Goal: Check status: Check status

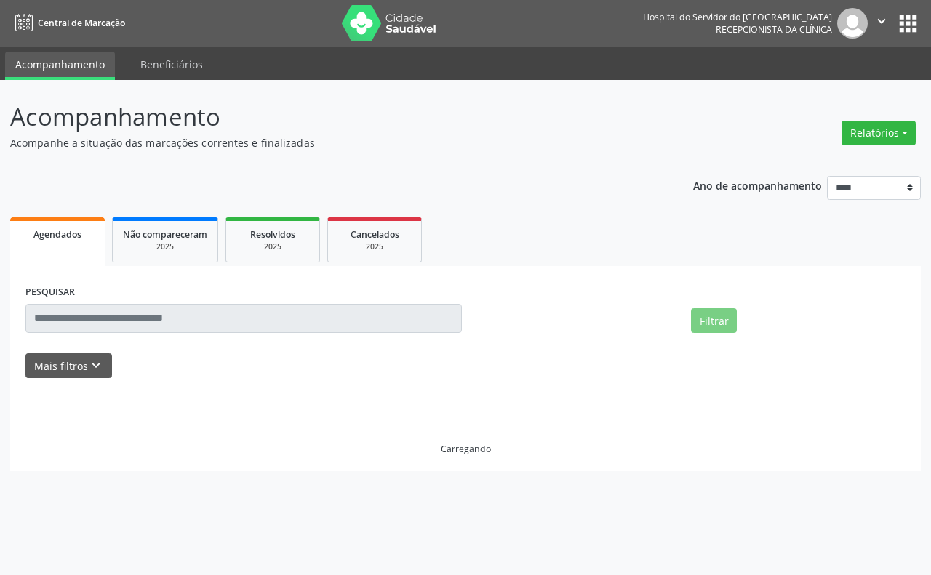
select select "*"
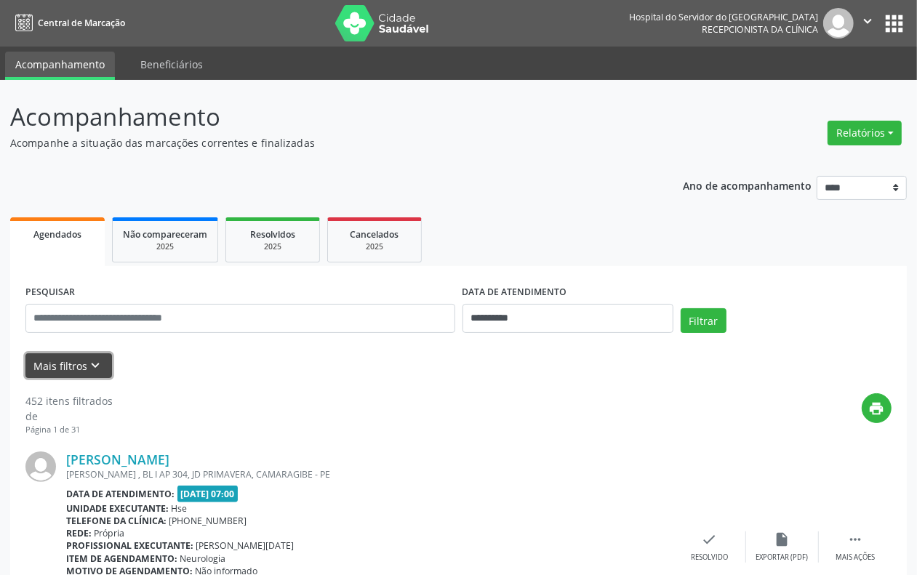
click at [100, 365] on icon "keyboard_arrow_down" at bounding box center [96, 366] width 16 height 16
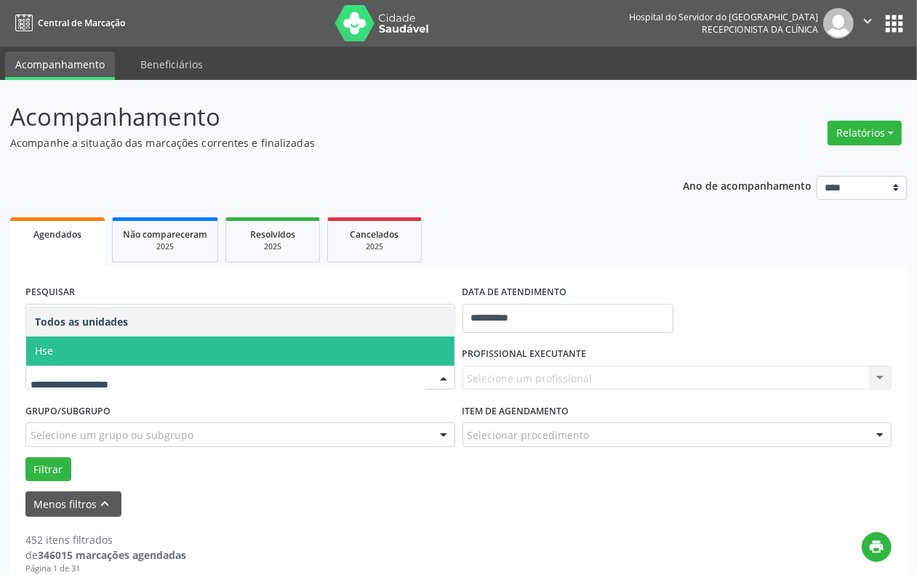
click at [110, 354] on span "Hse" at bounding box center [240, 351] width 428 height 29
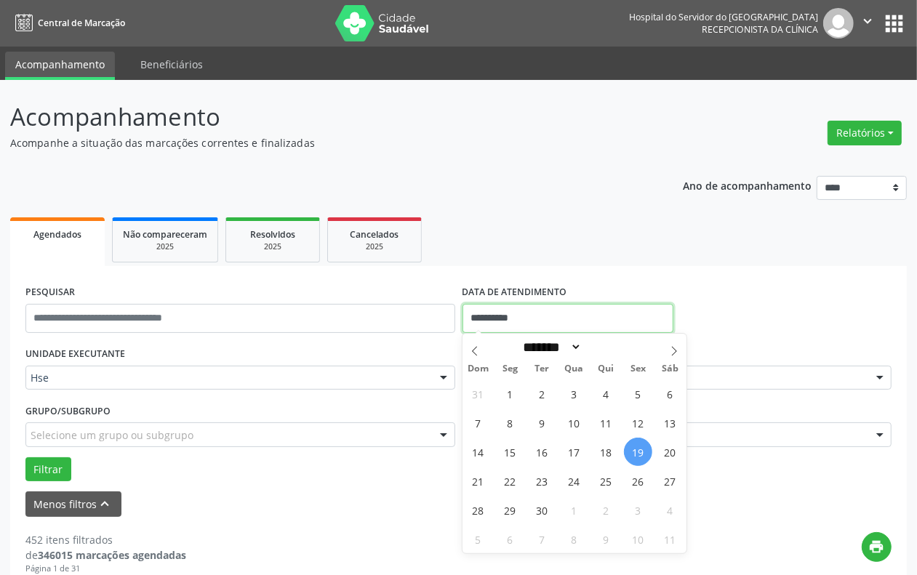
click at [543, 309] on input "**********" at bounding box center [568, 318] width 211 height 29
click at [600, 458] on span "18" at bounding box center [606, 452] width 28 height 28
type input "**********"
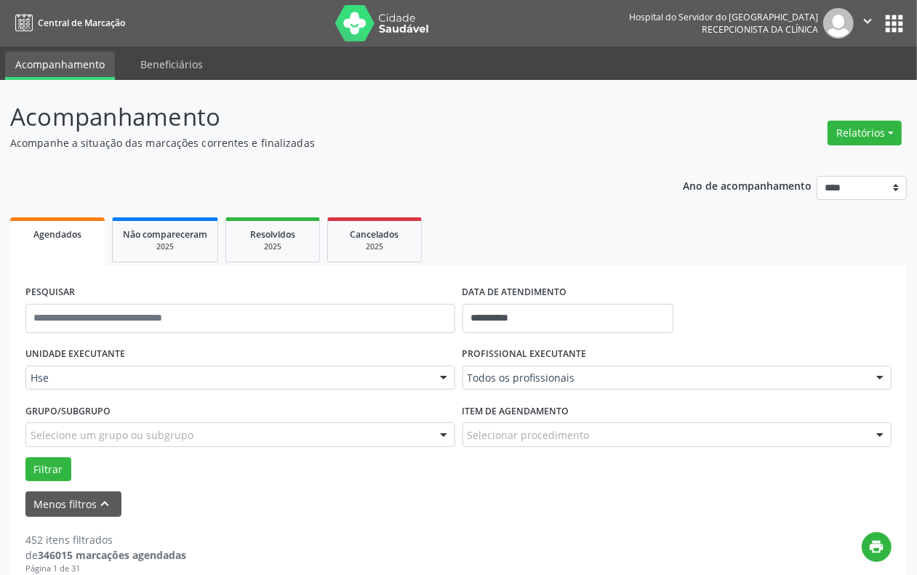
click at [585, 386] on div "Todos os profissionais" at bounding box center [678, 378] width 430 height 25
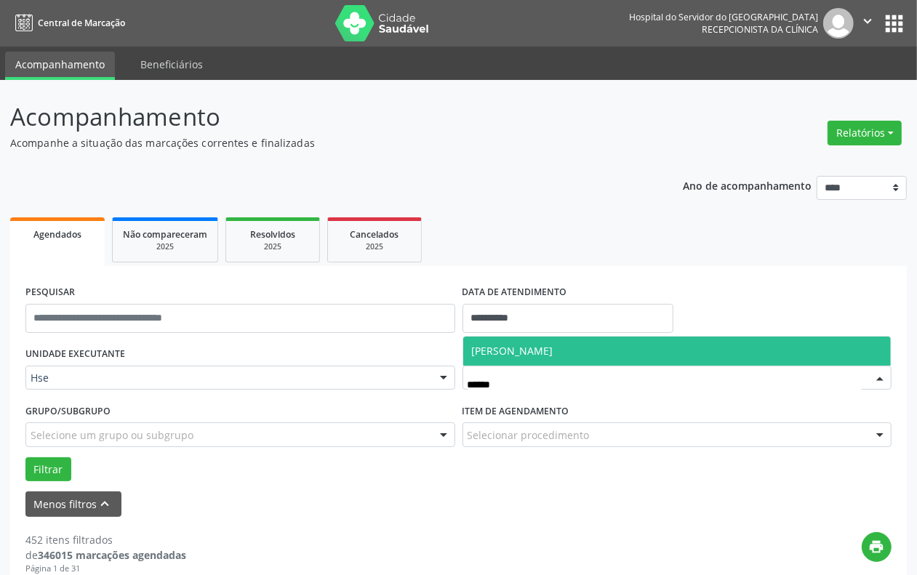
click at [553, 350] on span "[PERSON_NAME]" at bounding box center [512, 351] width 81 height 14
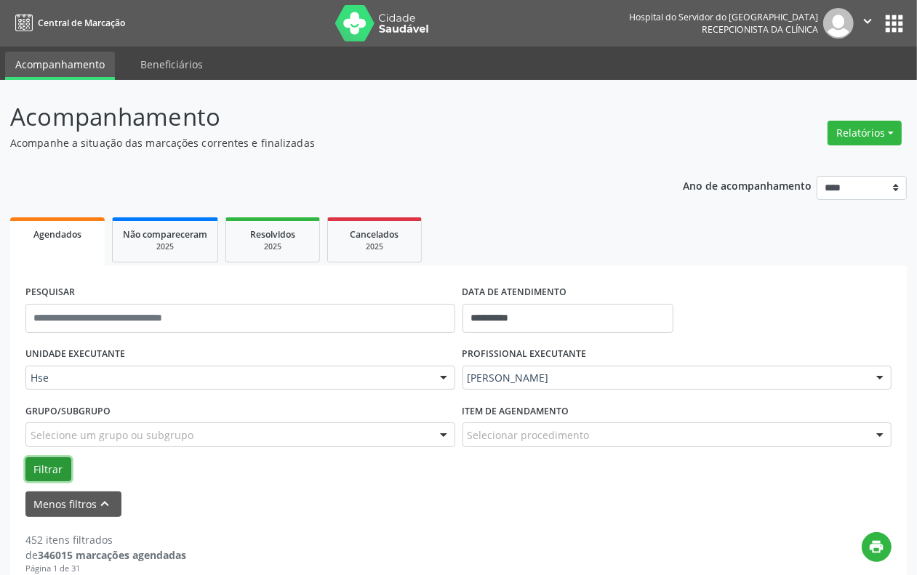
click at [39, 469] on button "Filtrar" at bounding box center [48, 469] width 46 height 25
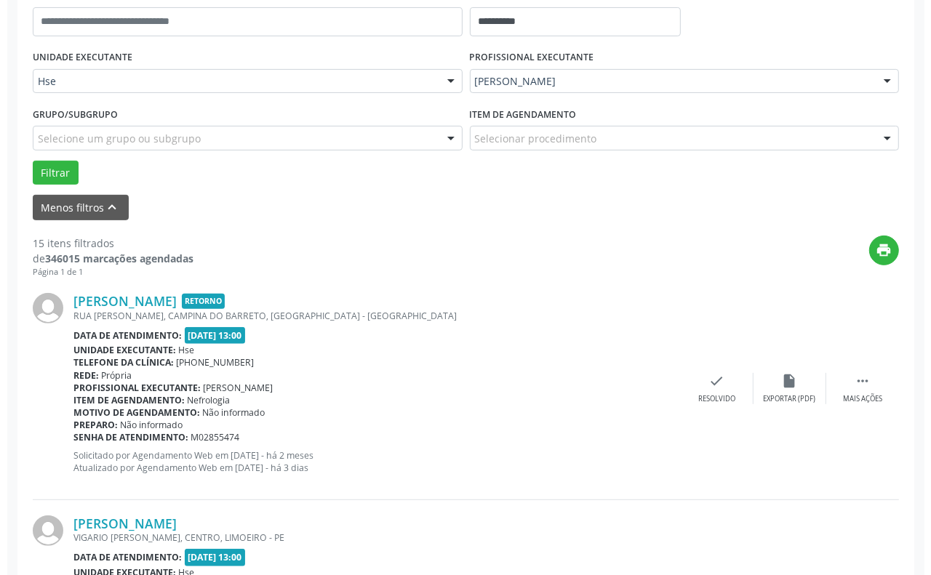
scroll to position [364, 0]
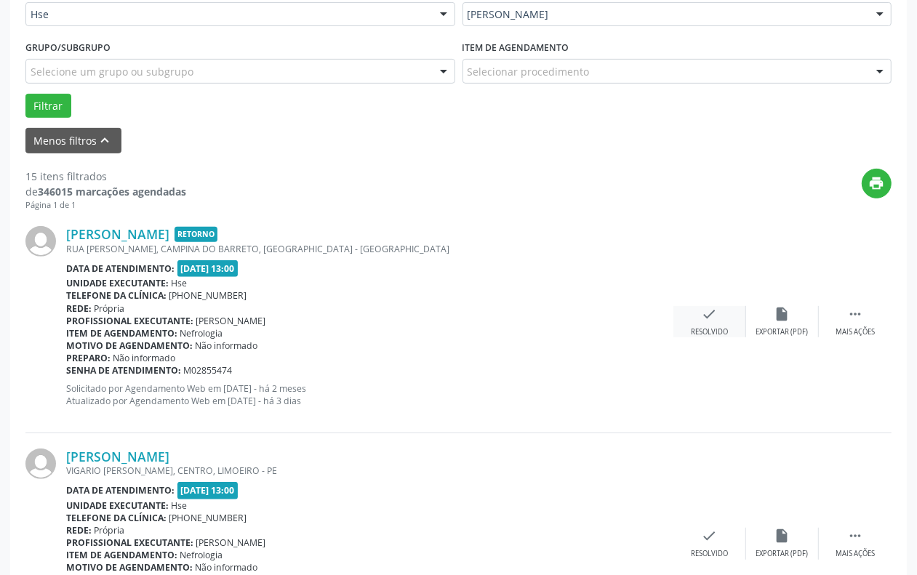
click at [703, 321] on icon "check" at bounding box center [710, 314] width 16 height 16
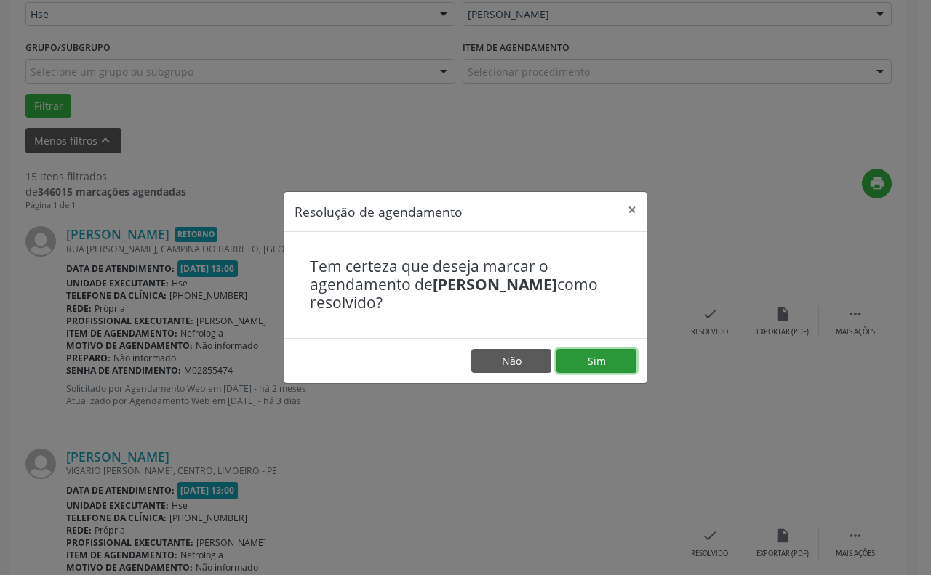
click at [597, 350] on button "Sim" at bounding box center [596, 361] width 80 height 25
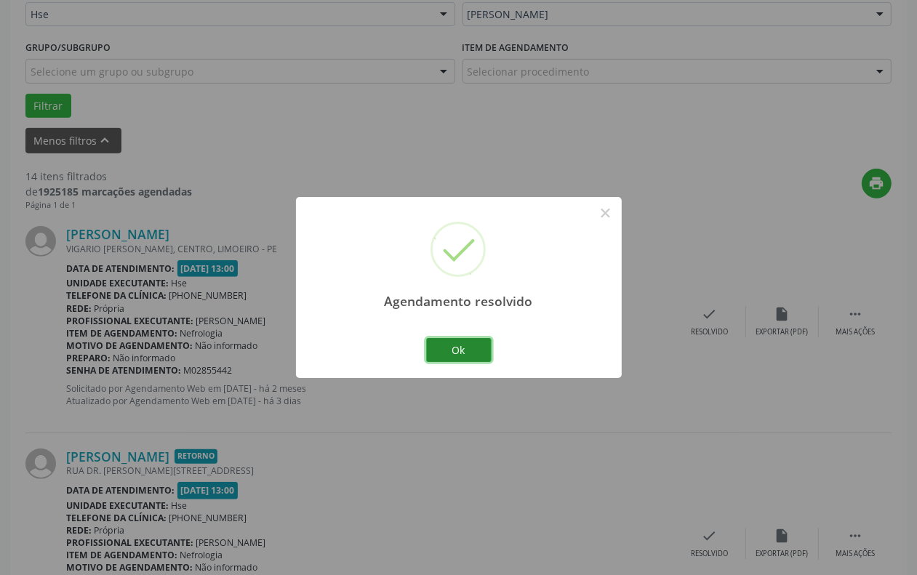
click at [471, 351] on button "Ok" at bounding box center [458, 350] width 65 height 25
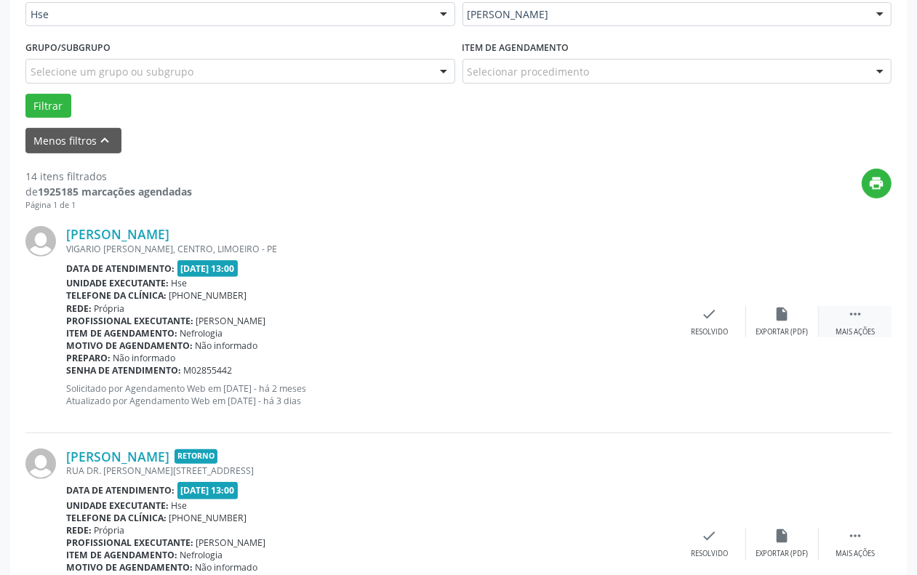
click at [859, 326] on div " Mais ações" at bounding box center [855, 321] width 73 height 31
click at [801, 328] on div "Não compareceu" at bounding box center [782, 332] width 62 height 10
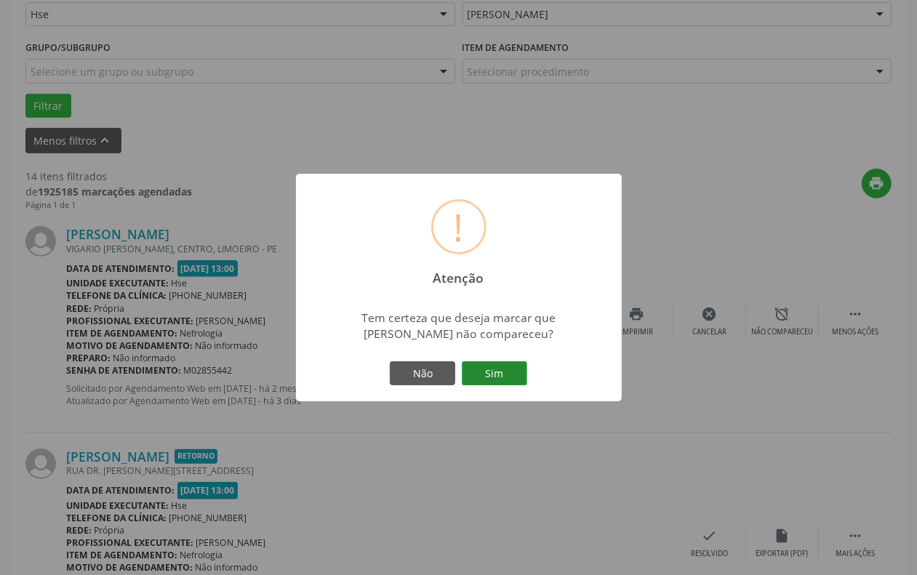
click at [500, 380] on button "Sim" at bounding box center [494, 373] width 65 height 25
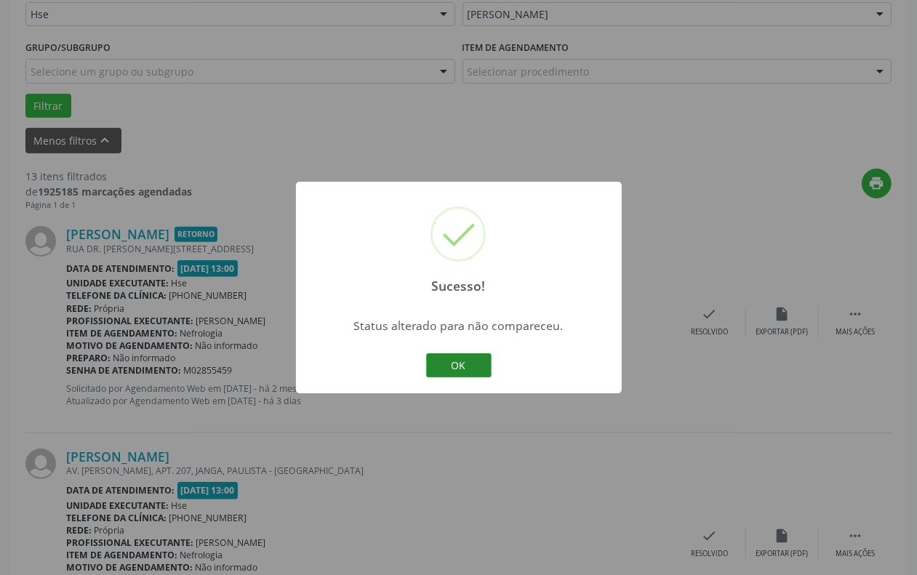
click at [456, 362] on button "OK" at bounding box center [458, 365] width 65 height 25
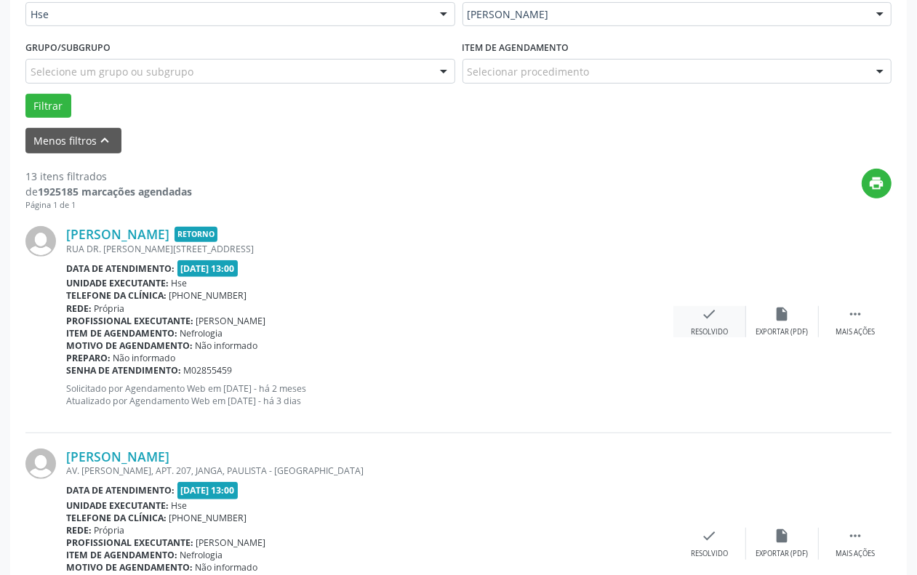
click at [702, 321] on icon "check" at bounding box center [710, 314] width 16 height 16
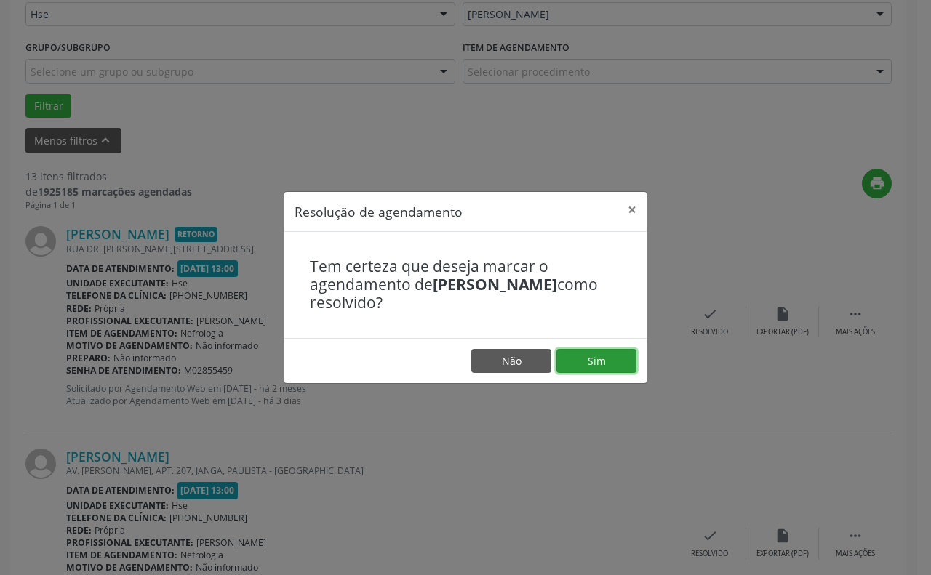
click at [613, 361] on button "Sim" at bounding box center [596, 361] width 80 height 25
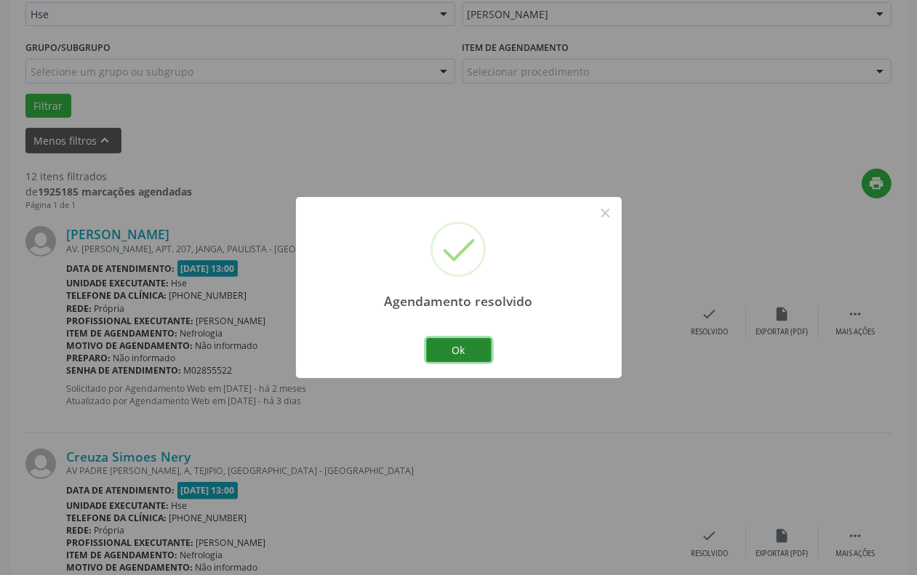
click at [473, 345] on button "Ok" at bounding box center [458, 350] width 65 height 25
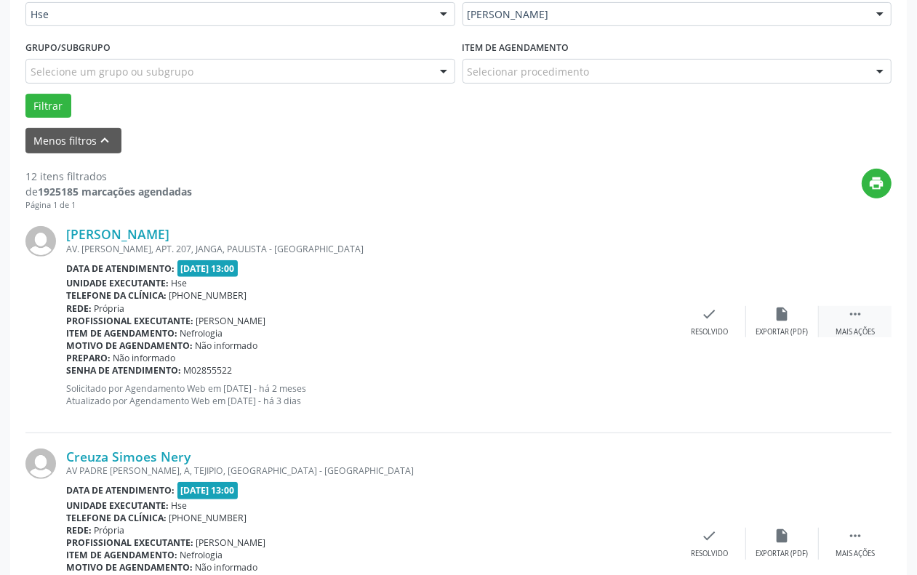
click at [868, 319] on div " Mais ações" at bounding box center [855, 321] width 73 height 31
click at [793, 315] on div "alarm_off Não compareceu" at bounding box center [782, 321] width 73 height 31
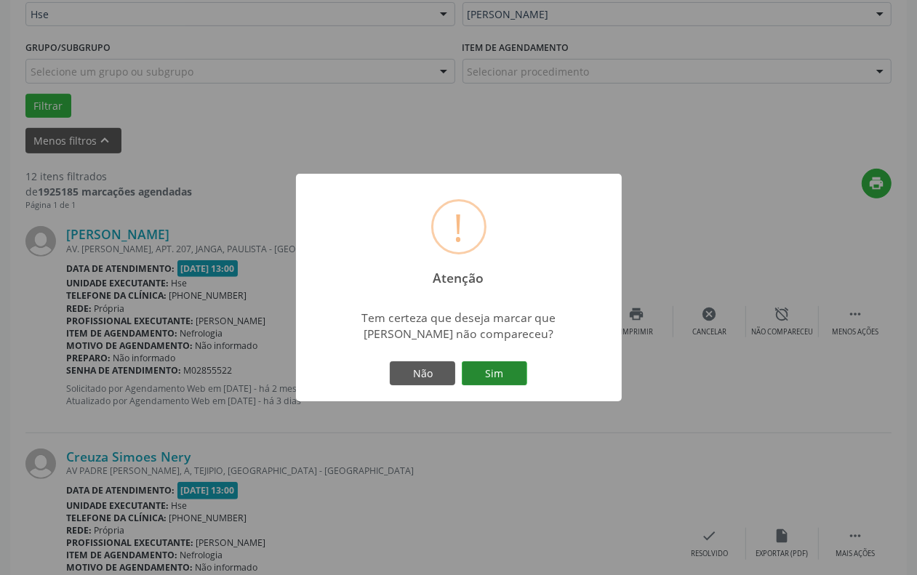
click at [489, 369] on button "Sim" at bounding box center [494, 373] width 65 height 25
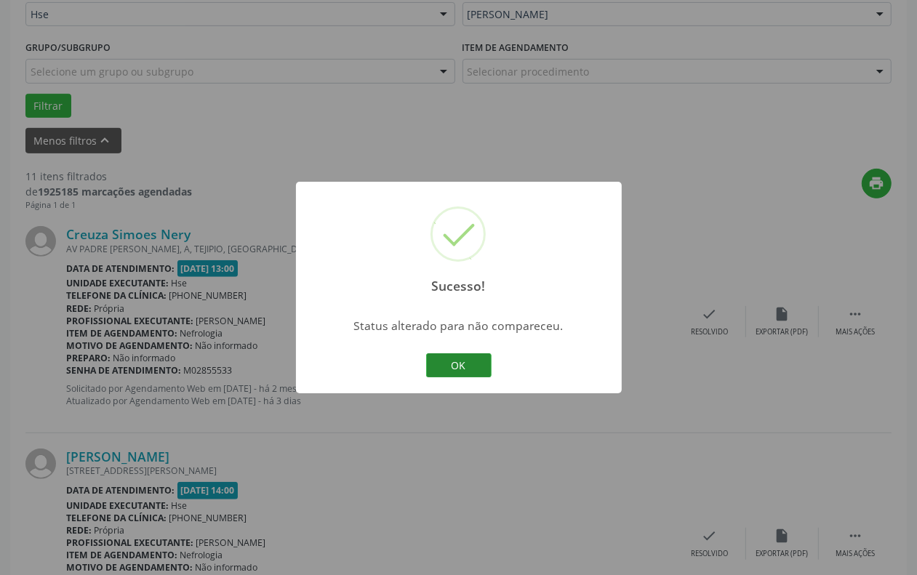
click at [468, 359] on button "OK" at bounding box center [458, 365] width 65 height 25
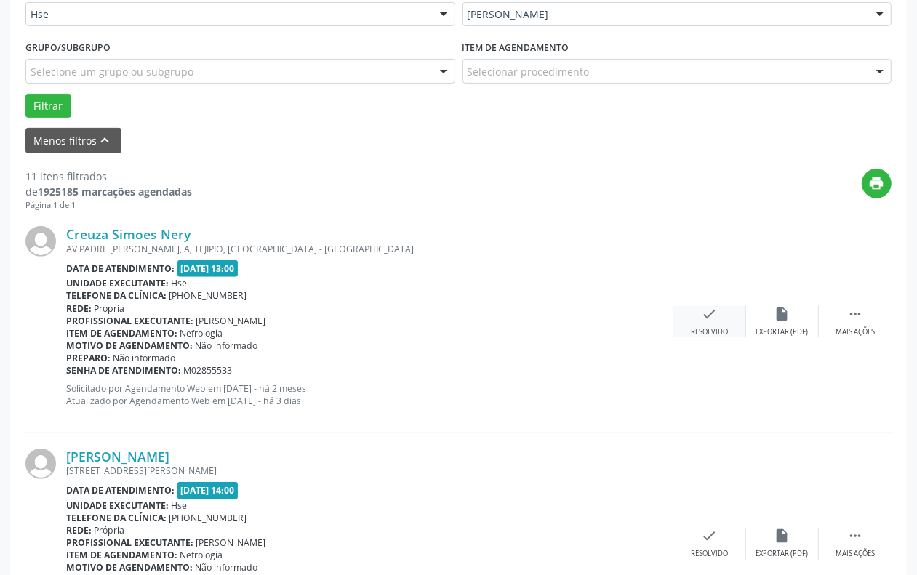
click at [725, 332] on div "Resolvido" at bounding box center [709, 332] width 37 height 10
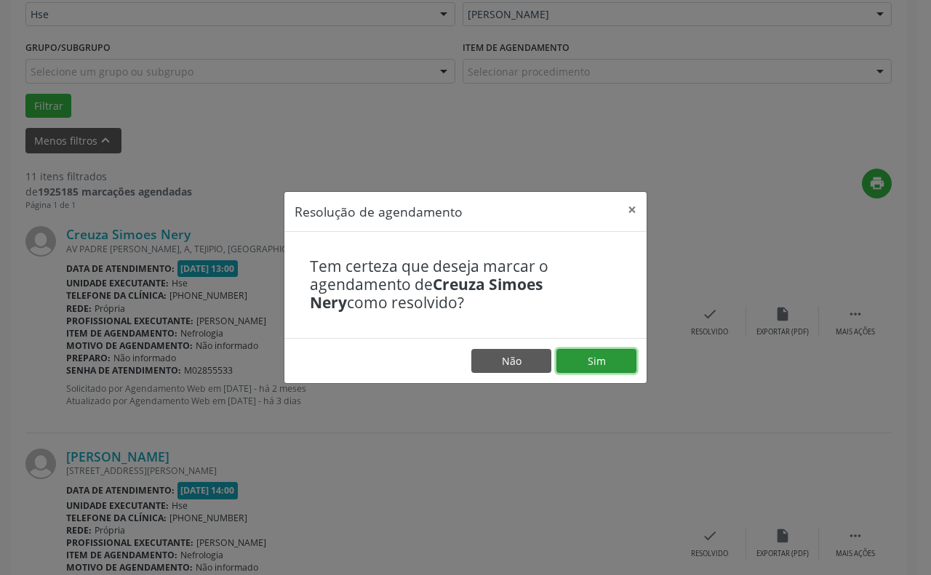
click at [606, 350] on button "Sim" at bounding box center [596, 361] width 80 height 25
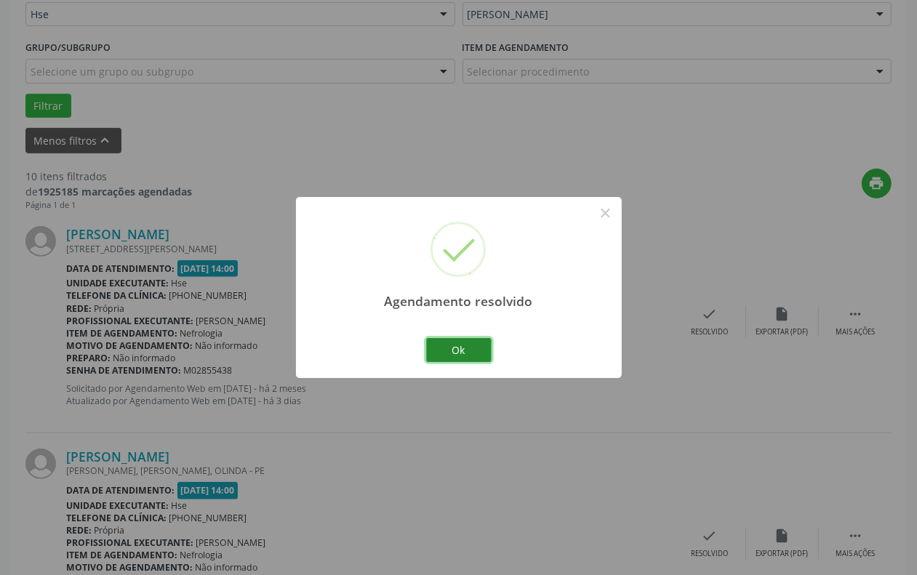
click at [462, 354] on button "Ok" at bounding box center [458, 350] width 65 height 25
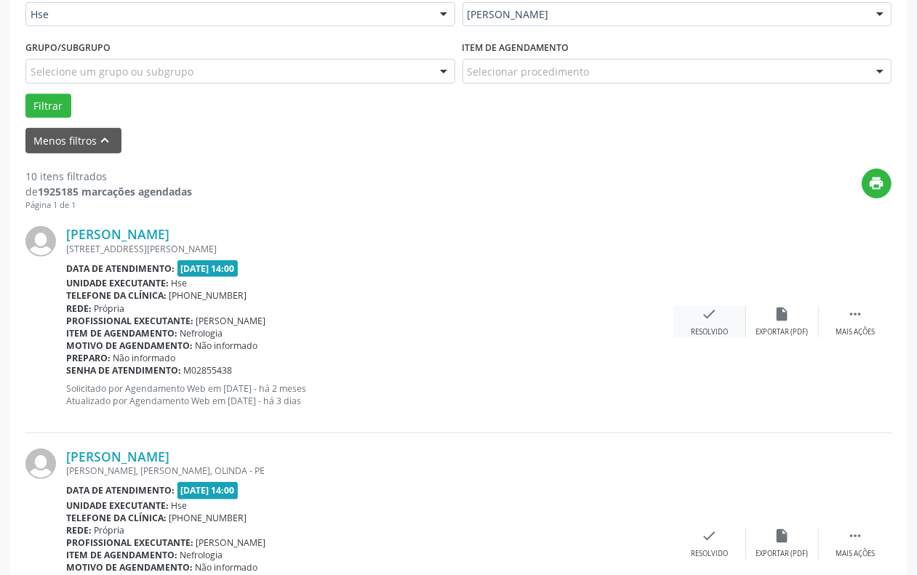
click at [725, 320] on div "check Resolvido" at bounding box center [709, 321] width 73 height 31
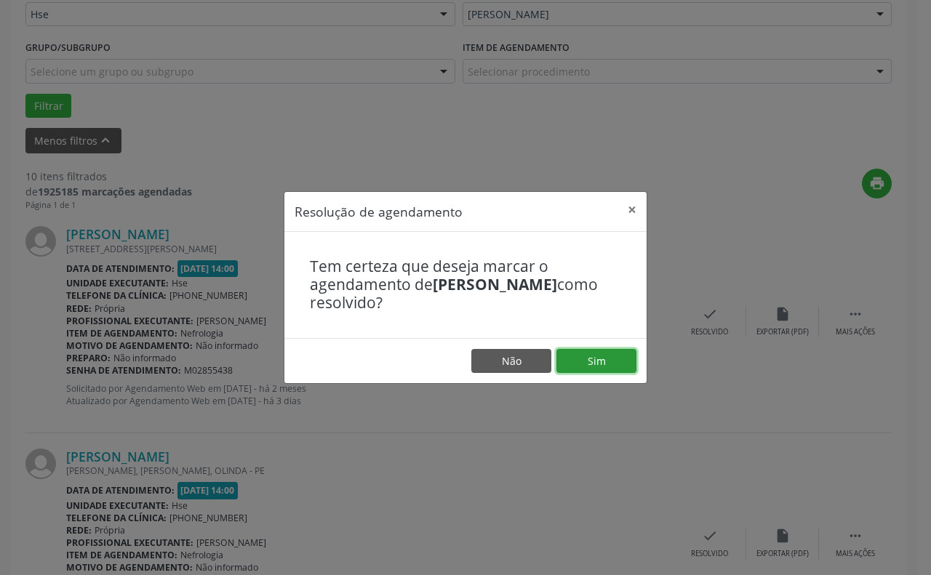
click at [601, 351] on button "Sim" at bounding box center [596, 361] width 80 height 25
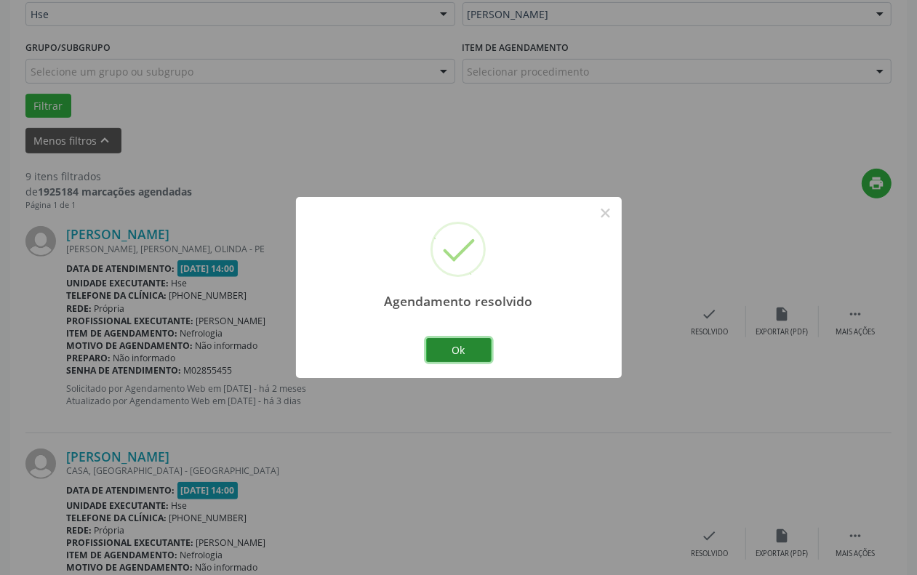
click at [466, 353] on button "Ok" at bounding box center [458, 350] width 65 height 25
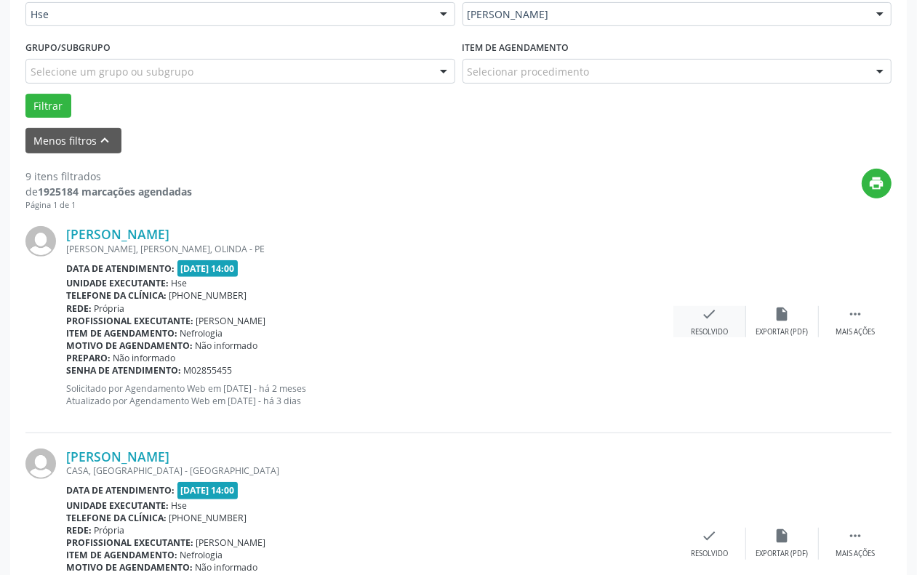
click at [711, 328] on div "Resolvido" at bounding box center [709, 332] width 37 height 10
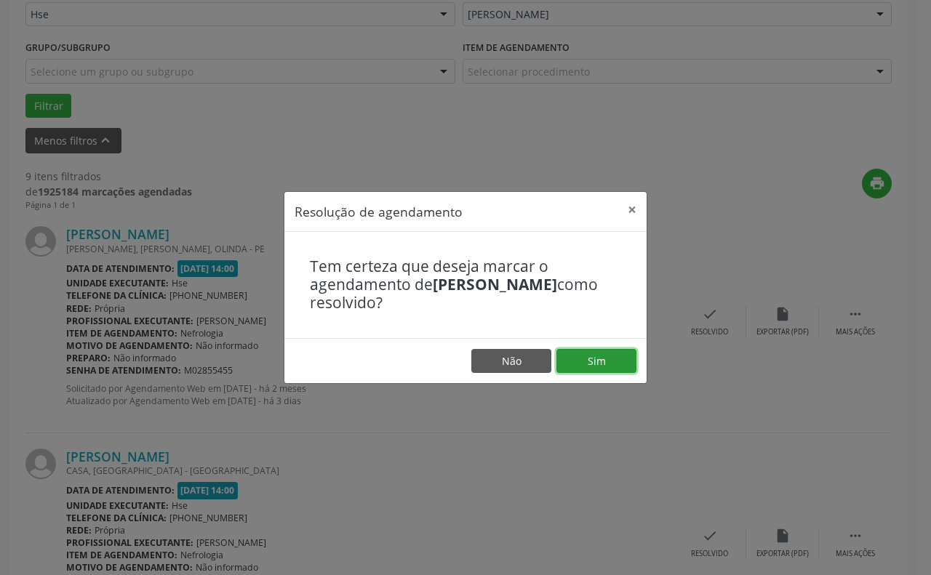
click at [608, 360] on button "Sim" at bounding box center [596, 361] width 80 height 25
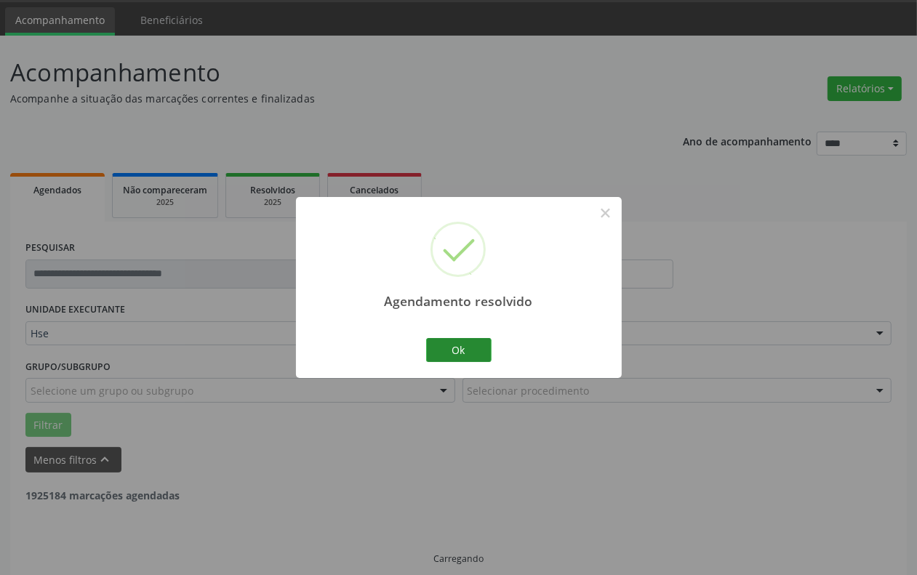
scroll to position [60, 0]
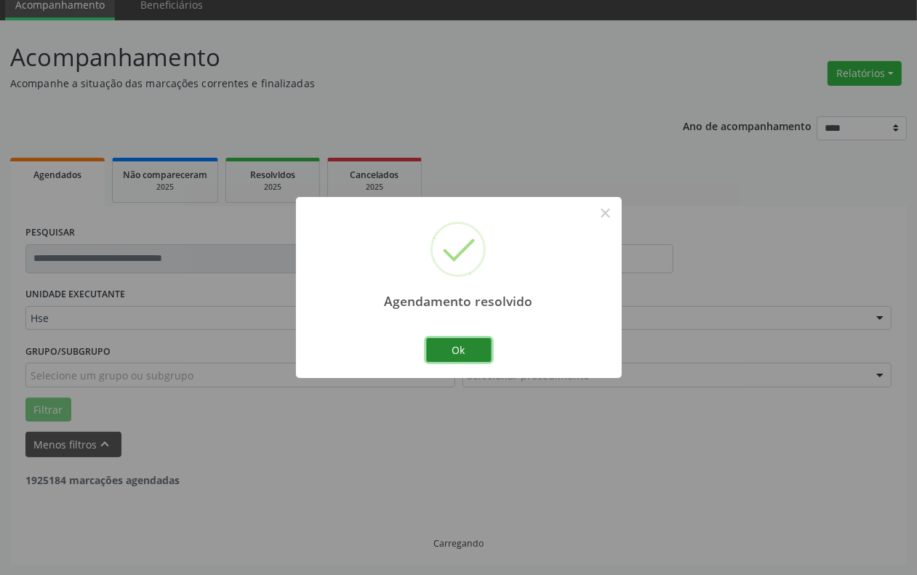
click at [451, 356] on button "Ok" at bounding box center [458, 350] width 65 height 25
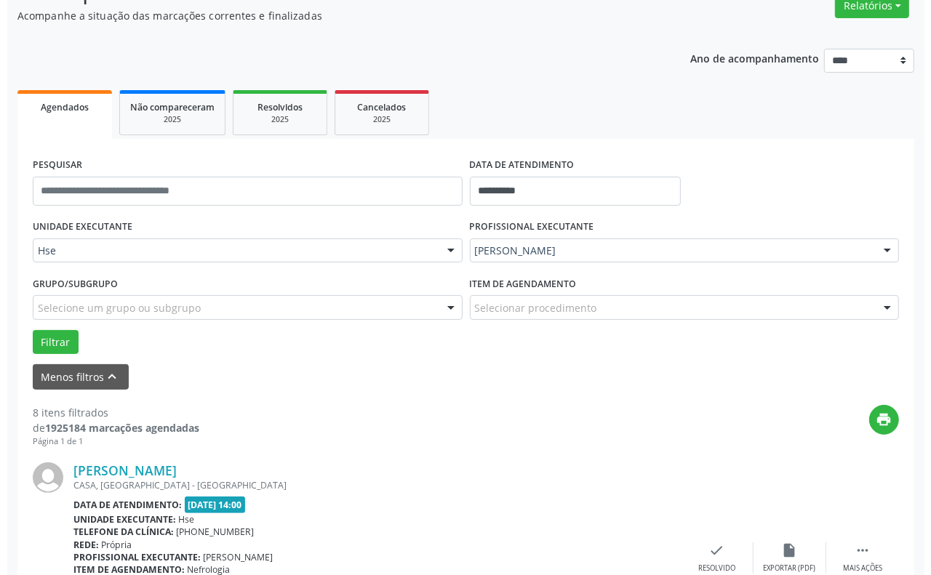
scroll to position [241, 0]
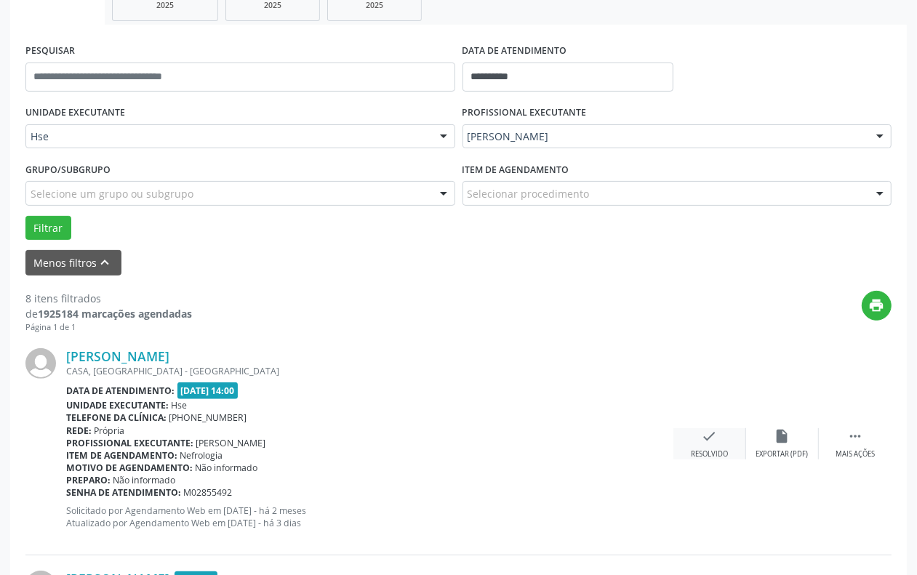
click at [692, 439] on div "check Resolvido" at bounding box center [709, 443] width 73 height 31
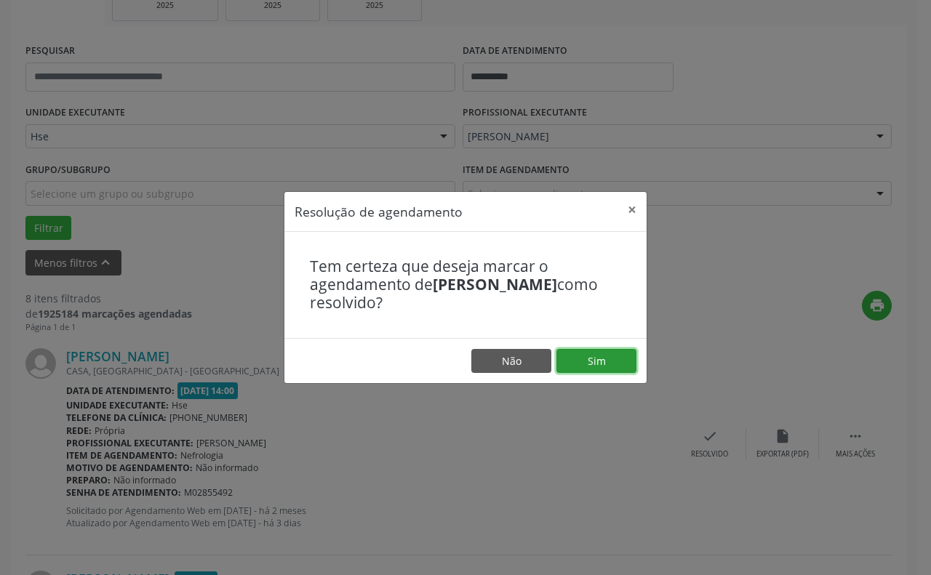
click at [604, 360] on button "Sim" at bounding box center [596, 361] width 80 height 25
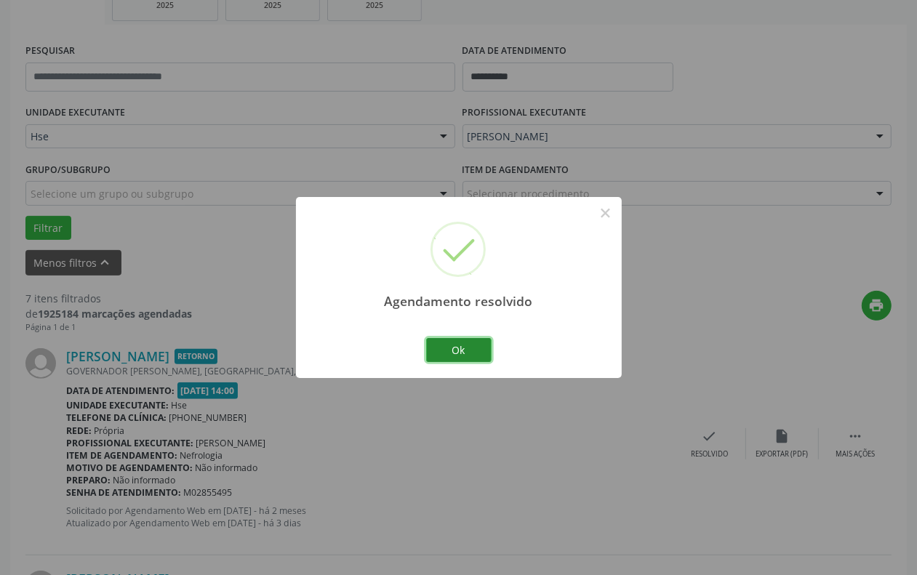
click at [463, 340] on button "Ok" at bounding box center [458, 350] width 65 height 25
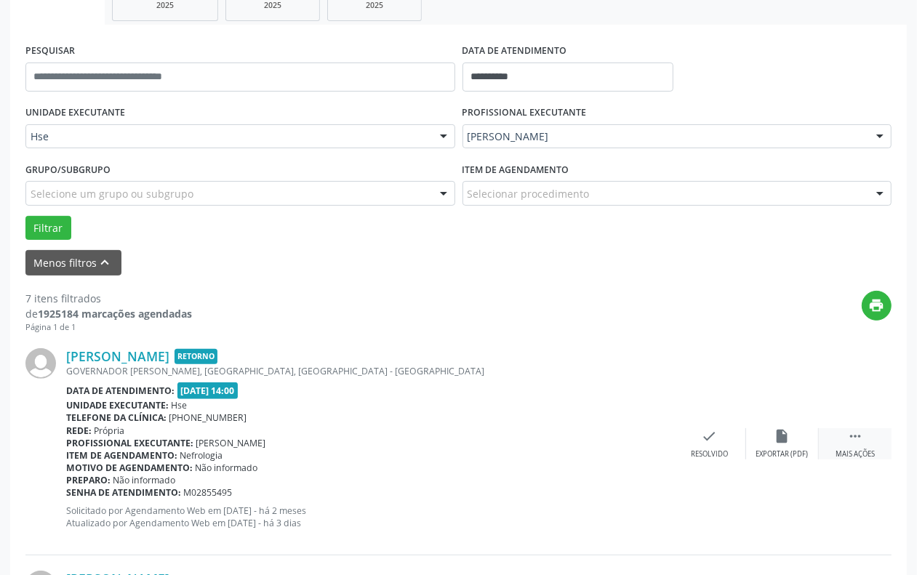
click at [858, 444] on div " Mais ações" at bounding box center [855, 443] width 73 height 31
click at [790, 438] on icon "alarm_off" at bounding box center [783, 436] width 16 height 16
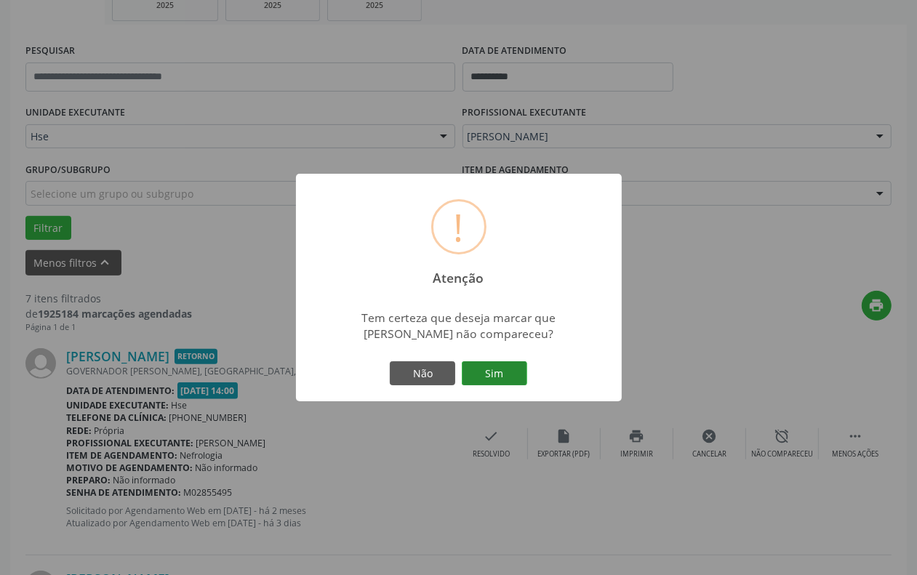
click at [495, 372] on button "Sim" at bounding box center [494, 373] width 65 height 25
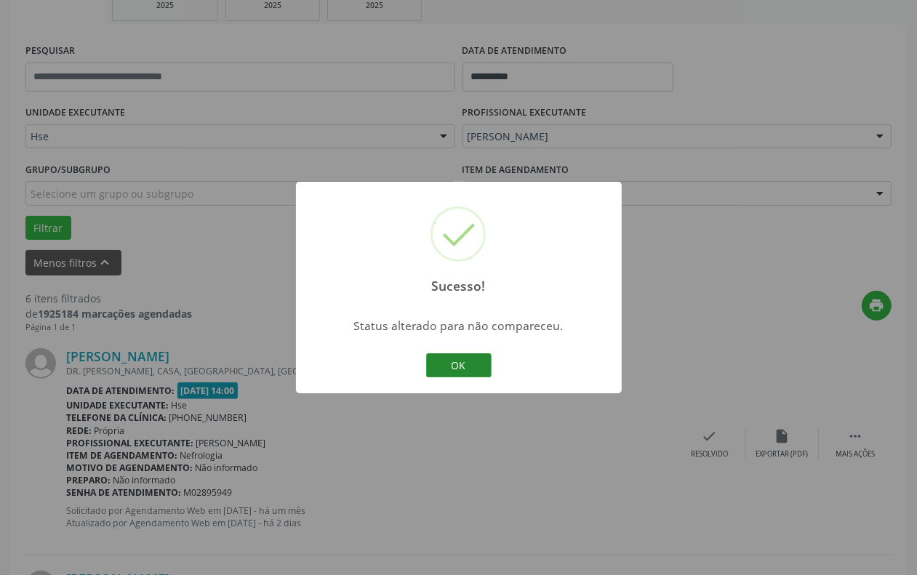
click at [466, 372] on button "OK" at bounding box center [458, 365] width 65 height 25
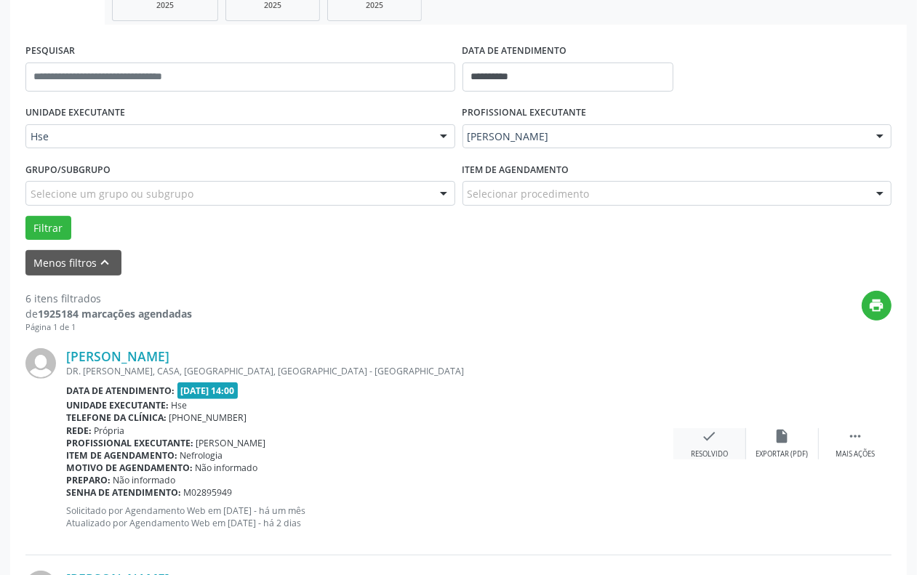
click at [721, 436] on div "check Resolvido" at bounding box center [709, 443] width 73 height 31
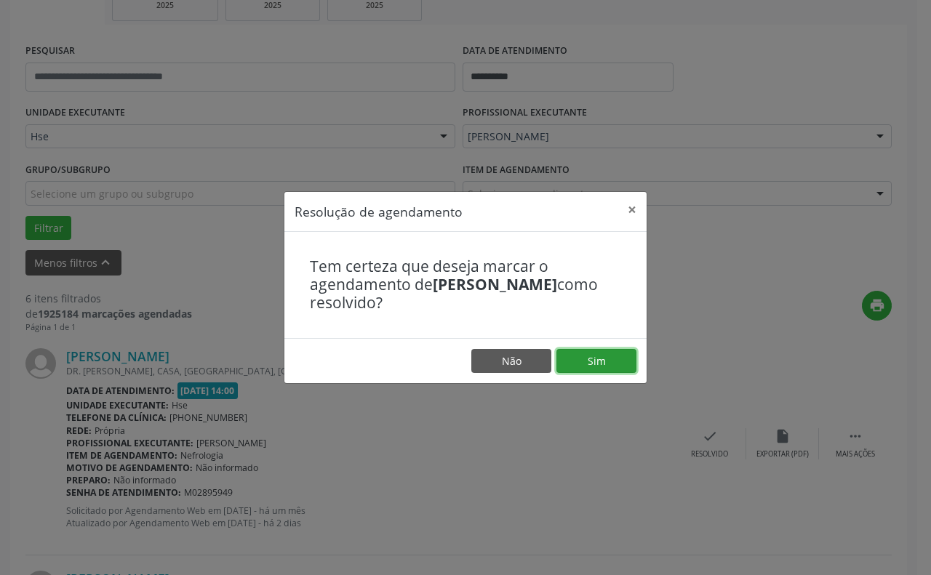
click at [601, 364] on button "Sim" at bounding box center [596, 361] width 80 height 25
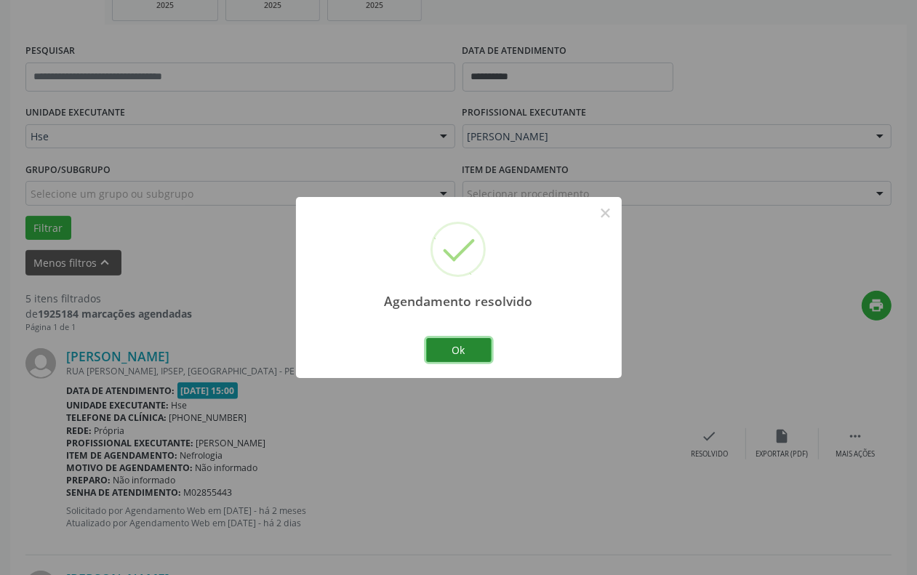
click at [452, 349] on button "Ok" at bounding box center [458, 350] width 65 height 25
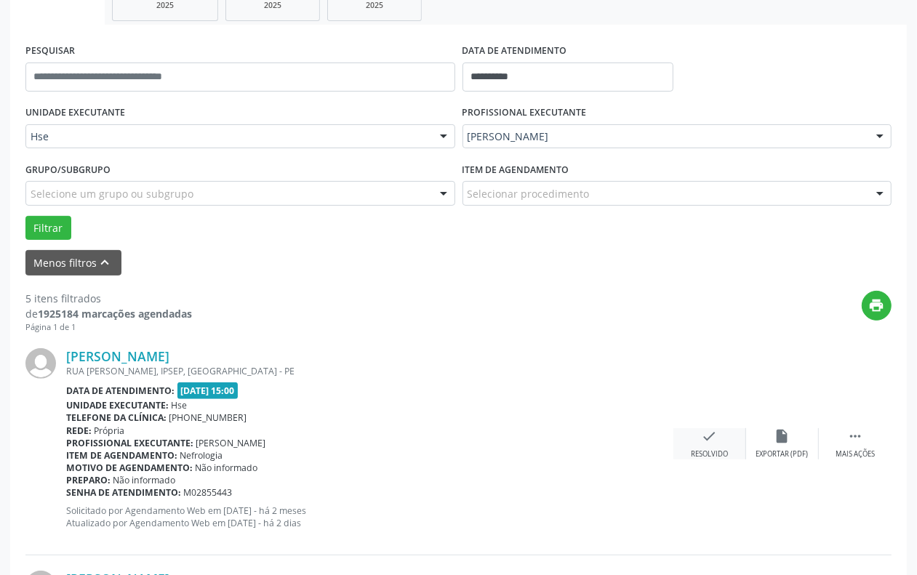
click at [706, 438] on icon "check" at bounding box center [710, 436] width 16 height 16
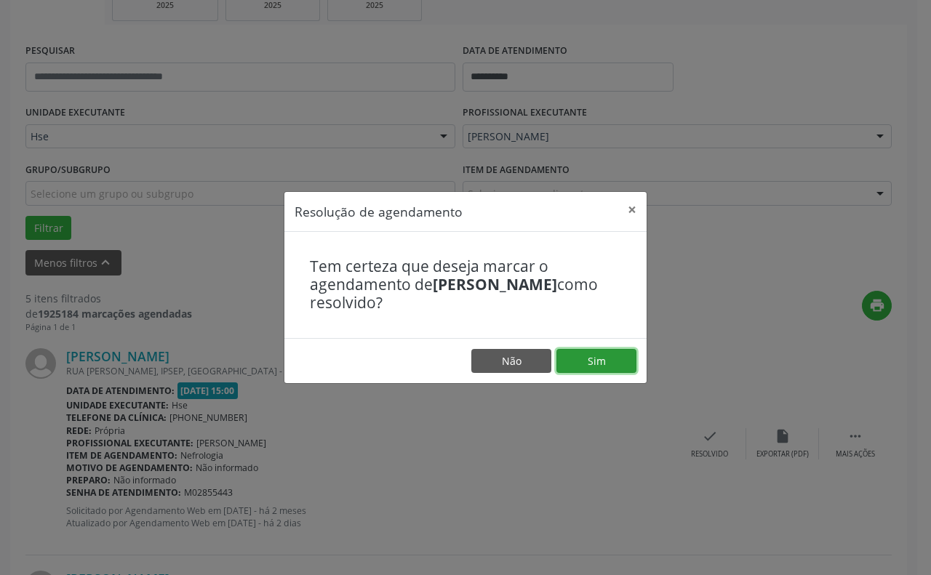
click at [613, 371] on button "Sim" at bounding box center [596, 361] width 80 height 25
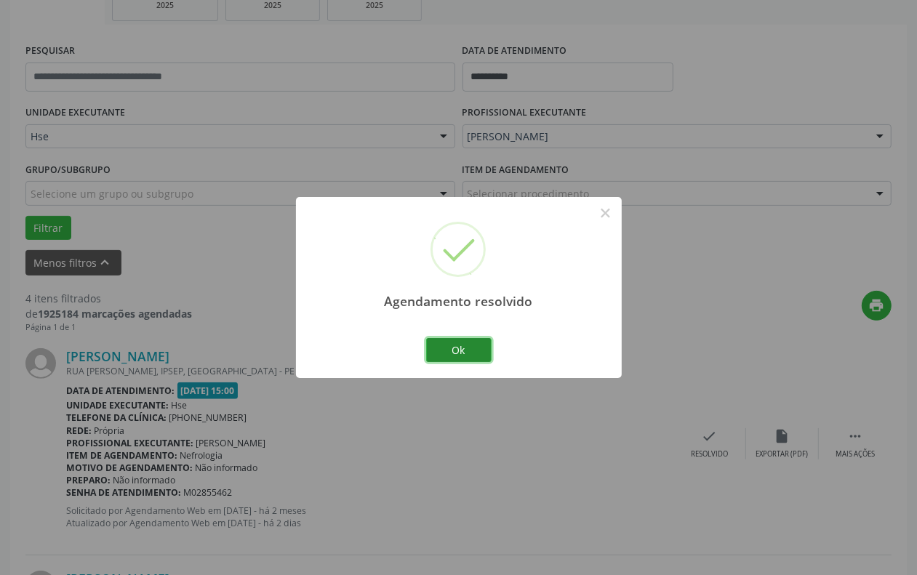
click at [449, 356] on button "Ok" at bounding box center [458, 350] width 65 height 25
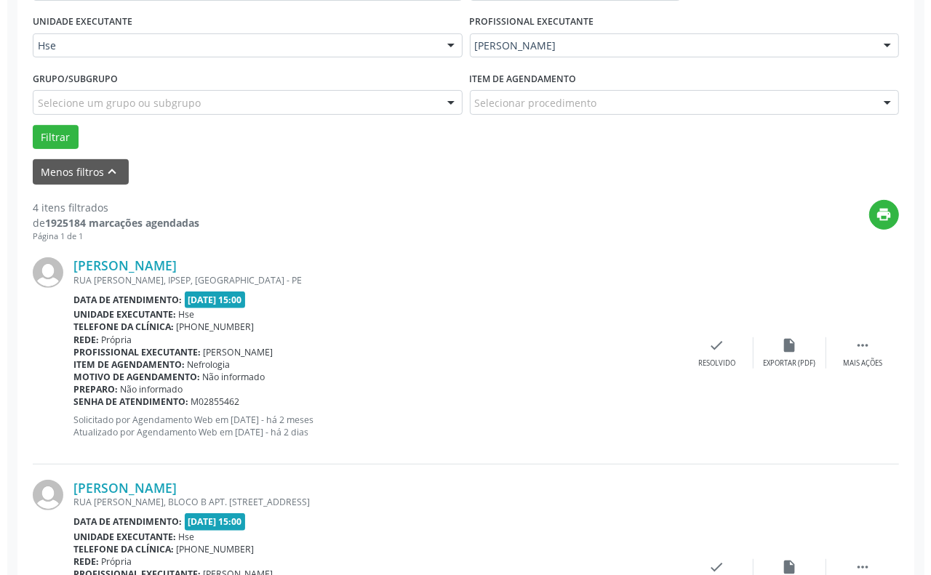
scroll to position [423, 0]
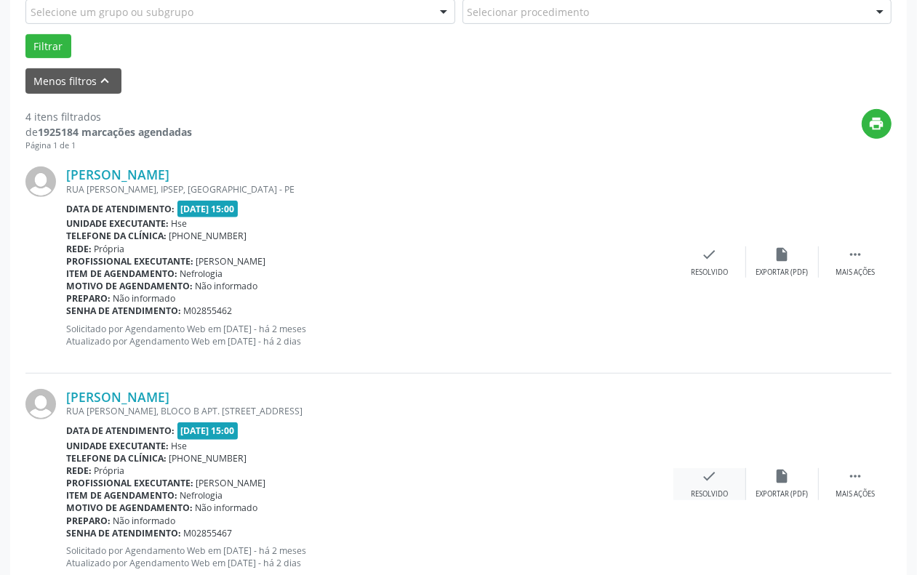
click at [703, 492] on div "Resolvido" at bounding box center [709, 494] width 37 height 10
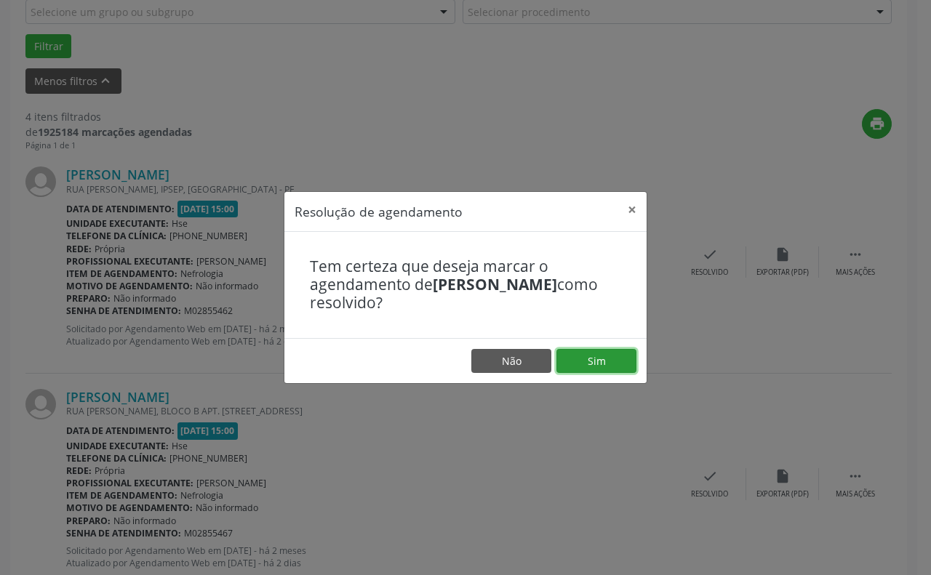
click at [602, 364] on button "Sim" at bounding box center [596, 361] width 80 height 25
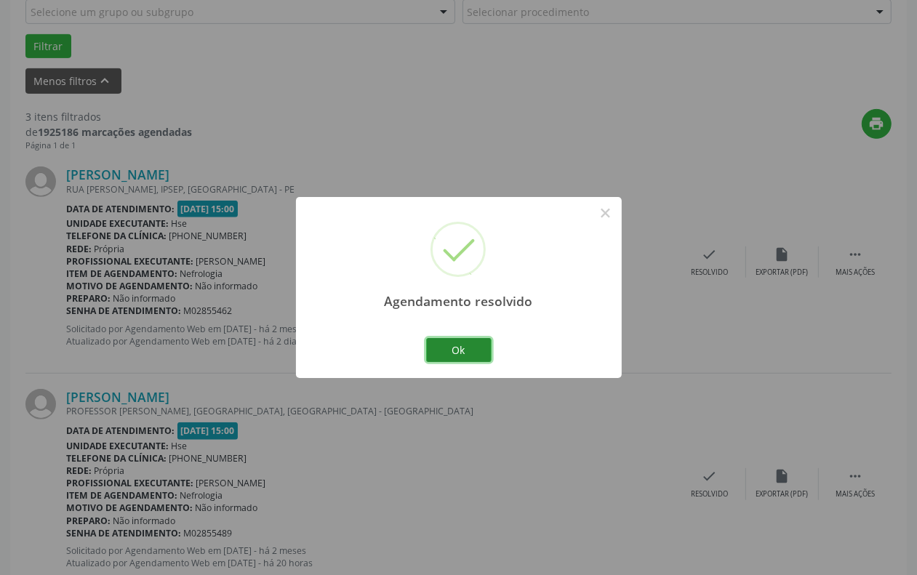
click at [457, 351] on button "Ok" at bounding box center [458, 350] width 65 height 25
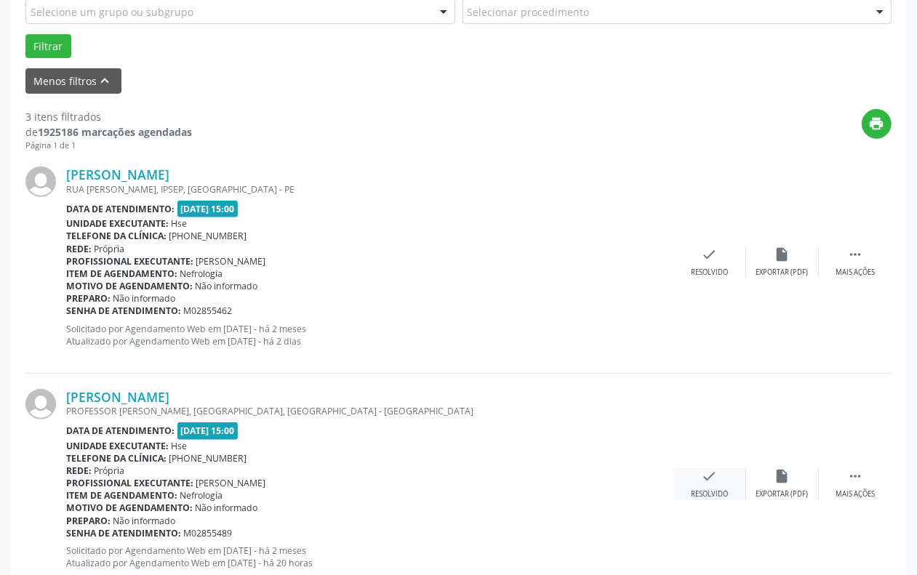
click at [729, 495] on div "check Resolvido" at bounding box center [709, 483] width 73 height 31
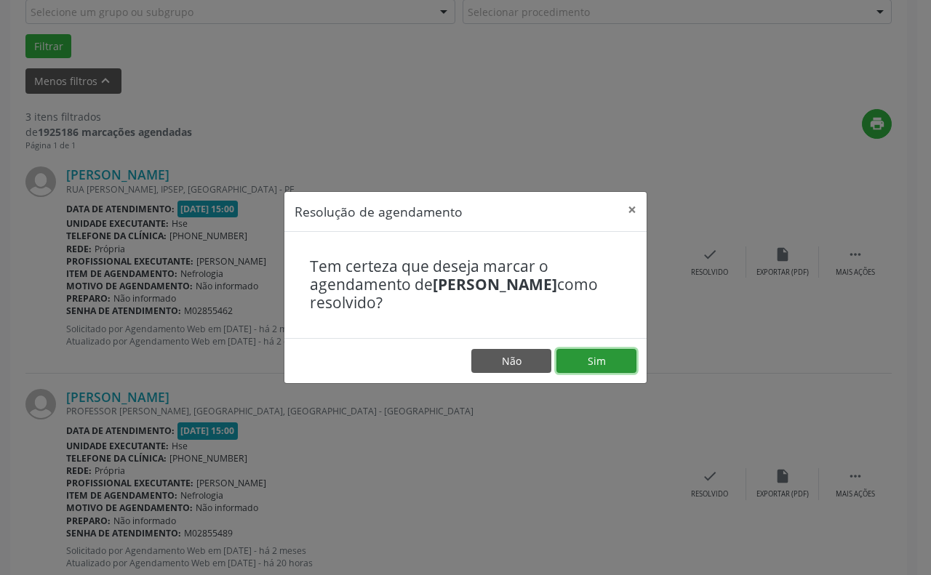
click at [615, 362] on button "Sim" at bounding box center [596, 361] width 80 height 25
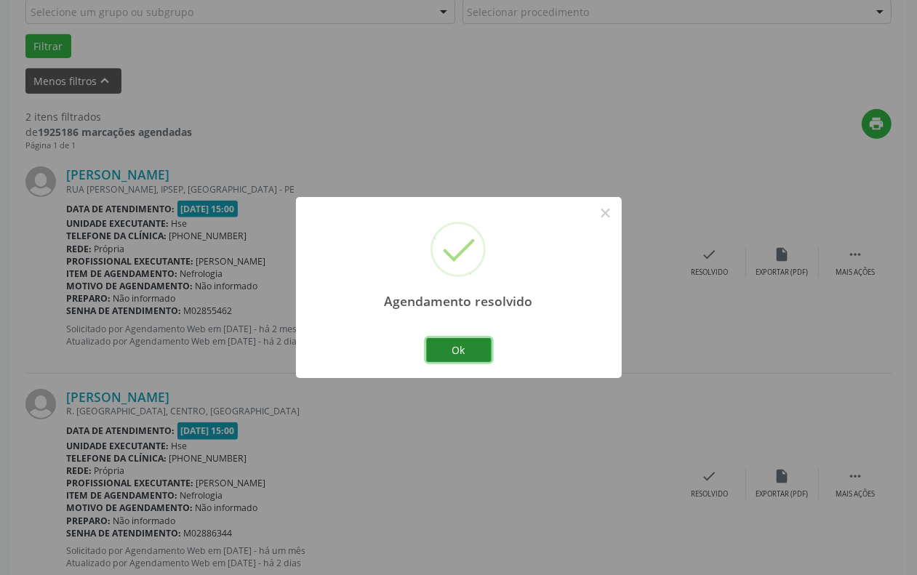
click at [463, 347] on button "Ok" at bounding box center [458, 350] width 65 height 25
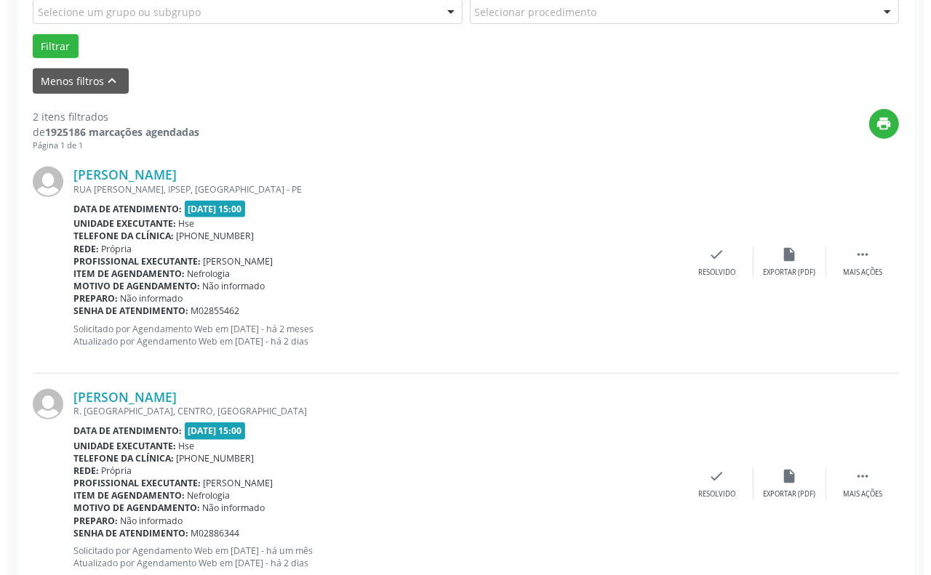
scroll to position [468, 0]
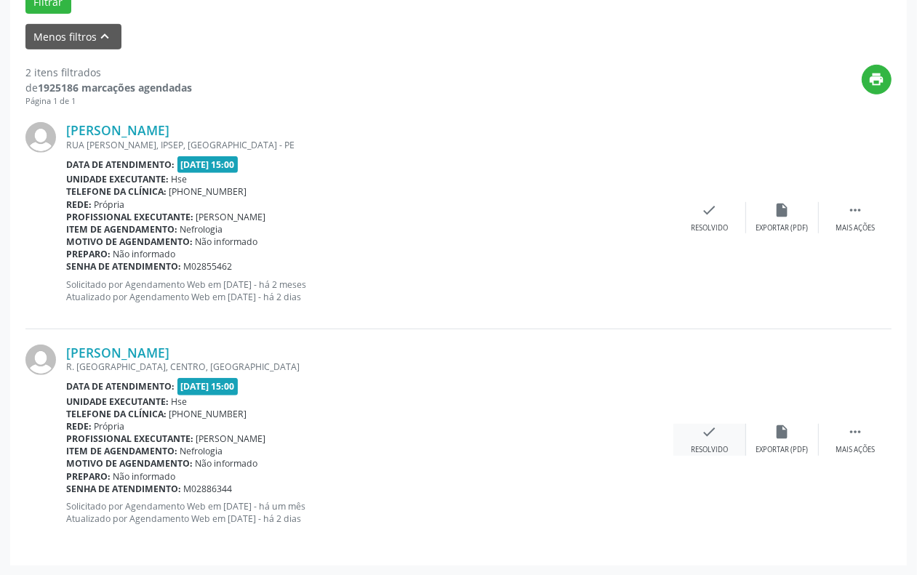
click at [736, 430] on div "check Resolvido" at bounding box center [709, 439] width 73 height 31
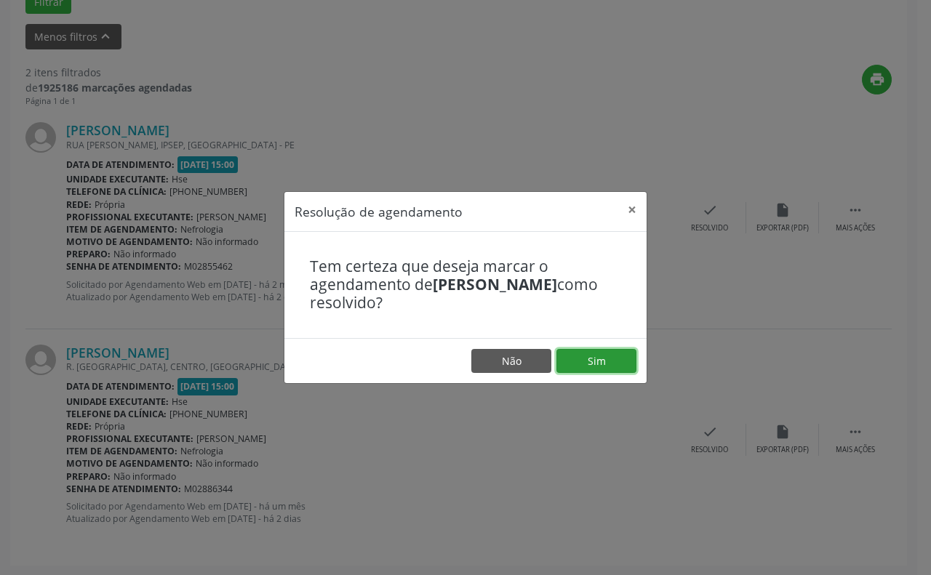
click at [615, 353] on button "Sim" at bounding box center [596, 361] width 80 height 25
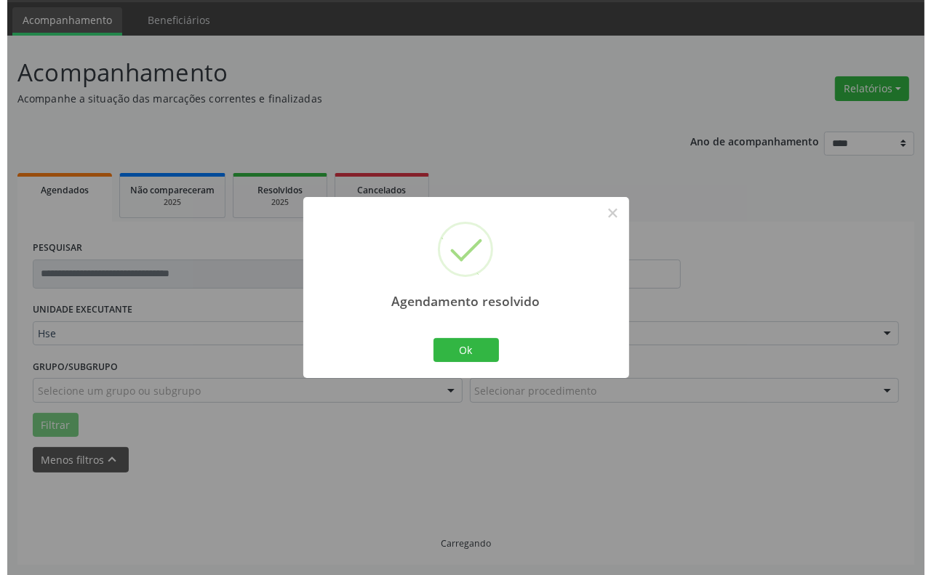
scroll to position [246, 0]
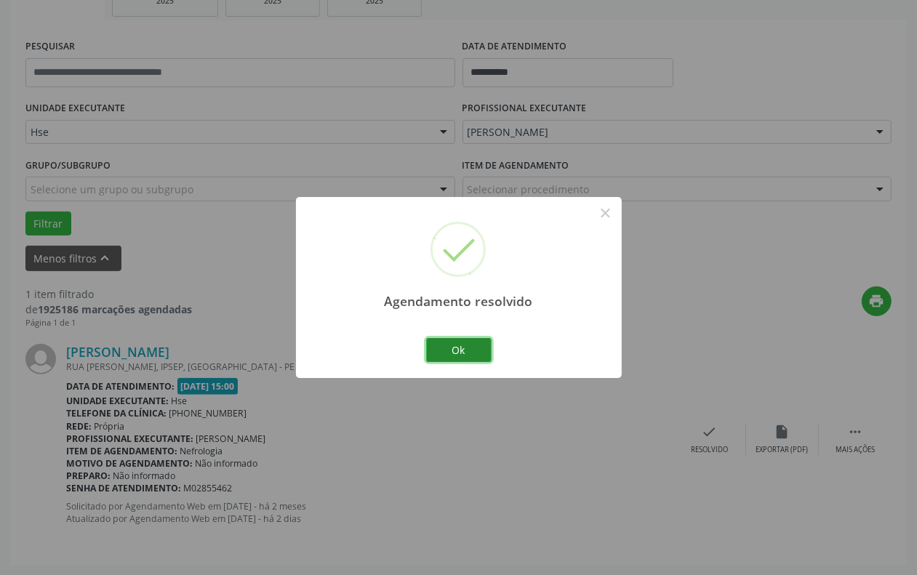
click at [429, 346] on button "Ok" at bounding box center [458, 350] width 65 height 25
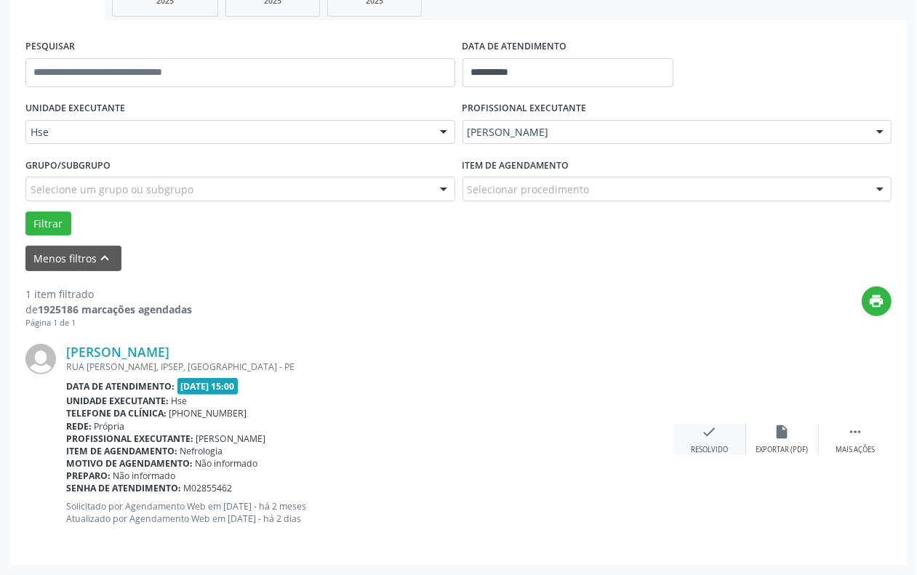
click at [692, 433] on div "check Resolvido" at bounding box center [709, 439] width 73 height 31
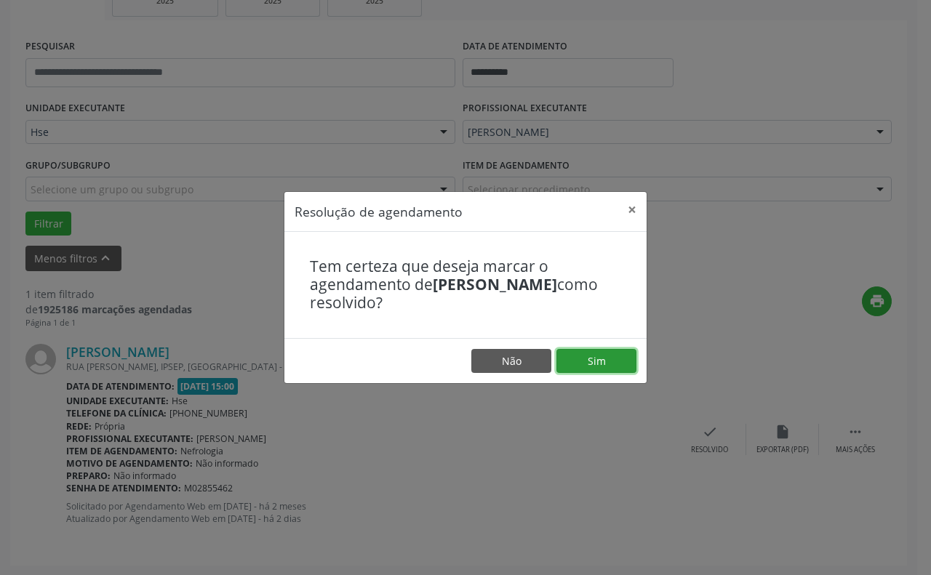
click at [593, 361] on button "Sim" at bounding box center [596, 361] width 80 height 25
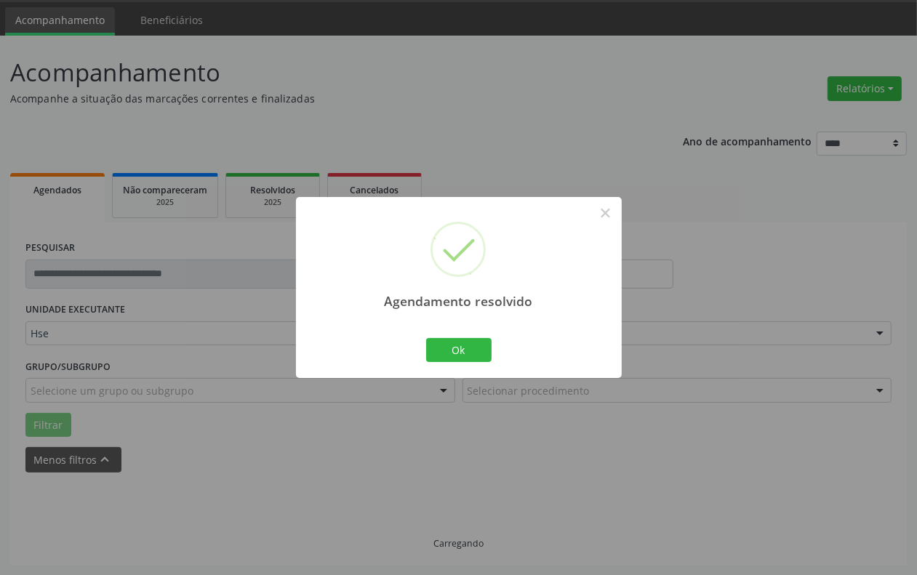
scroll to position [12, 0]
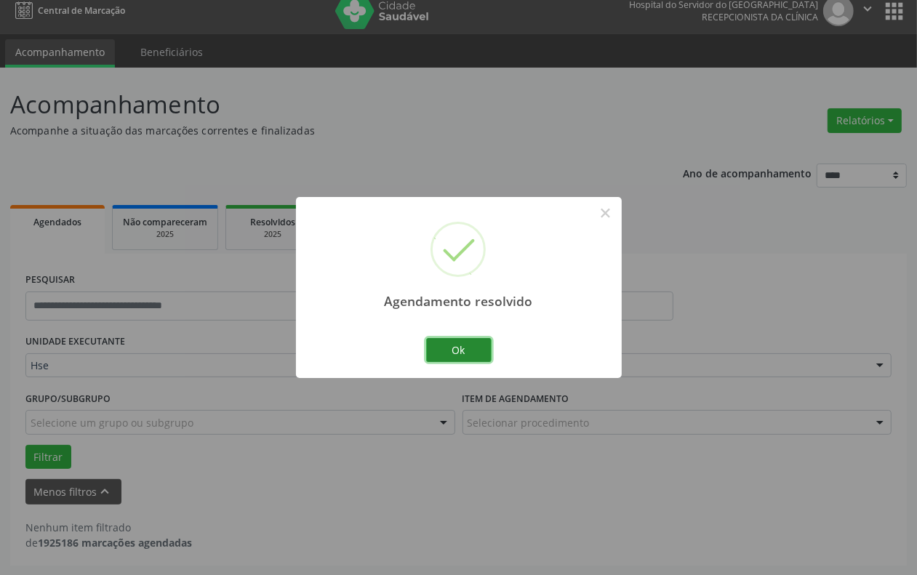
click at [455, 348] on button "Ok" at bounding box center [458, 350] width 65 height 25
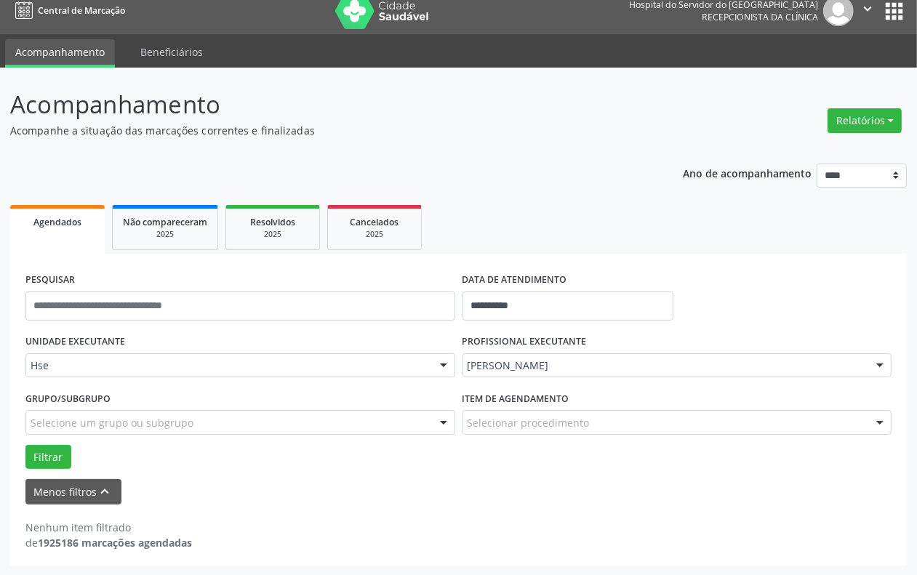
click at [532, 353] on div "[PERSON_NAME]" at bounding box center [678, 365] width 430 height 25
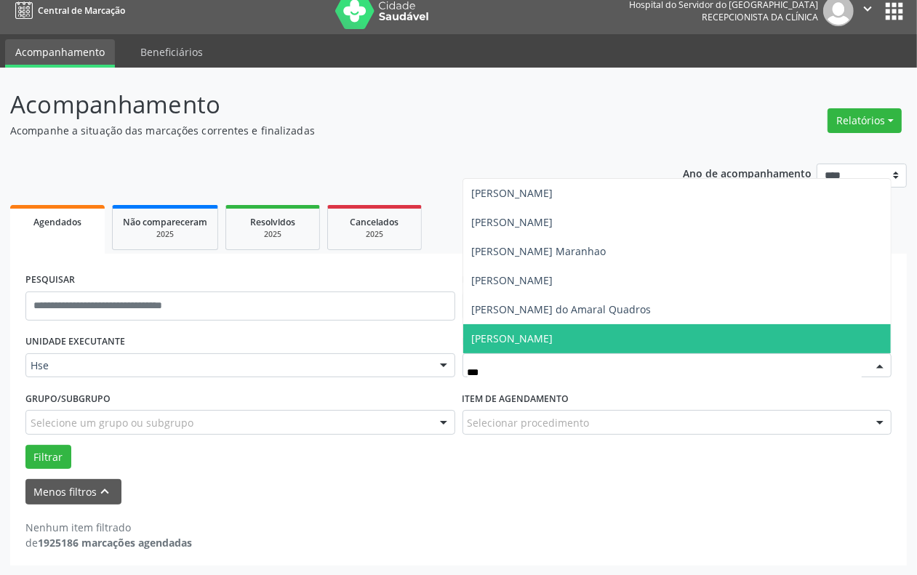
type input "****"
click at [540, 349] on span "[PERSON_NAME]" at bounding box center [677, 338] width 428 height 29
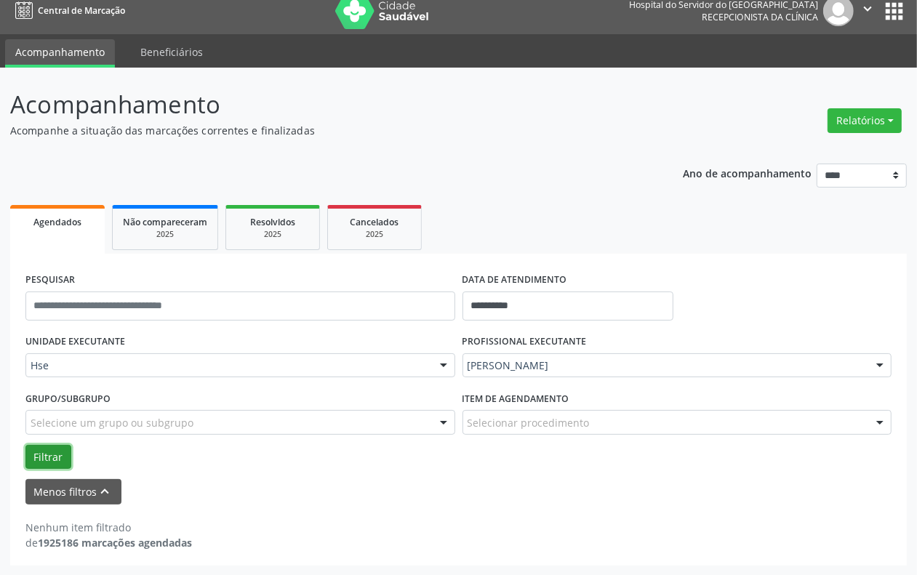
click at [36, 457] on button "Filtrar" at bounding box center [48, 457] width 46 height 25
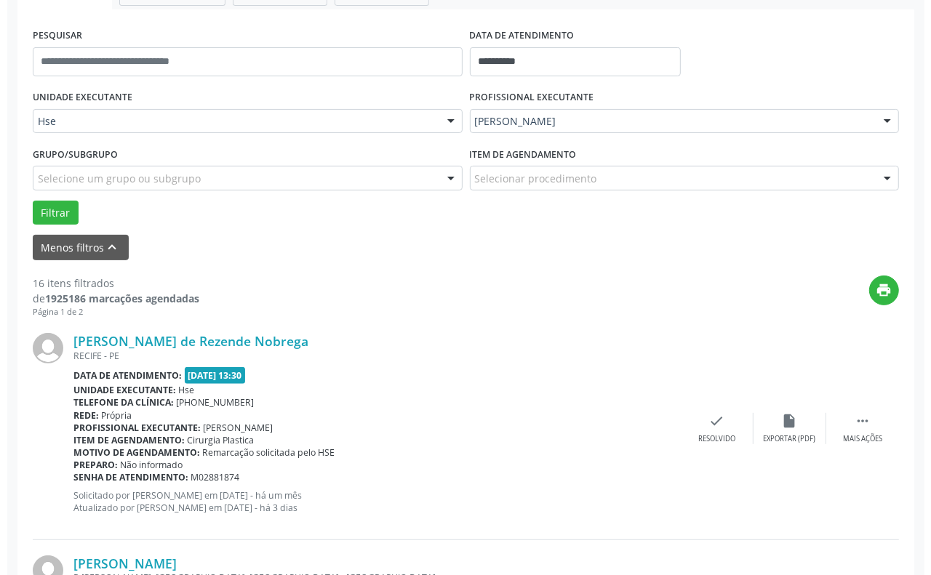
scroll to position [285, 0]
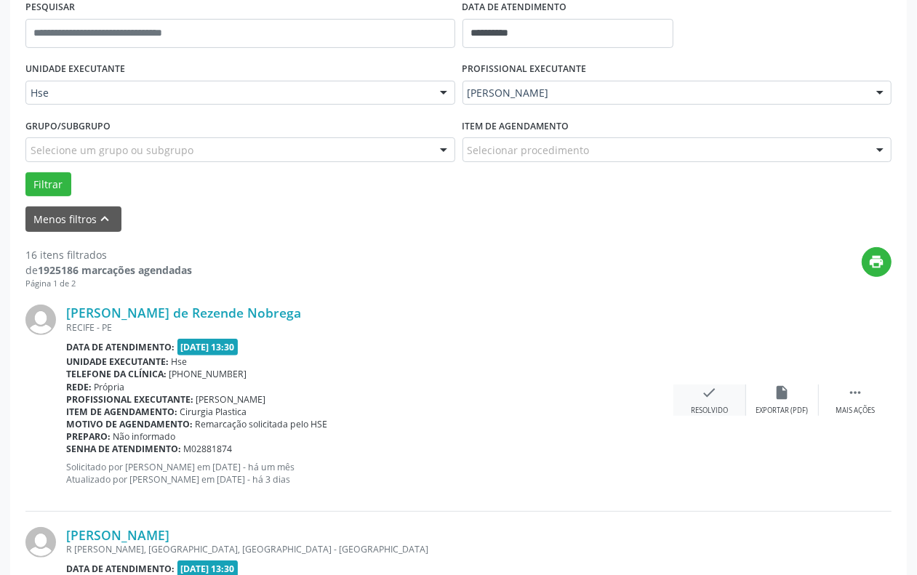
click at [717, 401] on div "check Resolvido" at bounding box center [709, 400] width 73 height 31
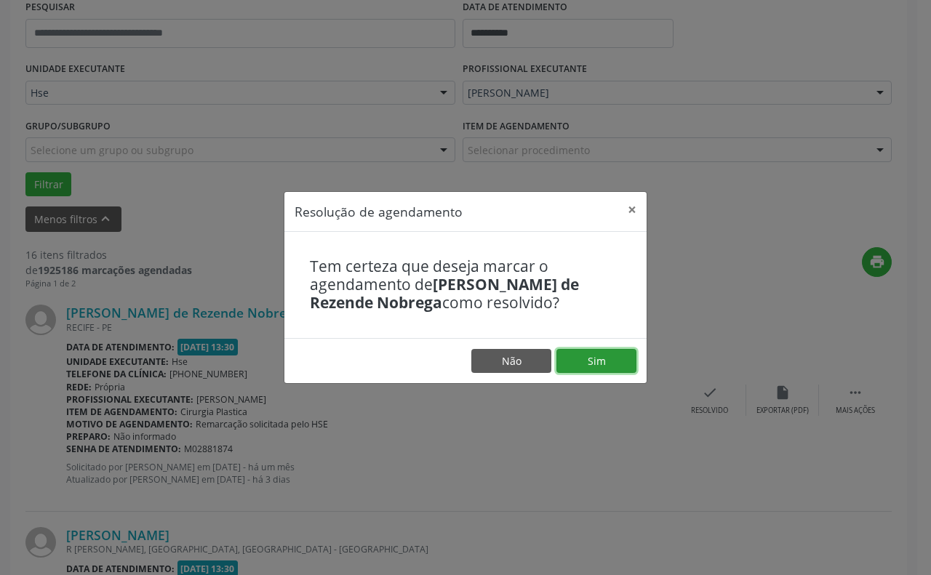
click at [577, 364] on button "Sim" at bounding box center [596, 361] width 80 height 25
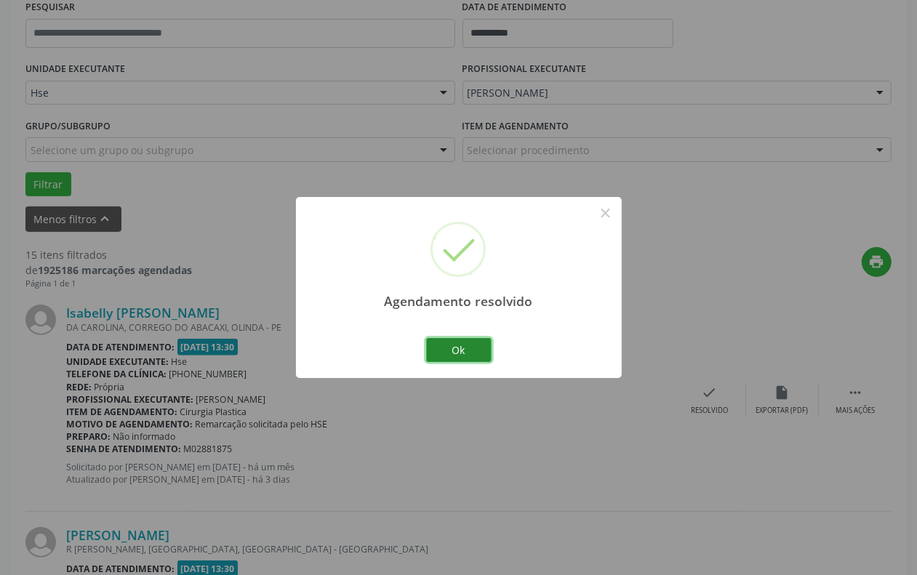
click at [465, 351] on button "Ok" at bounding box center [458, 350] width 65 height 25
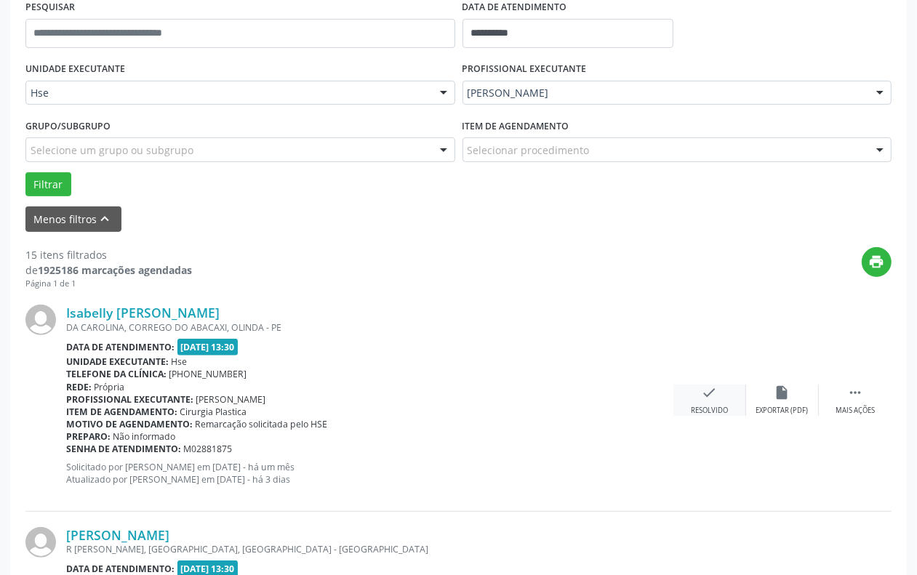
click at [702, 387] on icon "check" at bounding box center [710, 393] width 16 height 16
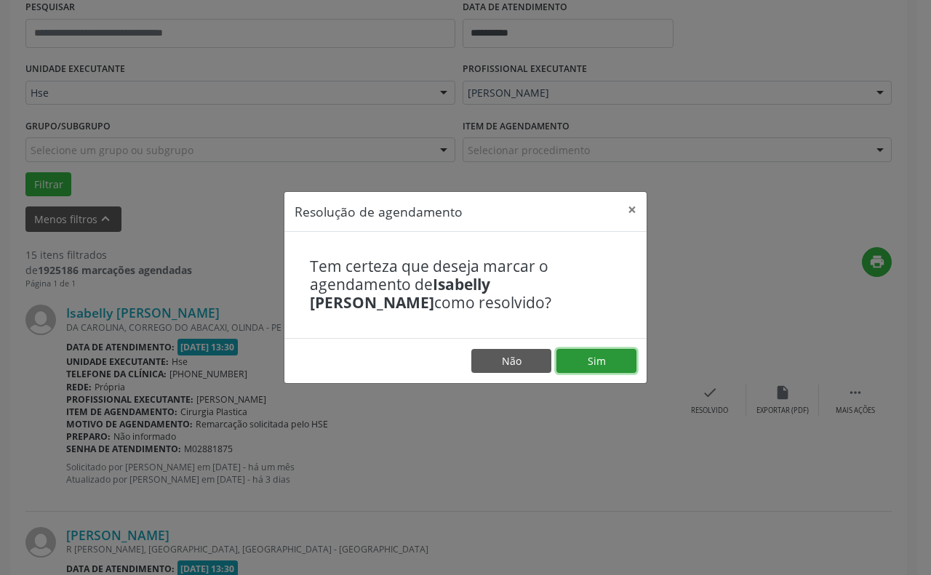
click at [613, 360] on button "Sim" at bounding box center [596, 361] width 80 height 25
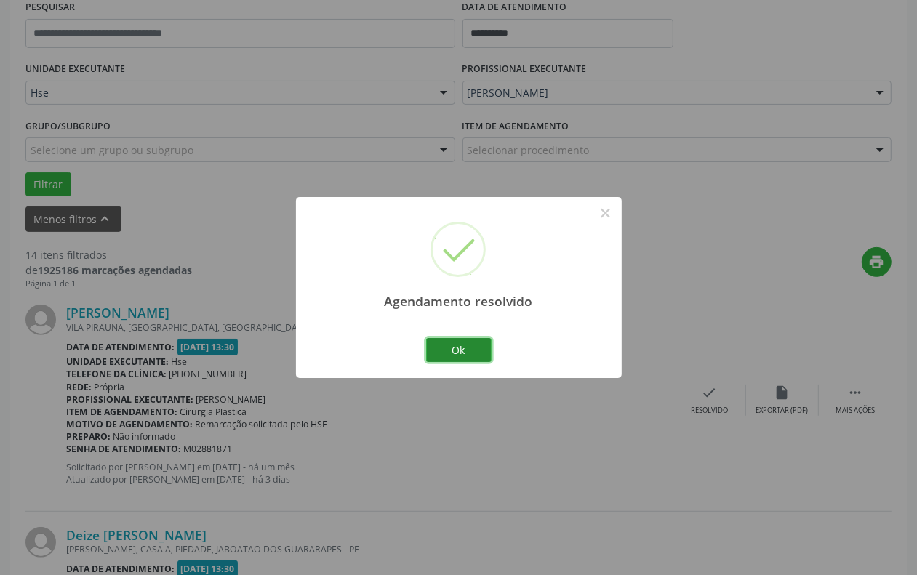
click at [447, 359] on button "Ok" at bounding box center [458, 350] width 65 height 25
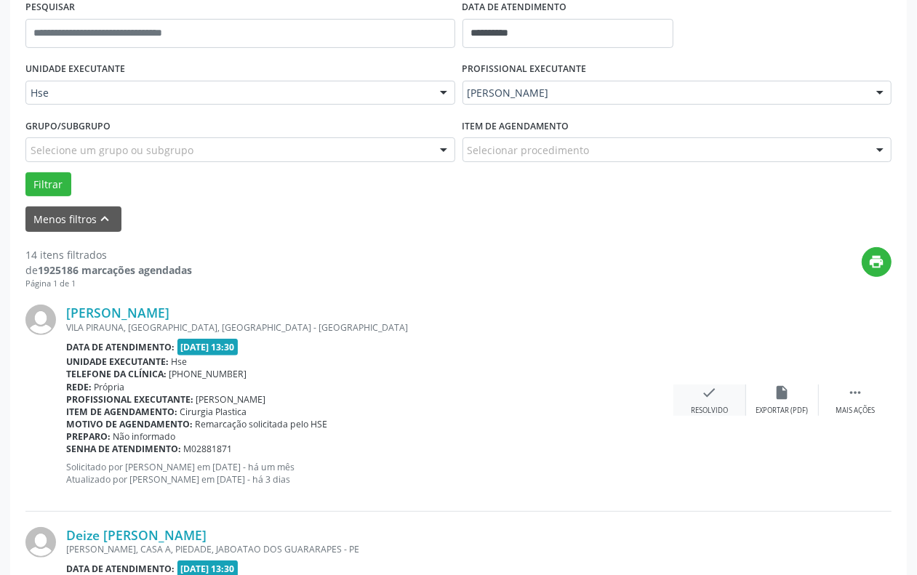
click at [720, 401] on div "check Resolvido" at bounding box center [709, 400] width 73 height 31
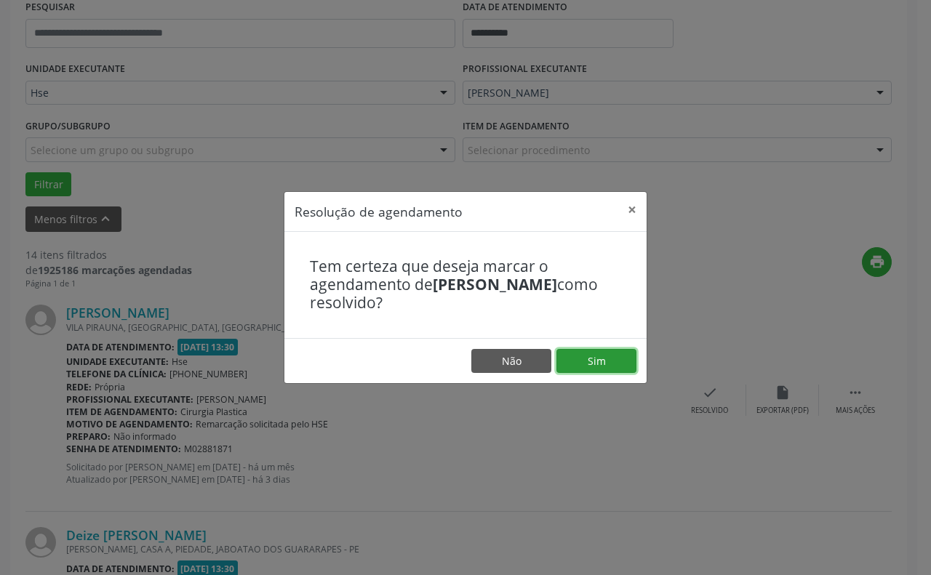
click at [618, 357] on button "Sim" at bounding box center [596, 361] width 80 height 25
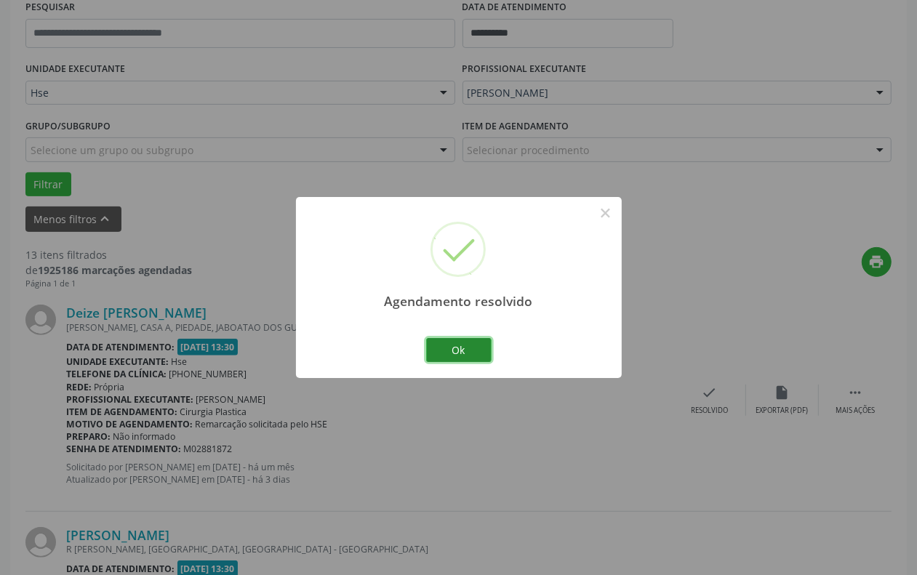
click at [463, 356] on button "Ok" at bounding box center [458, 350] width 65 height 25
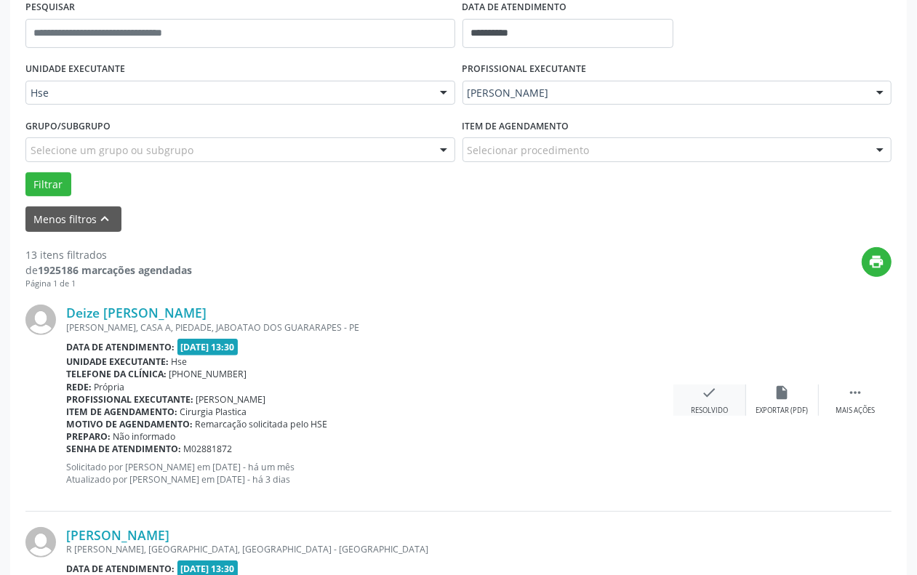
click at [692, 390] on div "check Resolvido" at bounding box center [709, 400] width 73 height 31
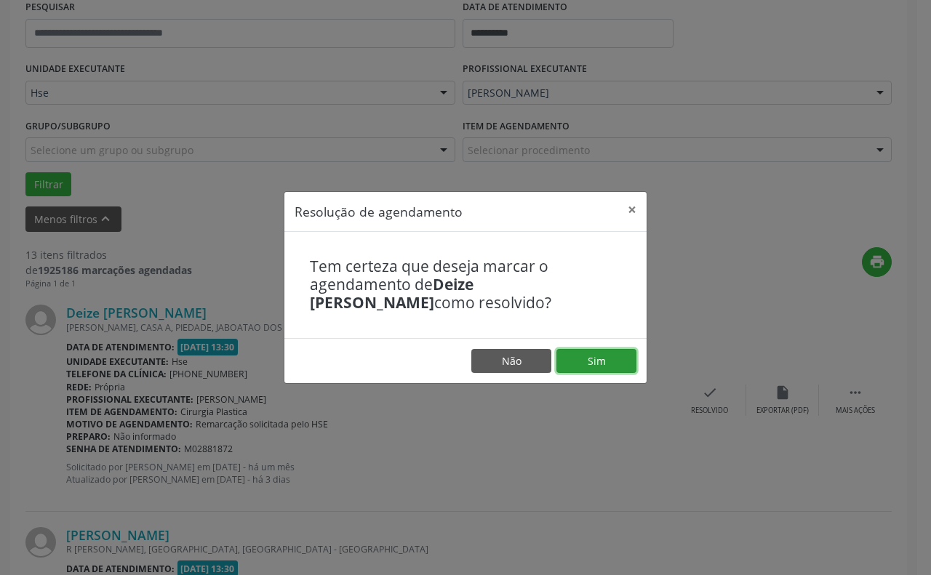
click at [612, 361] on button "Sim" at bounding box center [596, 361] width 80 height 25
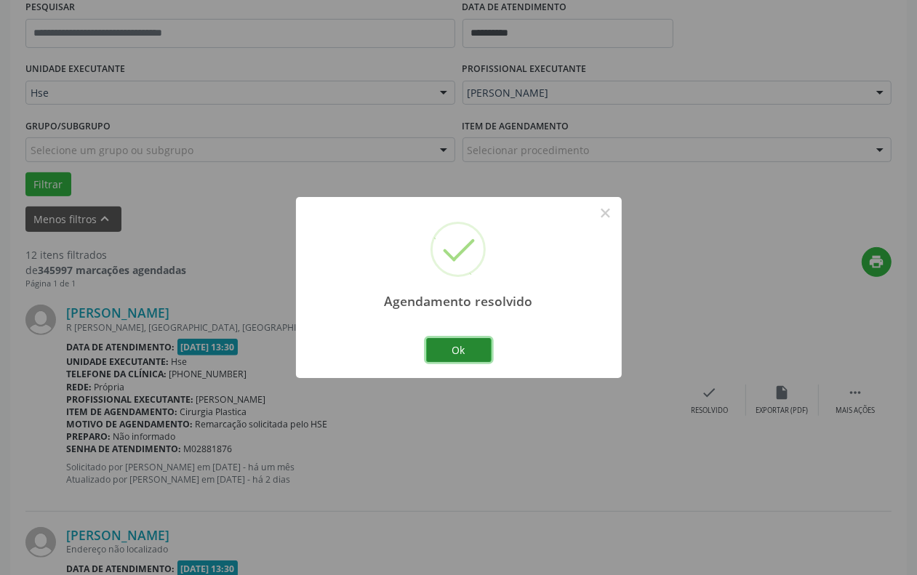
click at [460, 355] on button "Ok" at bounding box center [458, 350] width 65 height 25
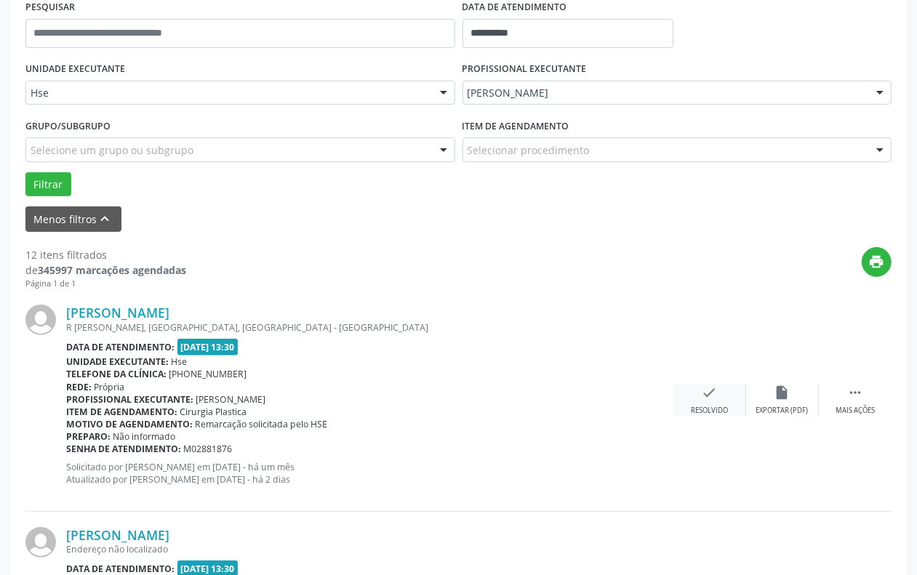
click at [705, 393] on icon "check" at bounding box center [710, 393] width 16 height 16
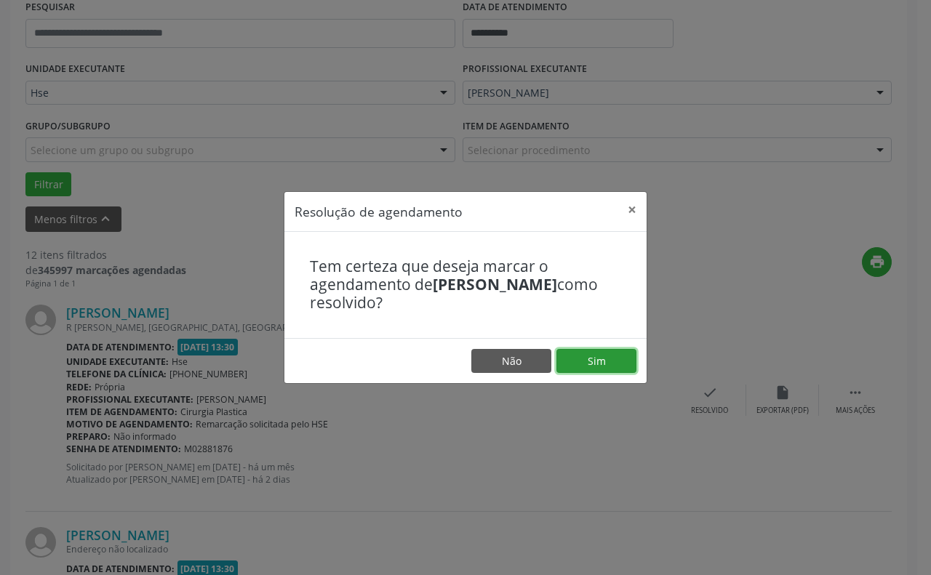
click at [616, 356] on button "Sim" at bounding box center [596, 361] width 80 height 25
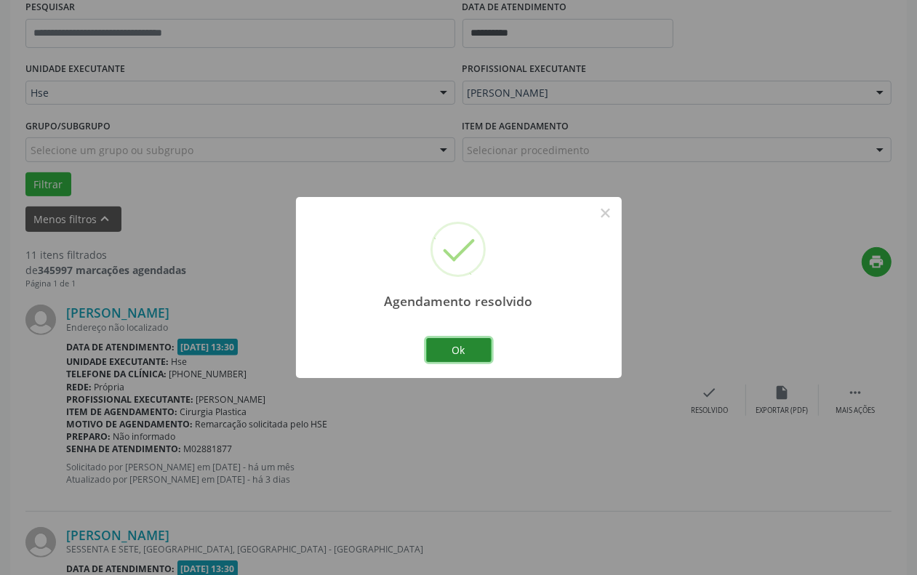
click at [470, 351] on button "Ok" at bounding box center [458, 350] width 65 height 25
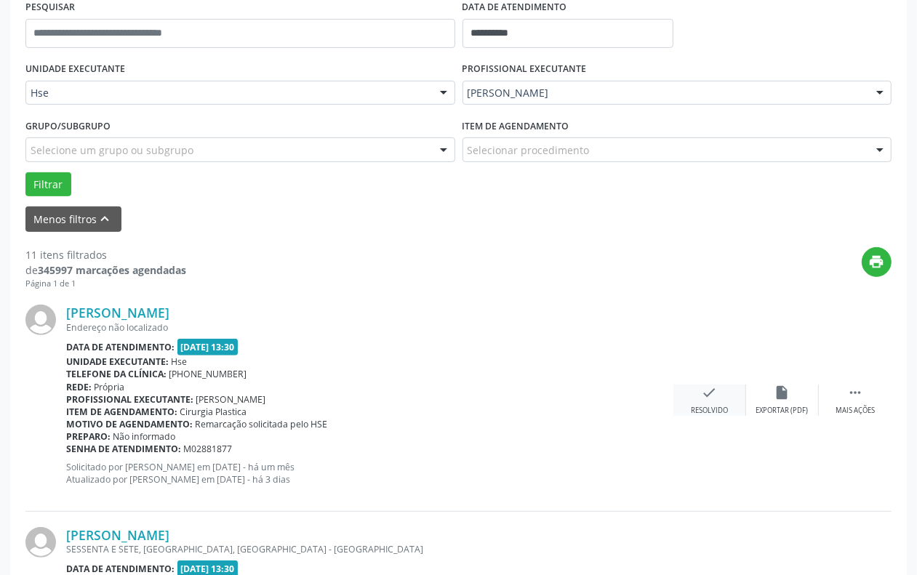
click at [688, 401] on div "check Resolvido" at bounding box center [709, 400] width 73 height 31
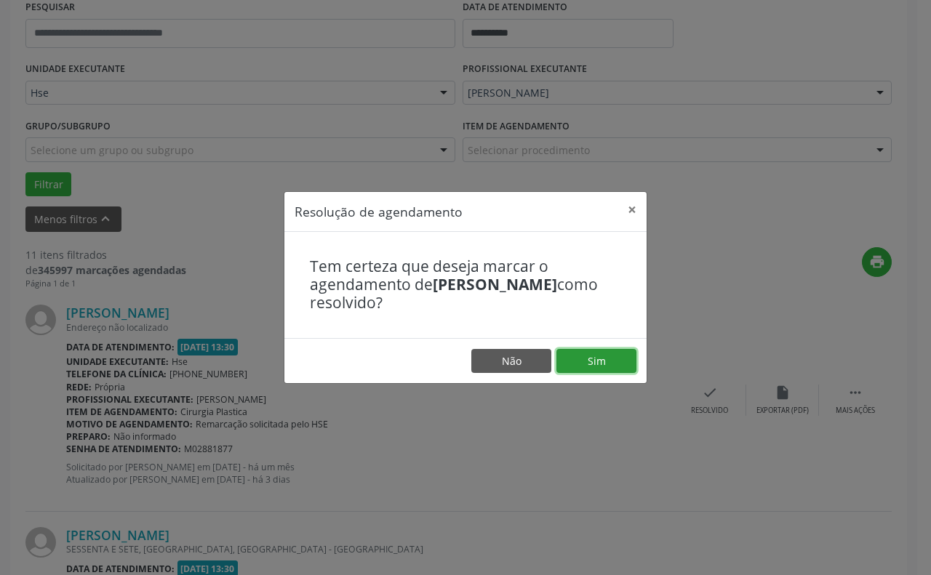
click at [607, 366] on button "Sim" at bounding box center [596, 361] width 80 height 25
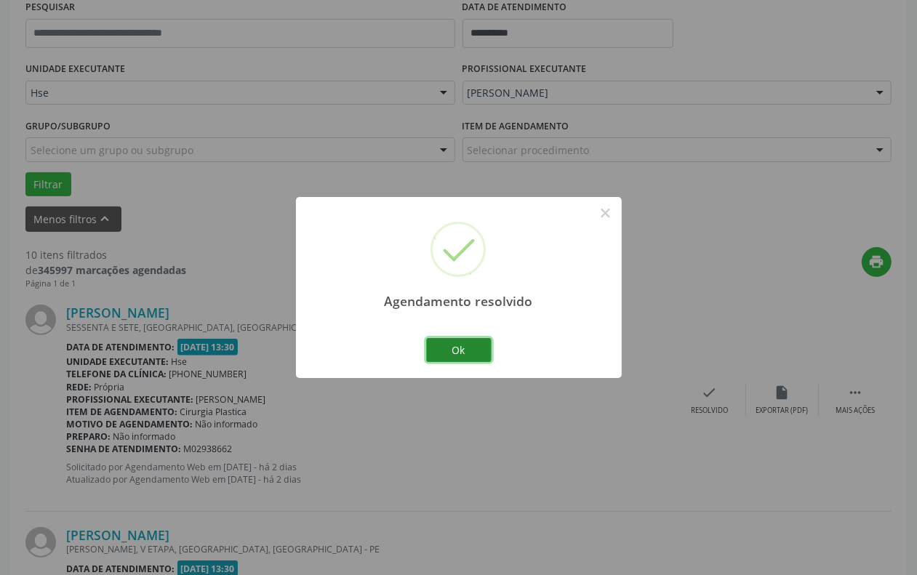
click at [473, 347] on button "Ok" at bounding box center [458, 350] width 65 height 25
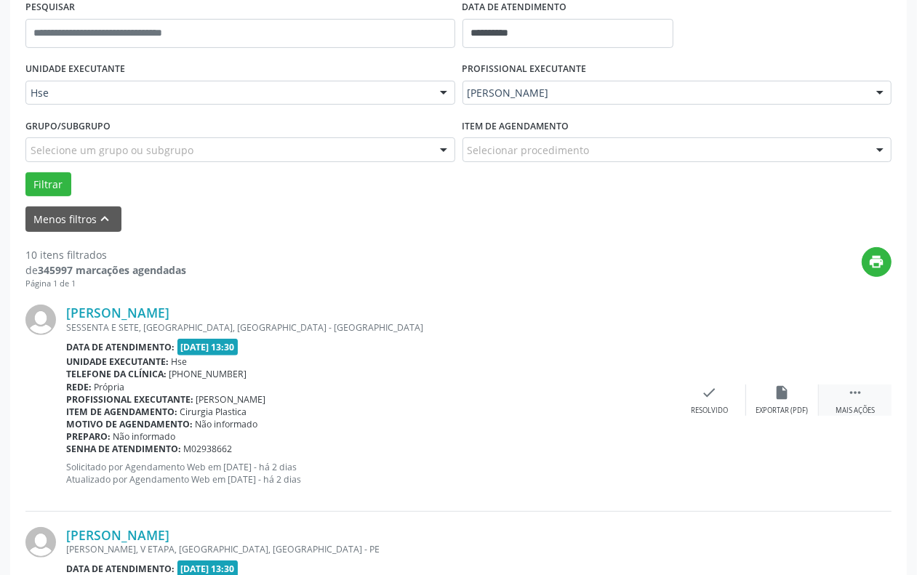
click at [867, 394] on div " Mais ações" at bounding box center [855, 400] width 73 height 31
click at [805, 398] on div "alarm_off Não compareceu" at bounding box center [782, 400] width 73 height 31
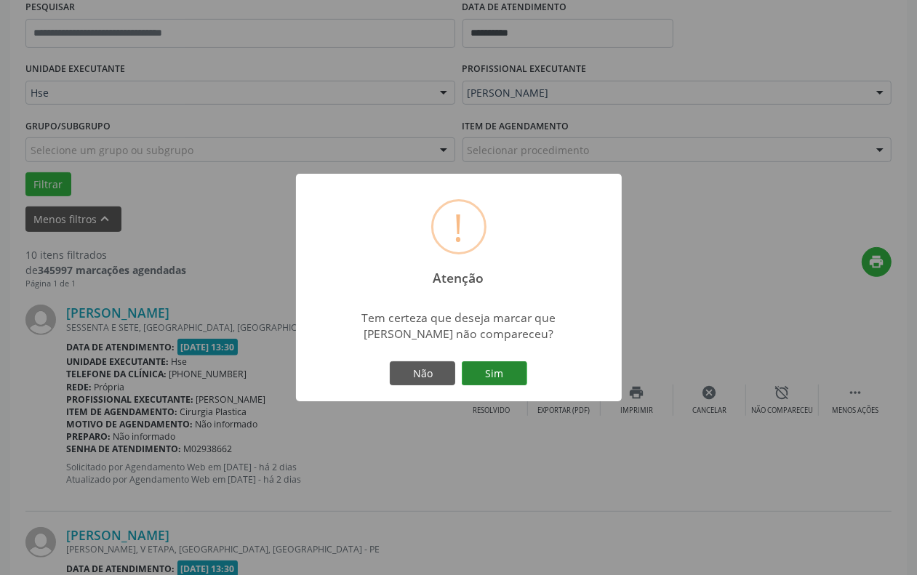
click at [503, 369] on button "Sim" at bounding box center [494, 373] width 65 height 25
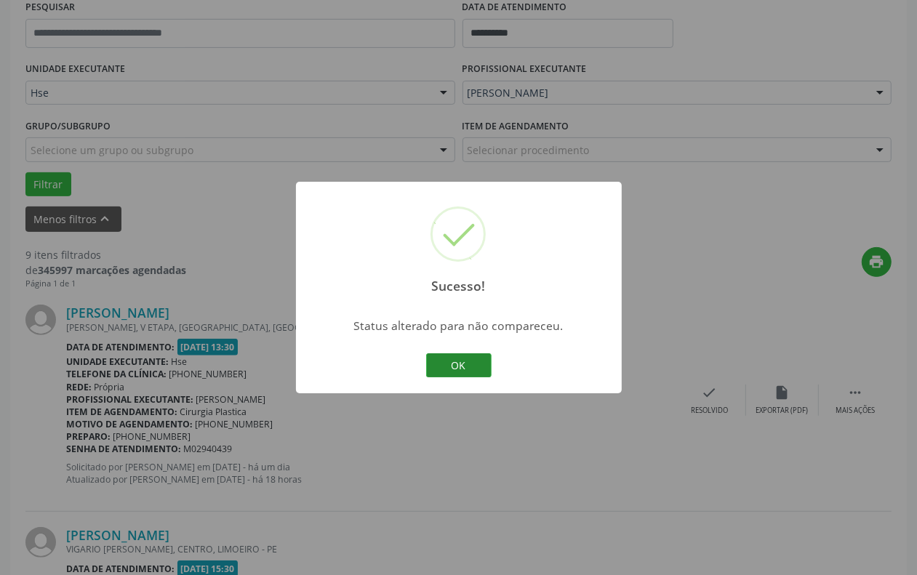
click at [478, 368] on button "OK" at bounding box center [458, 365] width 65 height 25
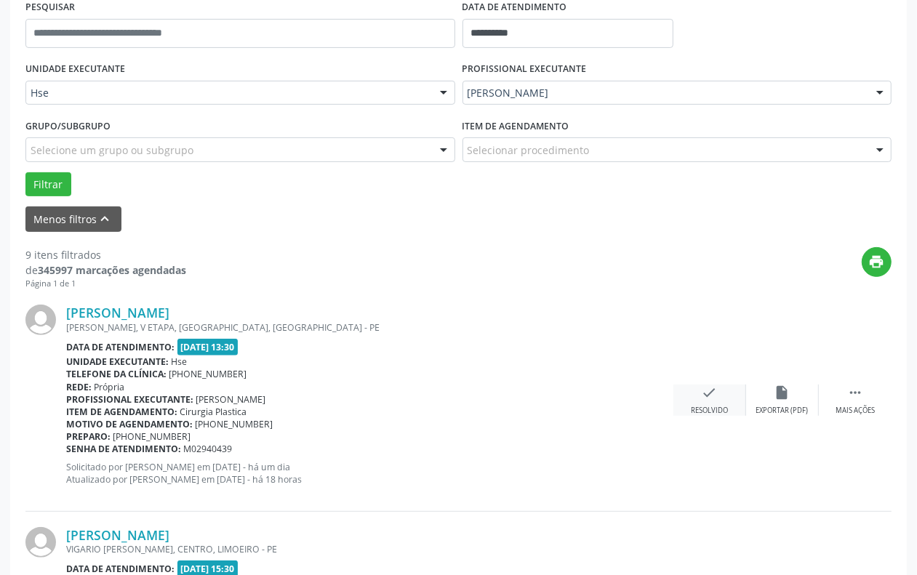
click at [697, 389] on div "check Resolvido" at bounding box center [709, 400] width 73 height 31
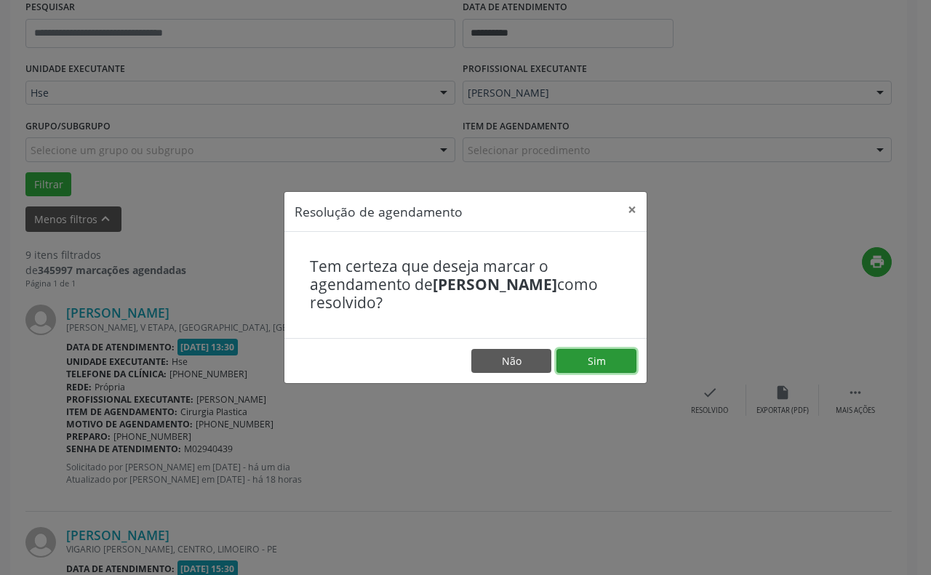
click at [607, 358] on button "Sim" at bounding box center [596, 361] width 80 height 25
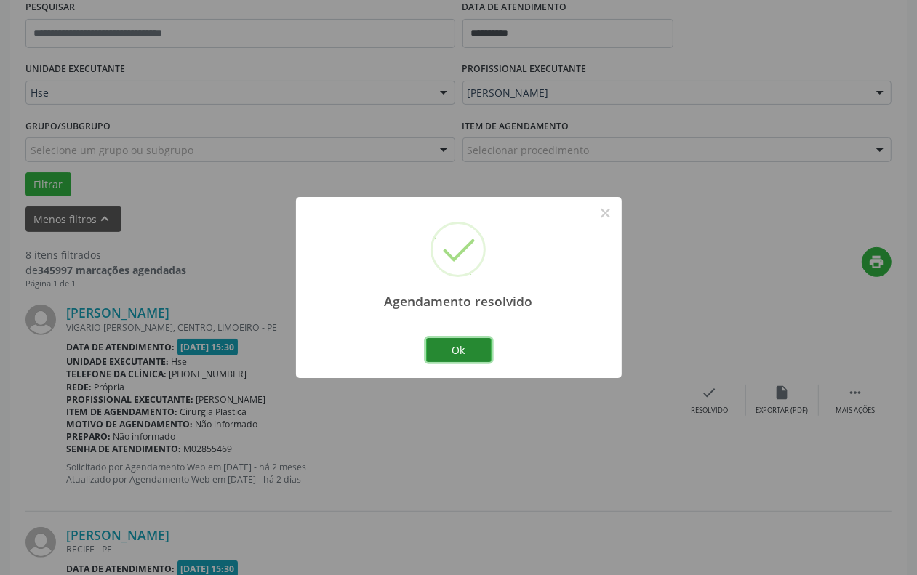
click at [465, 344] on button "Ok" at bounding box center [458, 350] width 65 height 25
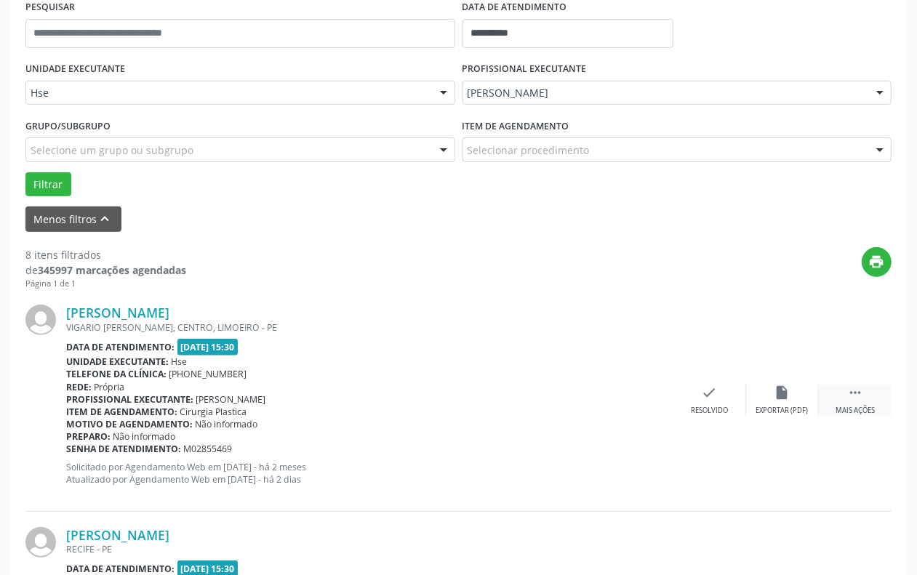
click at [871, 412] on div "Mais ações" at bounding box center [855, 411] width 39 height 10
click at [784, 396] on icon "alarm_off" at bounding box center [783, 393] width 16 height 16
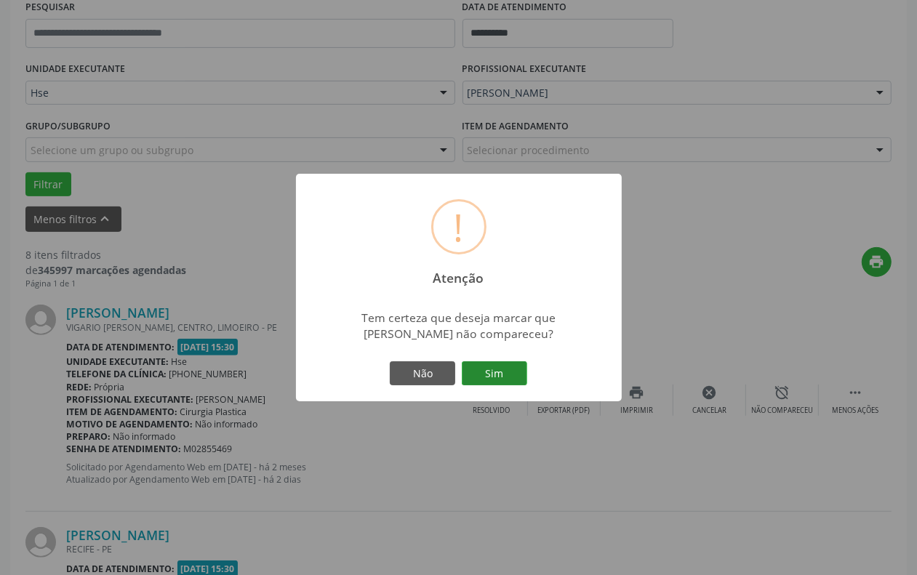
click at [516, 368] on button "Sim" at bounding box center [494, 373] width 65 height 25
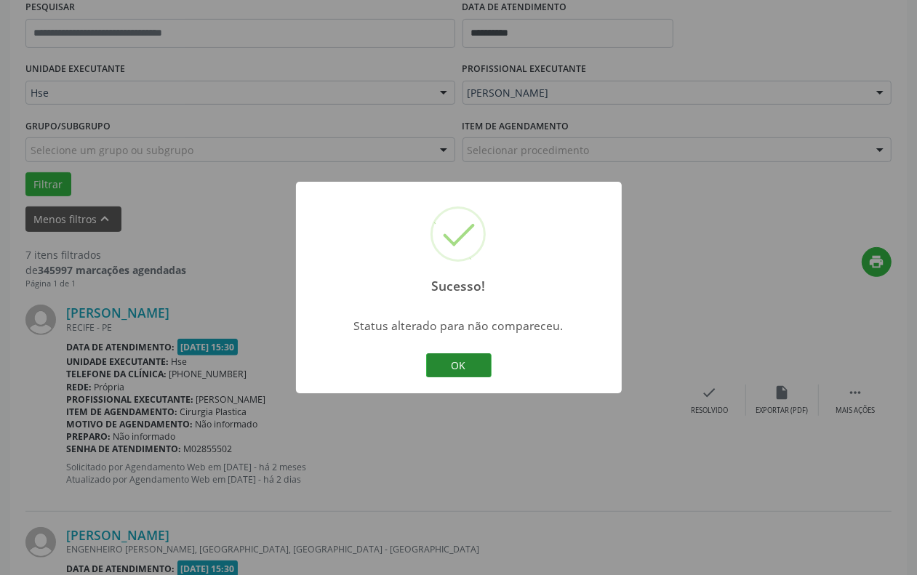
click at [473, 360] on button "OK" at bounding box center [458, 365] width 65 height 25
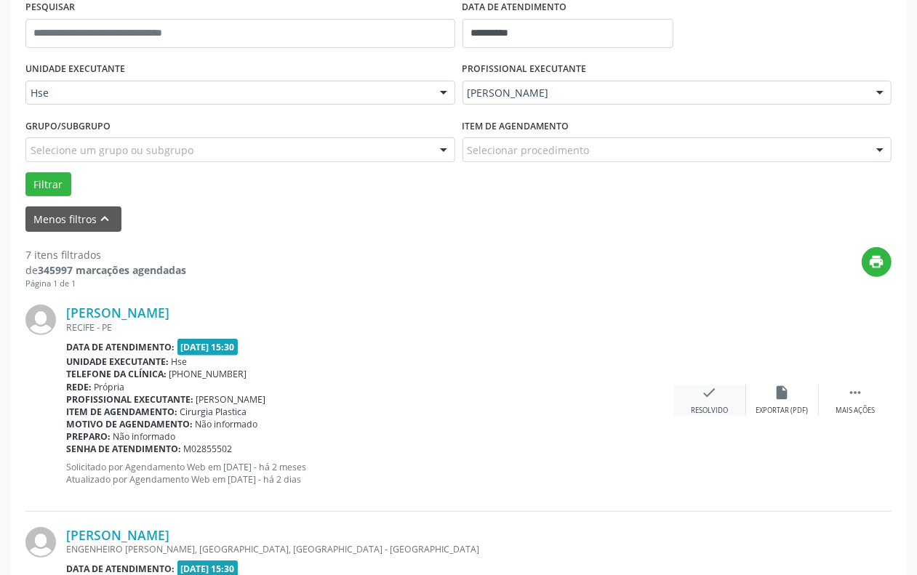
click at [692, 409] on div "Resolvido" at bounding box center [709, 411] width 37 height 10
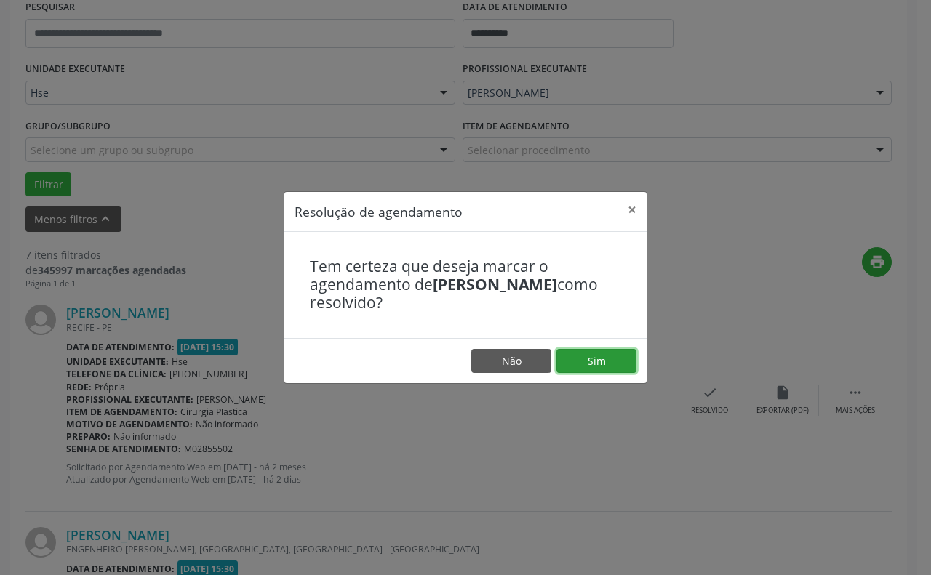
click at [566, 361] on button "Sim" at bounding box center [596, 361] width 80 height 25
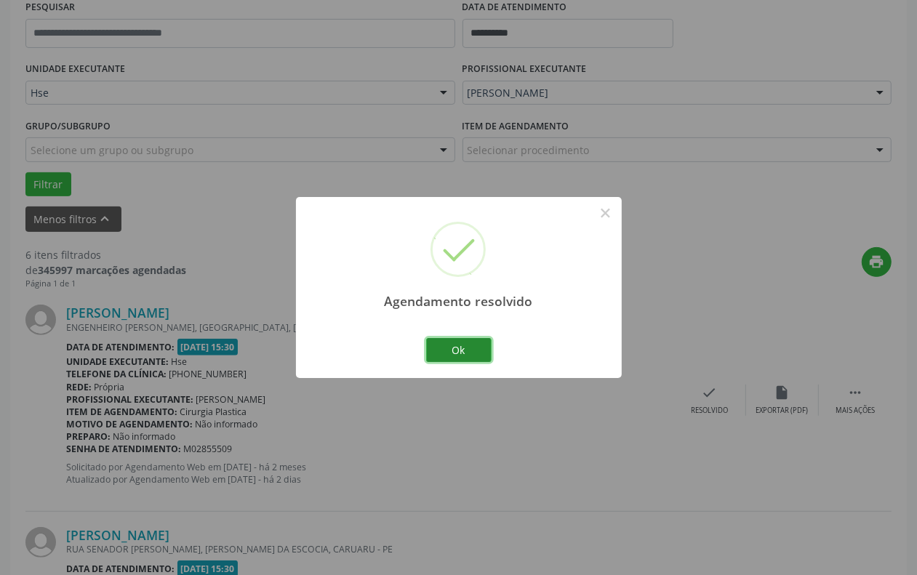
click at [474, 359] on button "Ok" at bounding box center [458, 350] width 65 height 25
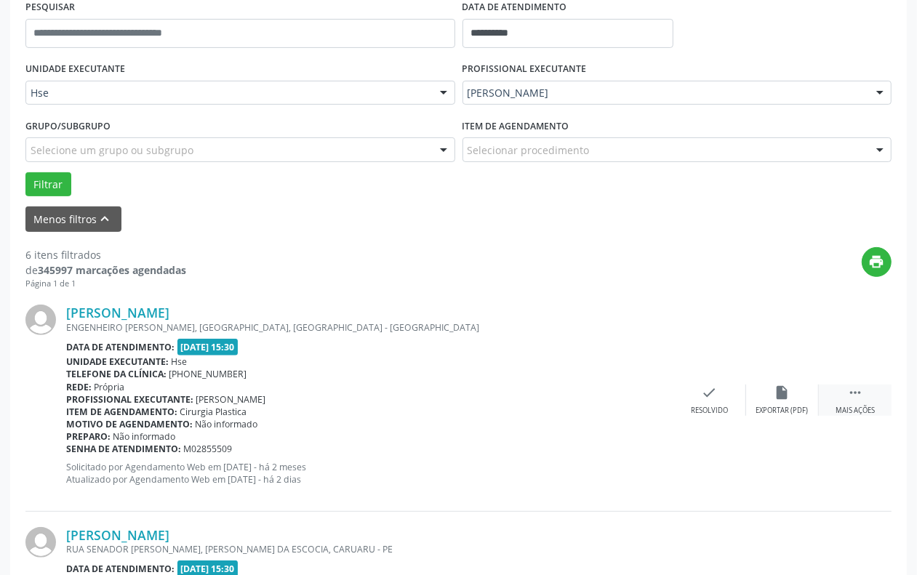
click at [871, 396] on div " Mais ações" at bounding box center [855, 400] width 73 height 31
click at [784, 397] on icon "alarm_off" at bounding box center [783, 393] width 16 height 16
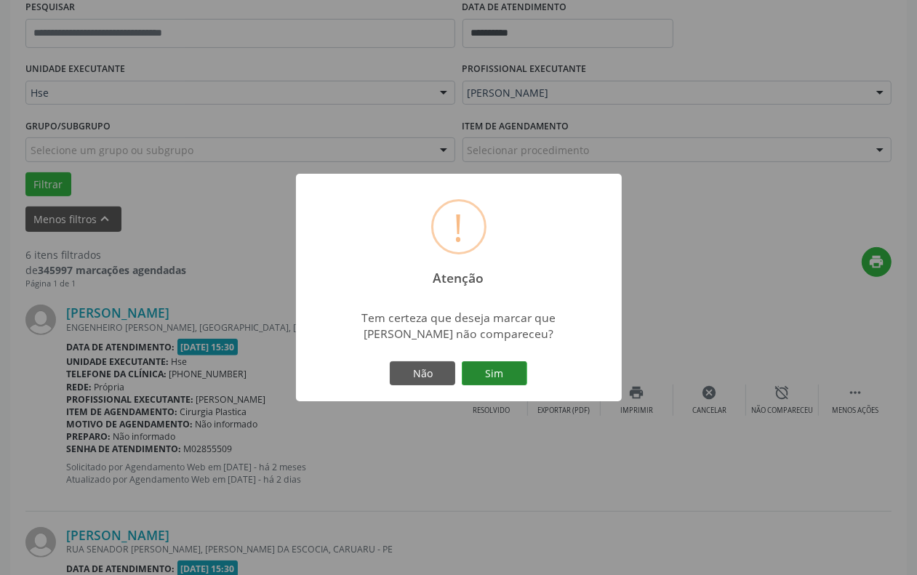
click at [503, 372] on button "Sim" at bounding box center [494, 373] width 65 height 25
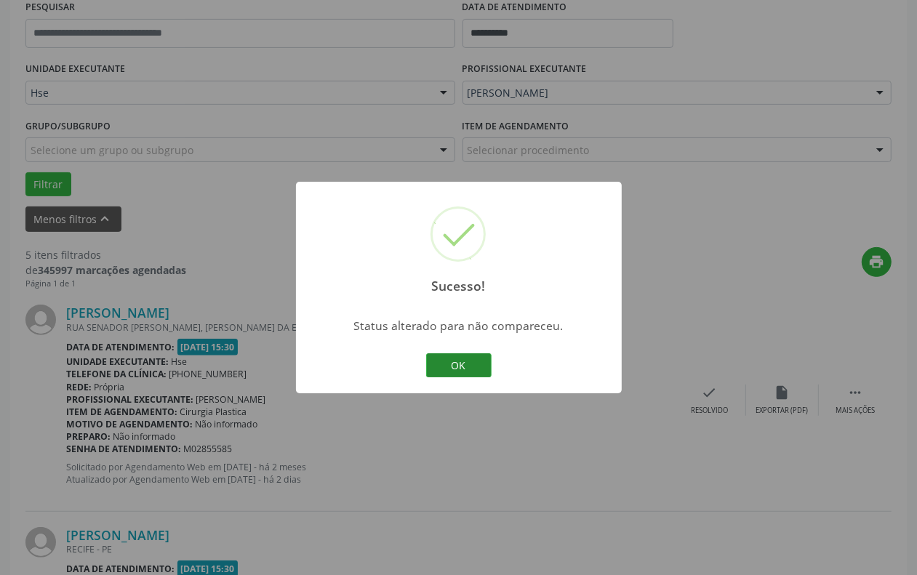
click at [471, 360] on button "OK" at bounding box center [458, 365] width 65 height 25
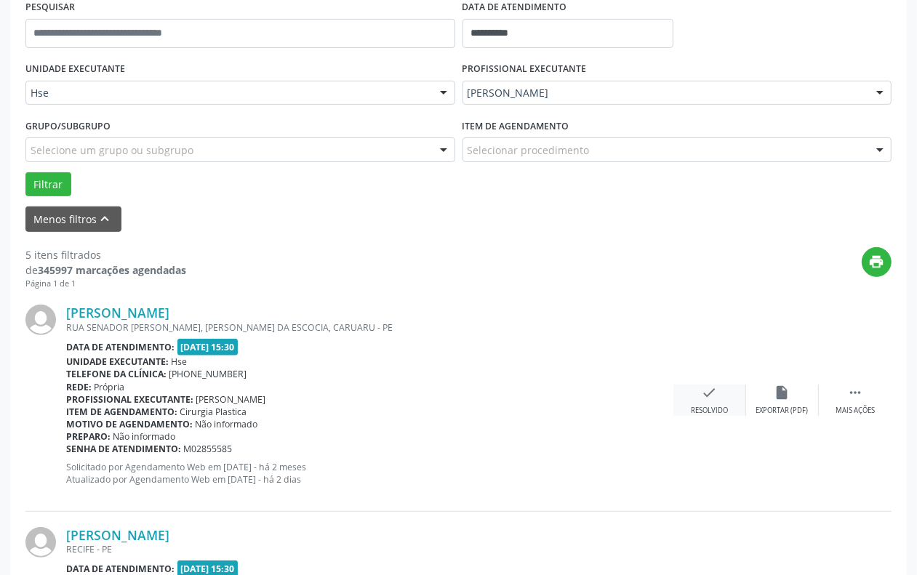
click at [703, 391] on icon "check" at bounding box center [710, 393] width 16 height 16
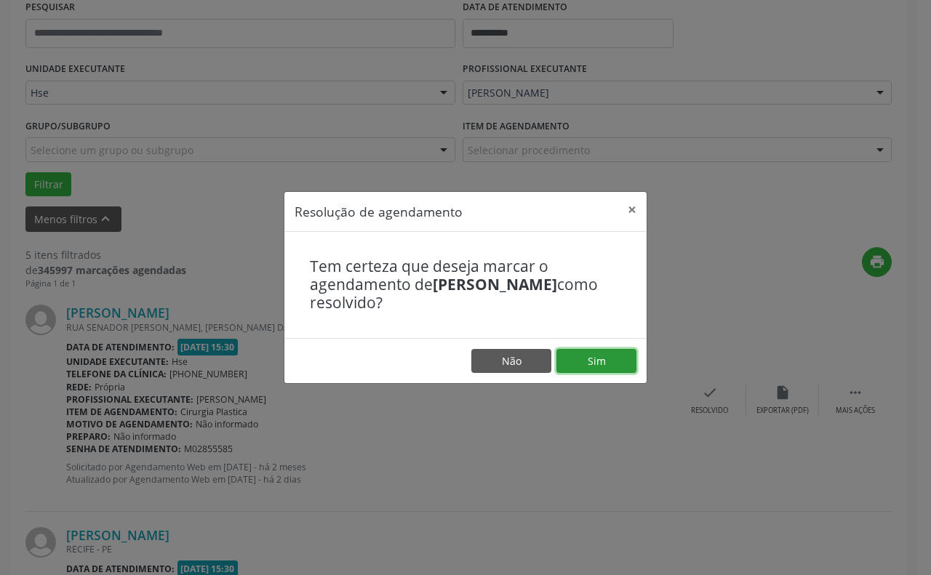
click at [609, 372] on button "Sim" at bounding box center [596, 361] width 80 height 25
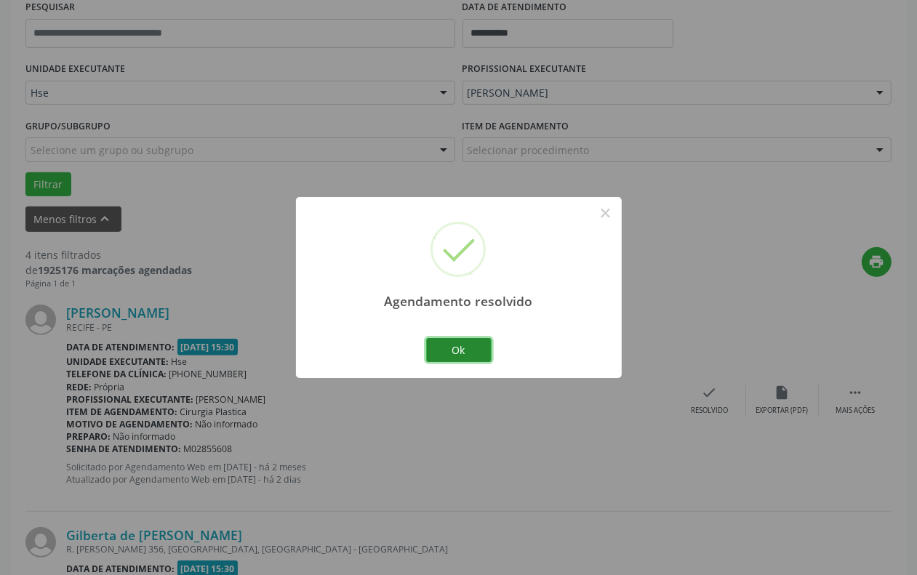
click at [460, 354] on button "Ok" at bounding box center [458, 350] width 65 height 25
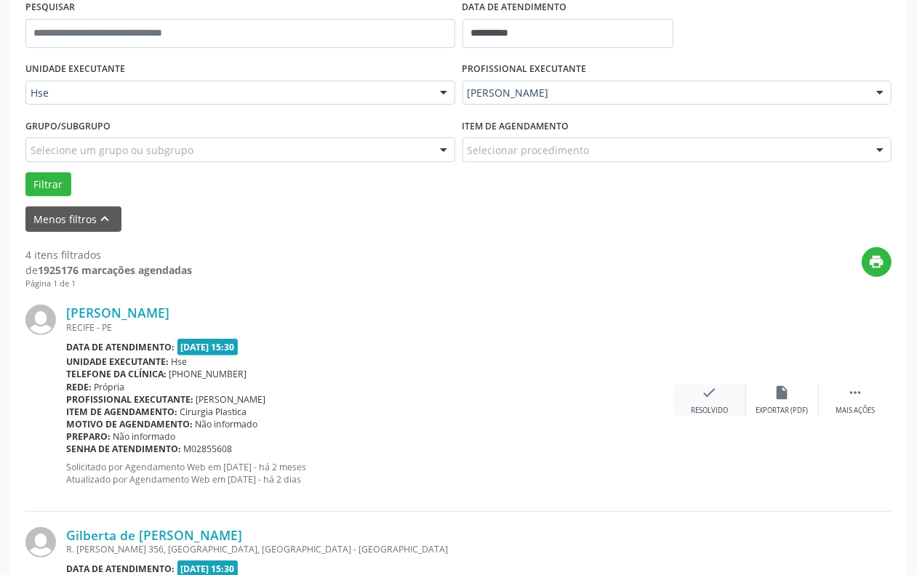
click at [731, 385] on div "check Resolvido" at bounding box center [709, 400] width 73 height 31
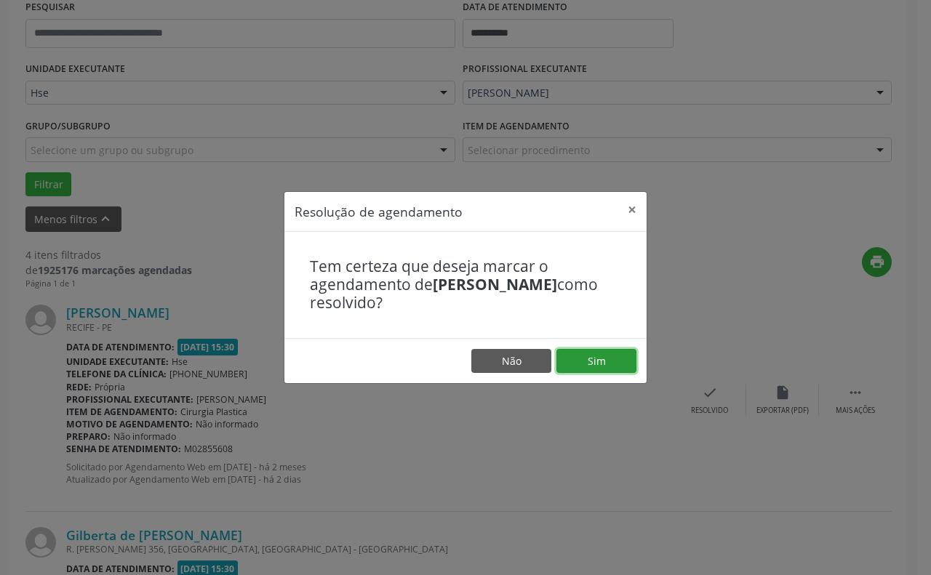
click at [619, 358] on button "Sim" at bounding box center [596, 361] width 80 height 25
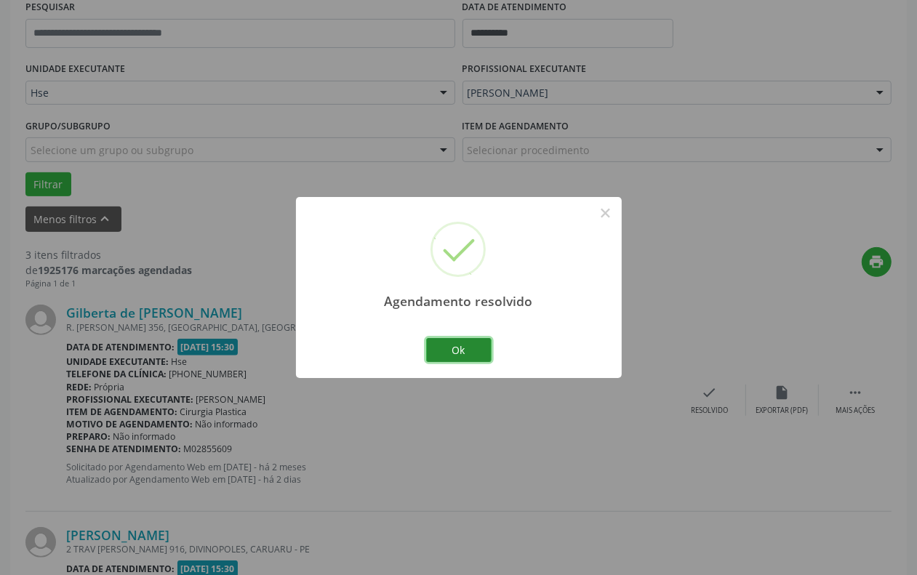
click at [453, 348] on button "Ok" at bounding box center [458, 350] width 65 height 25
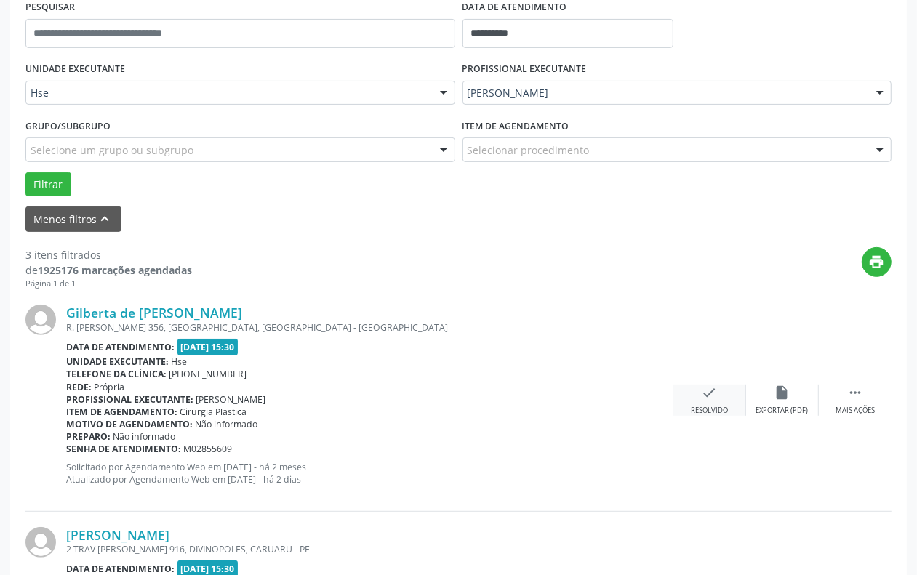
click at [697, 398] on div "check Resolvido" at bounding box center [709, 400] width 73 height 31
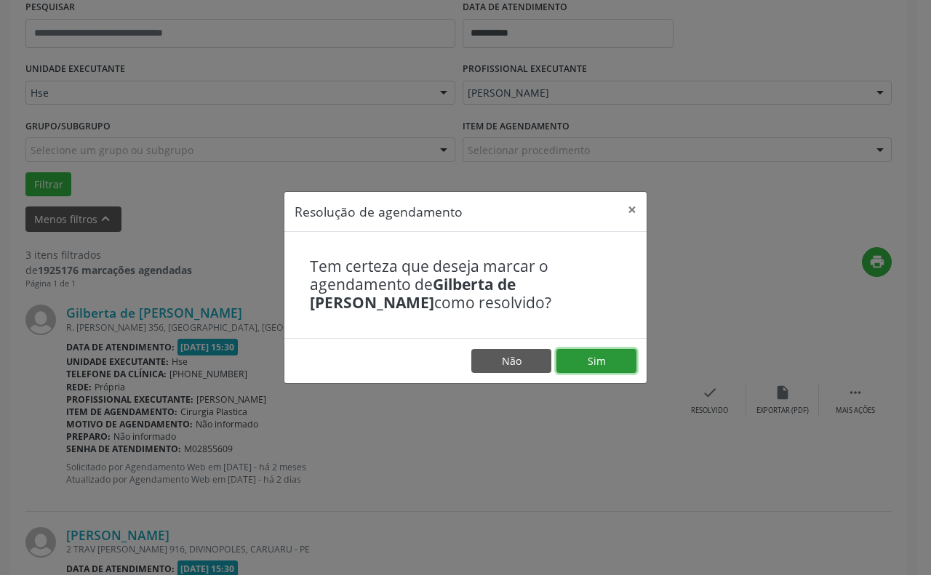
click at [623, 361] on button "Sim" at bounding box center [596, 361] width 80 height 25
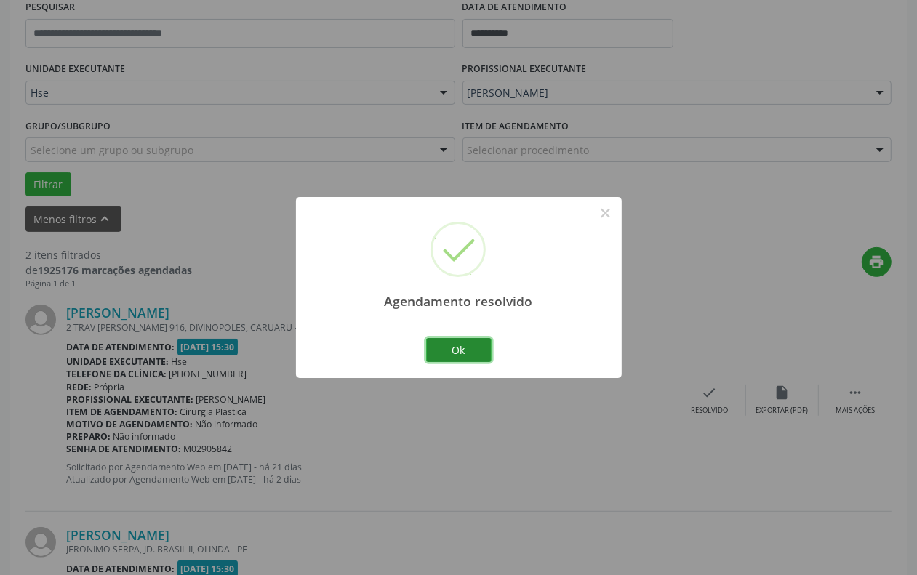
click at [447, 361] on button "Ok" at bounding box center [458, 350] width 65 height 25
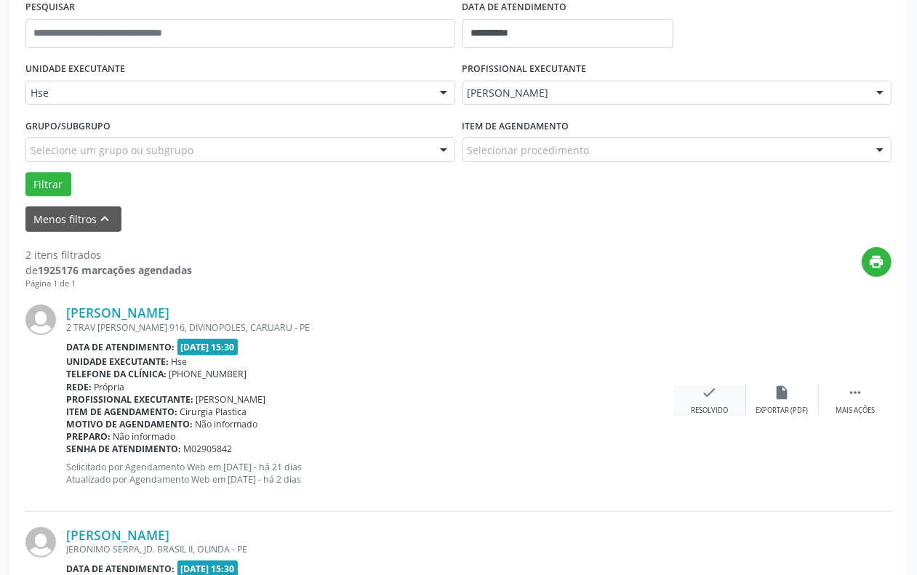
click at [707, 399] on icon "check" at bounding box center [710, 393] width 16 height 16
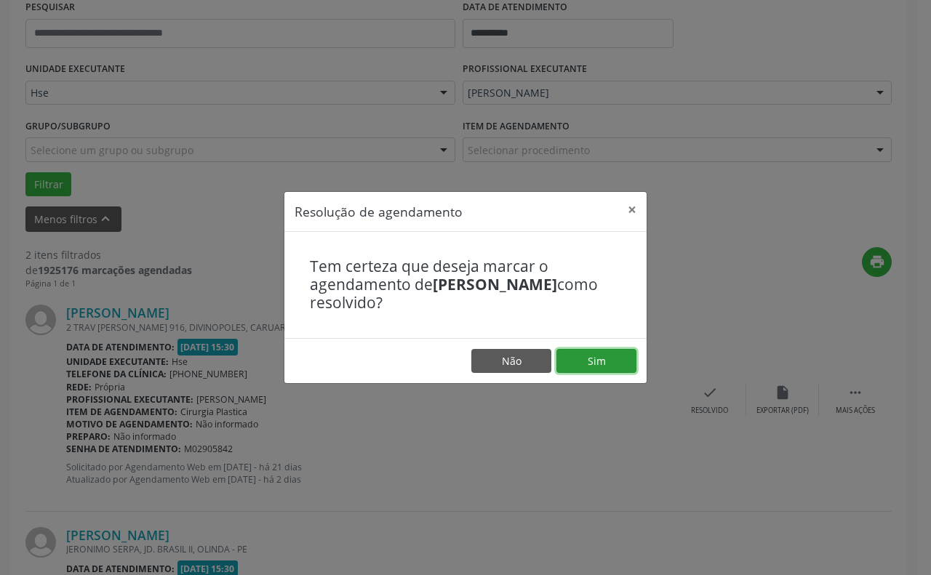
click at [630, 364] on button "Sim" at bounding box center [596, 361] width 80 height 25
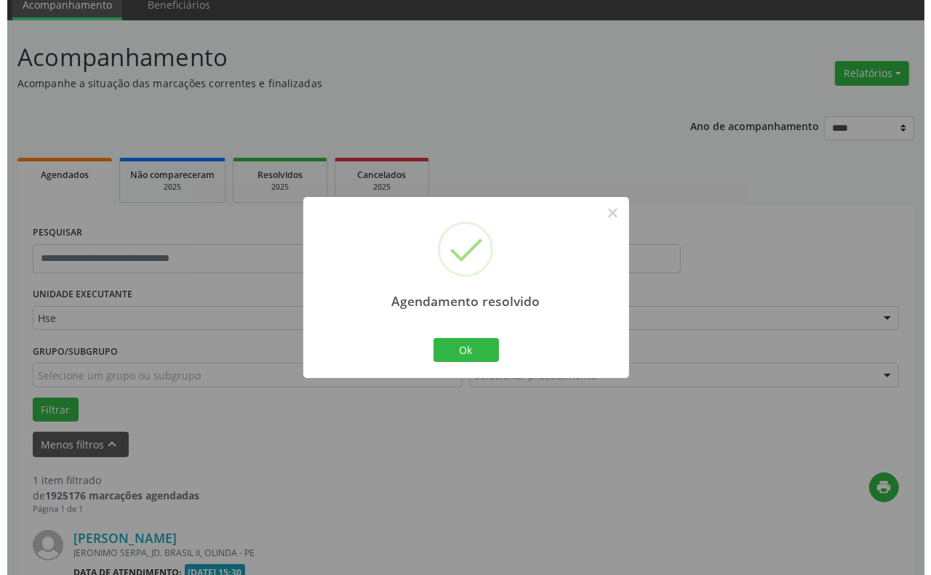
scroll to position [246, 0]
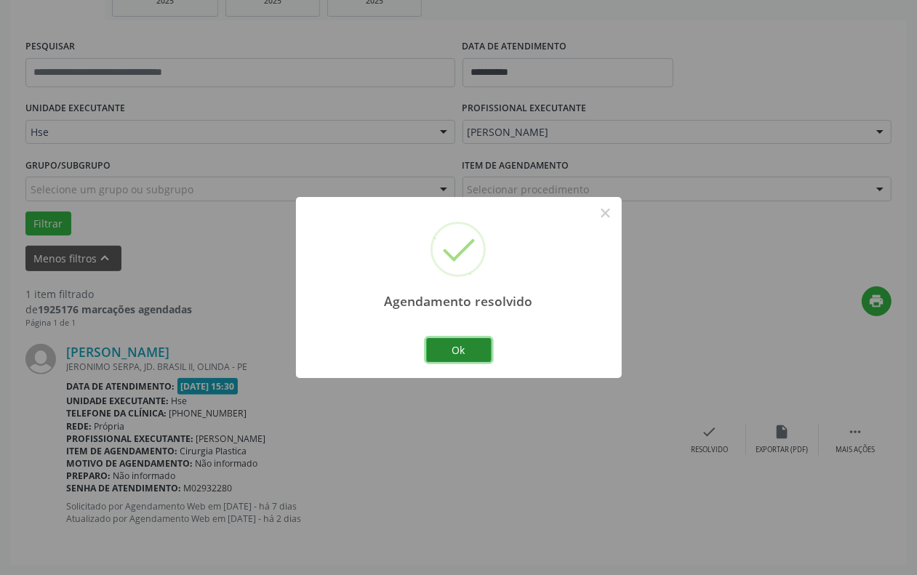
click at [457, 353] on button "Ok" at bounding box center [458, 350] width 65 height 25
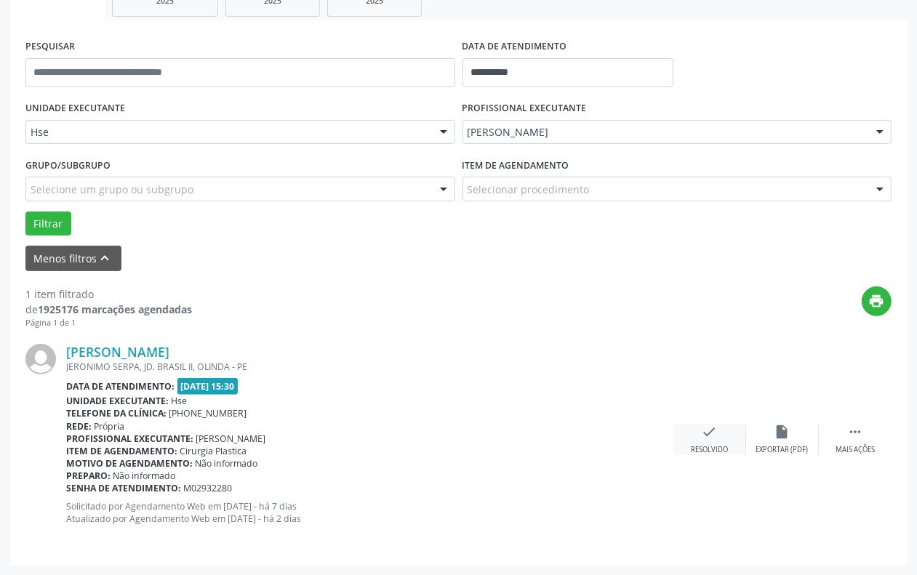
click at [743, 442] on div "check Resolvido" at bounding box center [709, 439] width 73 height 31
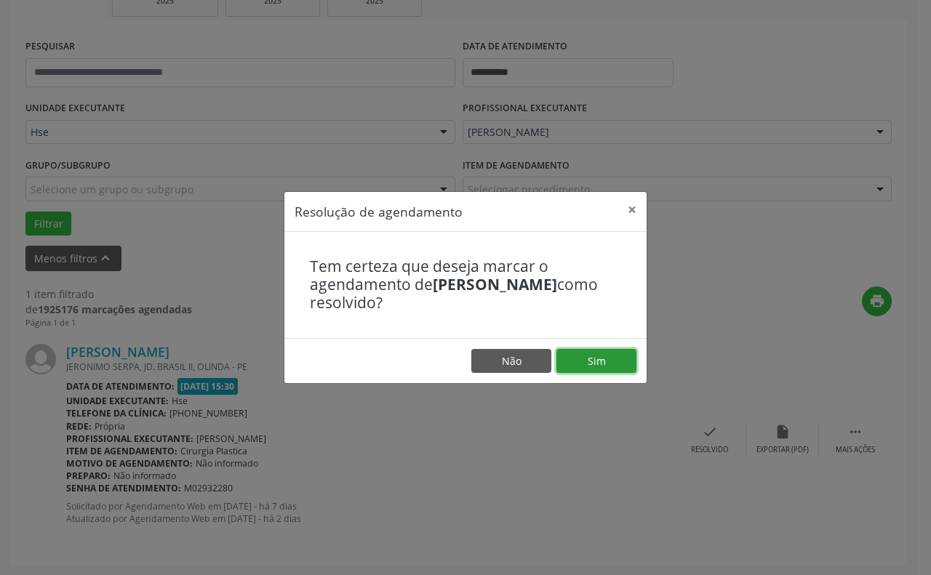
click at [611, 359] on button "Sim" at bounding box center [596, 361] width 80 height 25
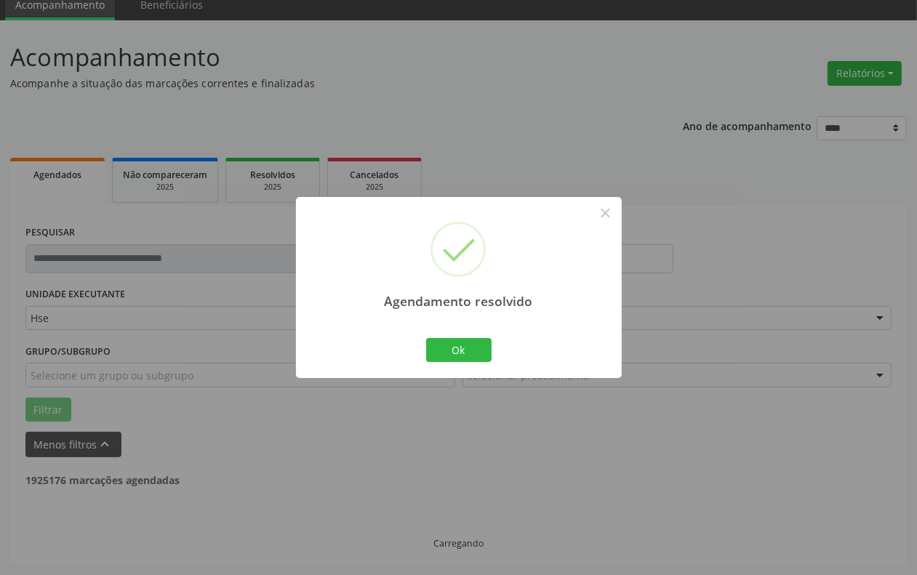
scroll to position [12, 0]
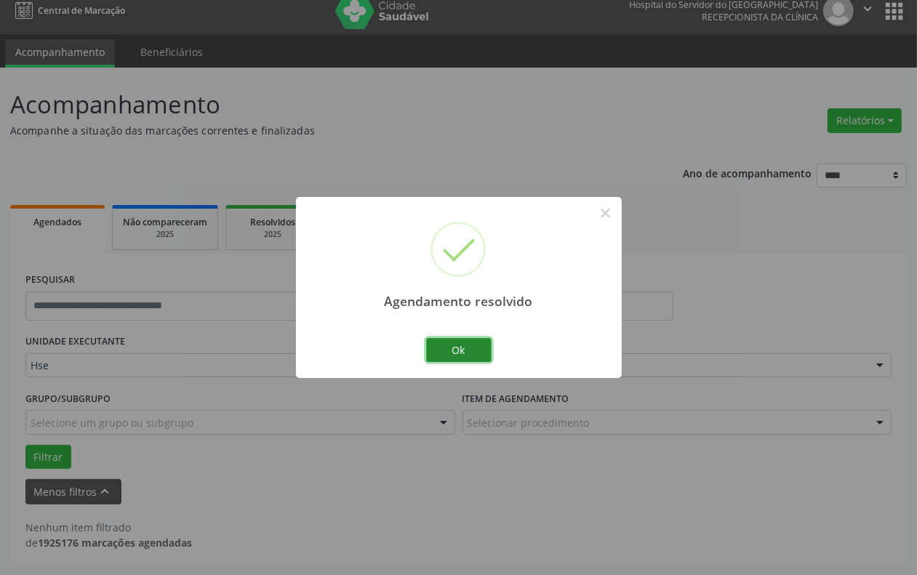
click at [459, 344] on button "Ok" at bounding box center [458, 350] width 65 height 25
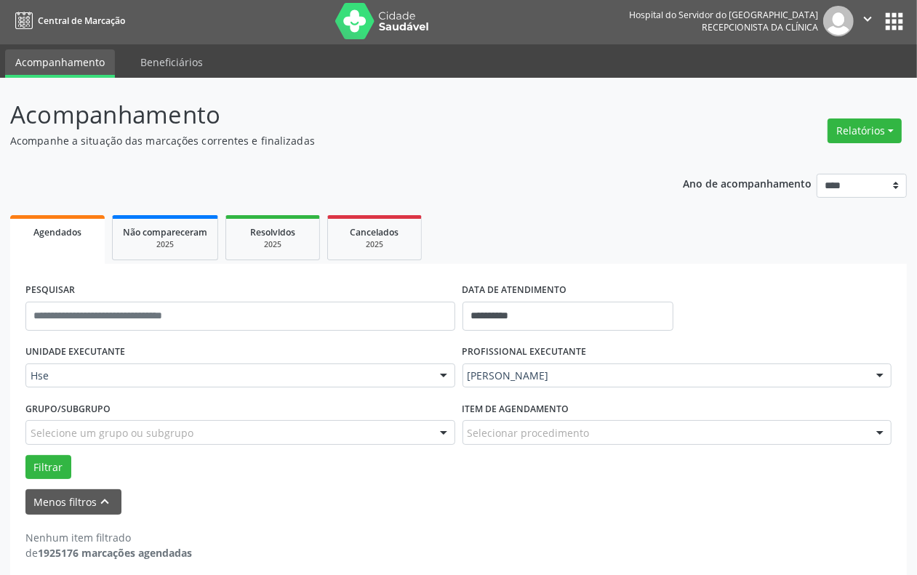
scroll to position [0, 0]
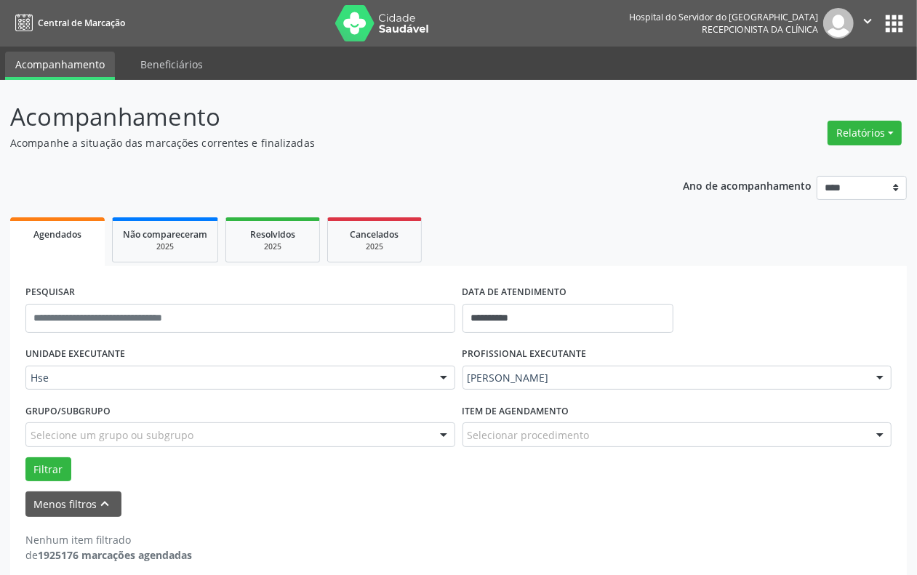
click at [368, 31] on img at bounding box center [382, 23] width 95 height 36
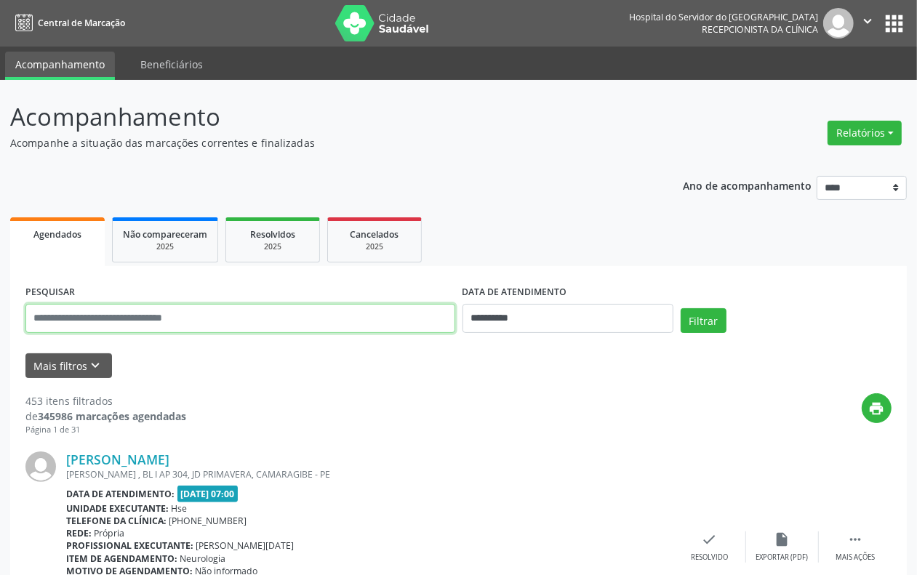
click at [349, 319] on input "text" at bounding box center [240, 318] width 430 height 29
type input "*******"
click at [681, 308] on button "Filtrar" at bounding box center [704, 320] width 46 height 25
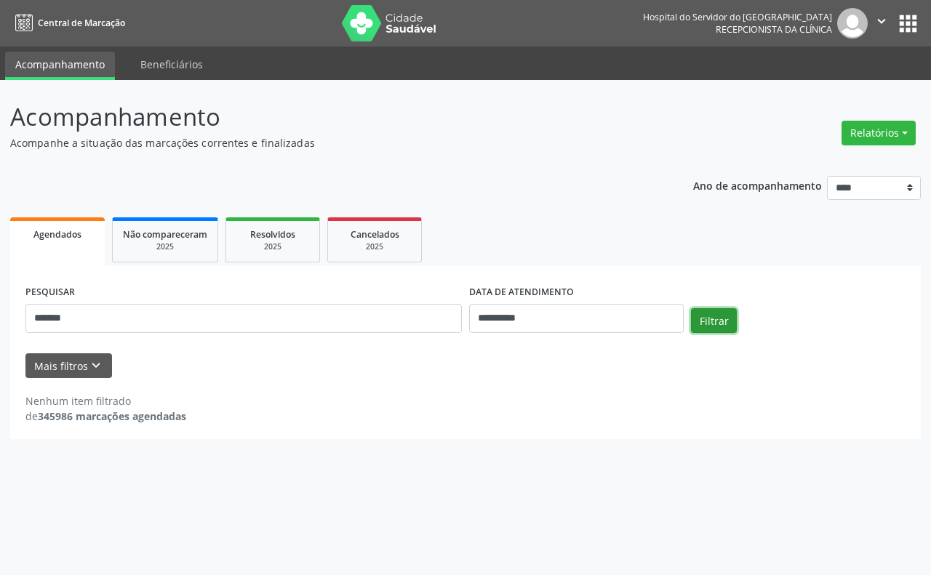
click at [714, 317] on button "Filtrar" at bounding box center [714, 320] width 46 height 25
click at [383, 51] on ul "Acompanhamento Beneficiários" at bounding box center [465, 63] width 931 height 33
click at [383, 26] on img at bounding box center [389, 23] width 95 height 36
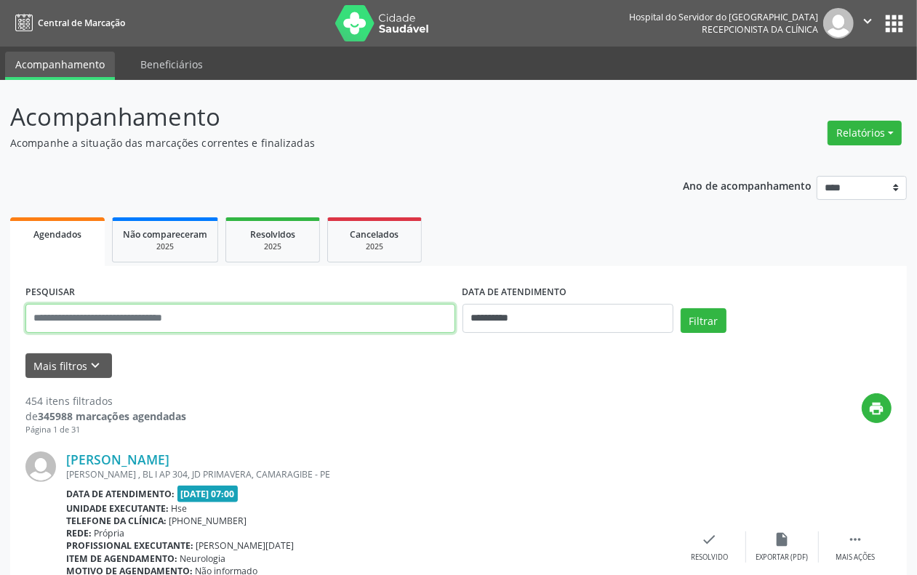
click at [324, 309] on input "text" at bounding box center [240, 318] width 430 height 29
type input "**********"
click at [681, 308] on button "Filtrar" at bounding box center [704, 320] width 46 height 25
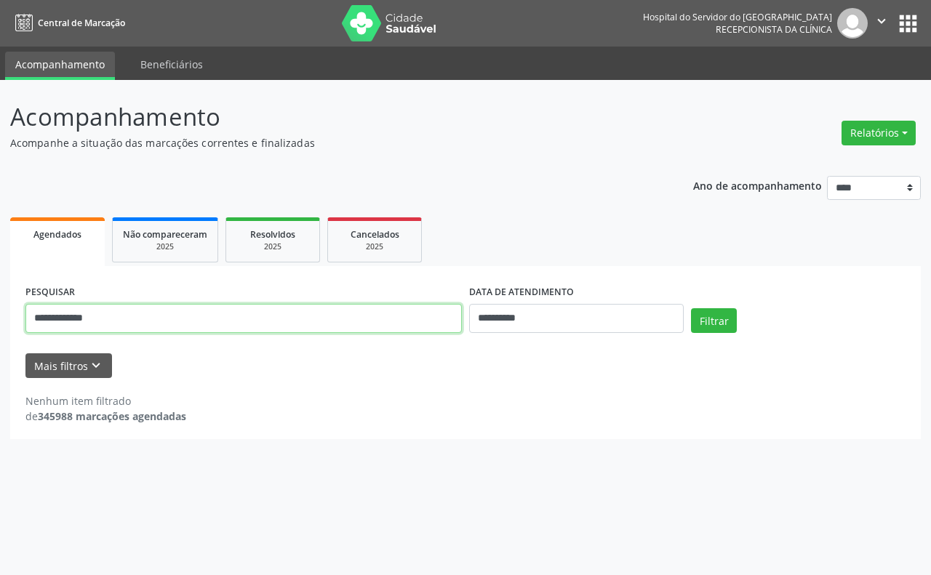
click at [372, 321] on input "**********" at bounding box center [243, 318] width 436 height 29
click at [372, 317] on input "**********" at bounding box center [243, 318] width 436 height 29
click at [372, 316] on input "**********" at bounding box center [243, 318] width 436 height 29
type input "**********"
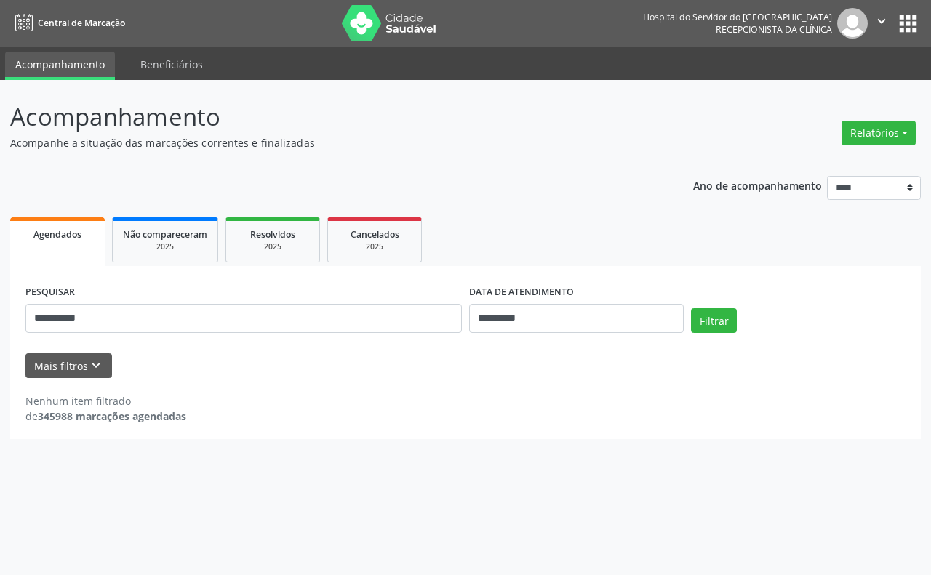
click at [692, 333] on div "Filtrar" at bounding box center [798, 325] width 222 height 35
click at [706, 314] on button "Filtrar" at bounding box center [714, 320] width 46 height 25
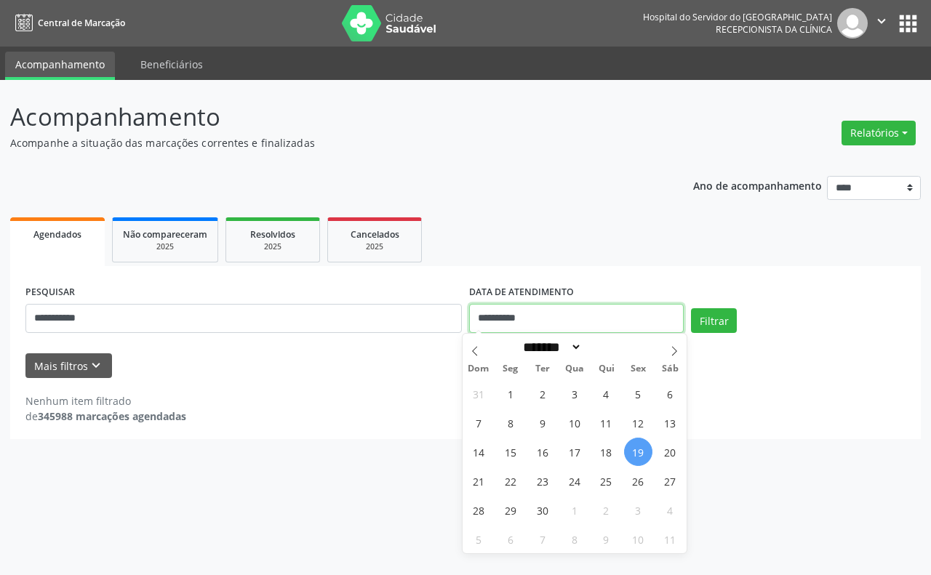
click at [593, 311] on input "**********" at bounding box center [576, 318] width 215 height 29
click at [691, 308] on button "Filtrar" at bounding box center [714, 320] width 46 height 25
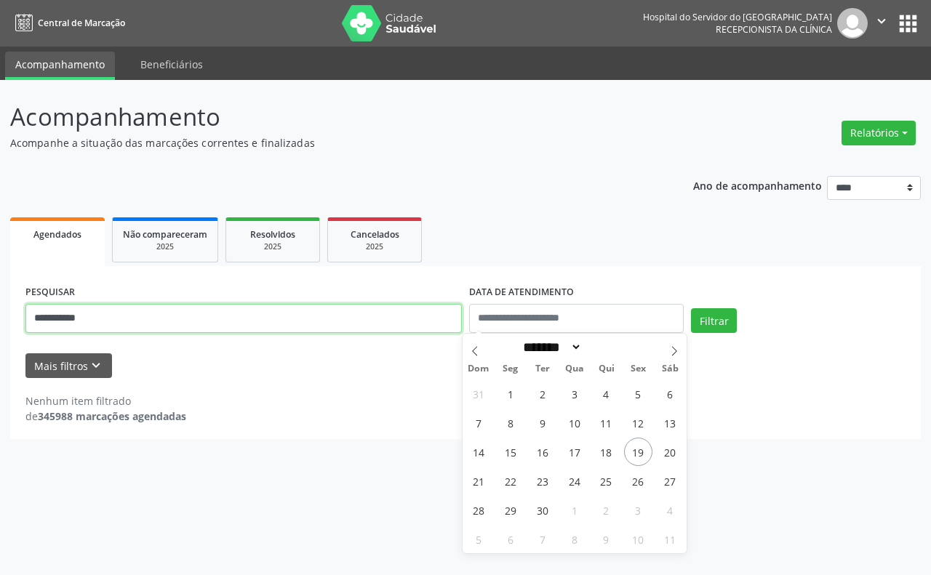
click at [215, 304] on input "**********" at bounding box center [243, 318] width 436 height 29
click at [207, 313] on input "**********" at bounding box center [243, 318] width 436 height 29
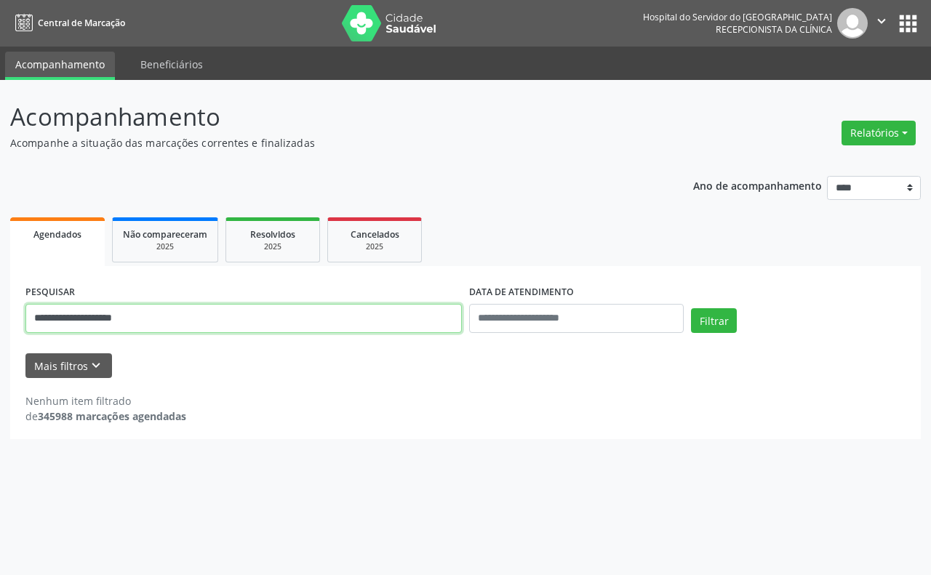
type input "**********"
click at [691, 308] on button "Filtrar" at bounding box center [714, 320] width 46 height 25
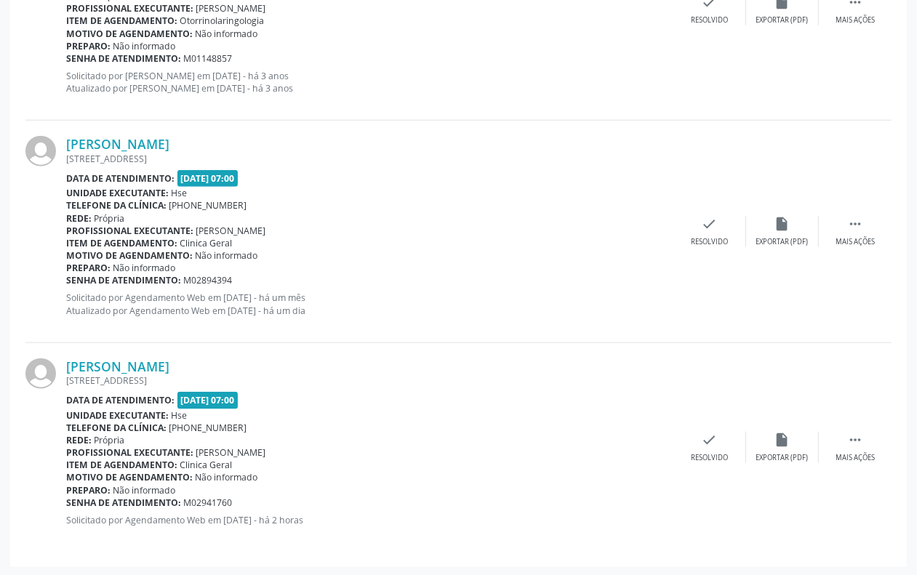
scroll to position [983, 0]
drag, startPoint x: 179, startPoint y: 183, endPoint x: 255, endPoint y: 172, distance: 77.2
click at [239, 172] on span "20/09/2025 - 07:00" at bounding box center [207, 177] width 61 height 17
drag, startPoint x: 183, startPoint y: 401, endPoint x: 279, endPoint y: 399, distance: 95.3
click at [279, 399] on div "Data de atendimento: 17/10/2025 - 07:00" at bounding box center [369, 399] width 607 height 17
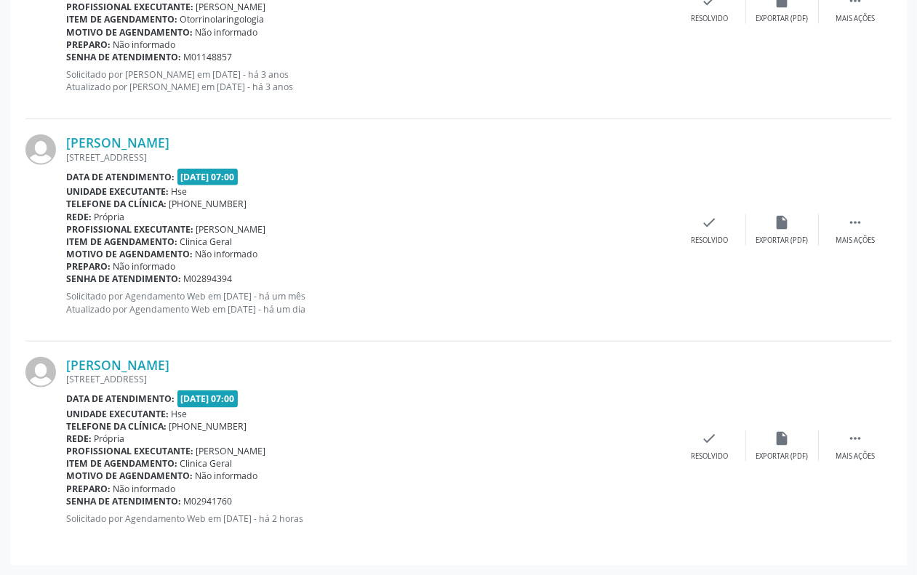
click at [332, 393] on div "Data de atendimento: 17/10/2025 - 07:00" at bounding box center [369, 399] width 607 height 17
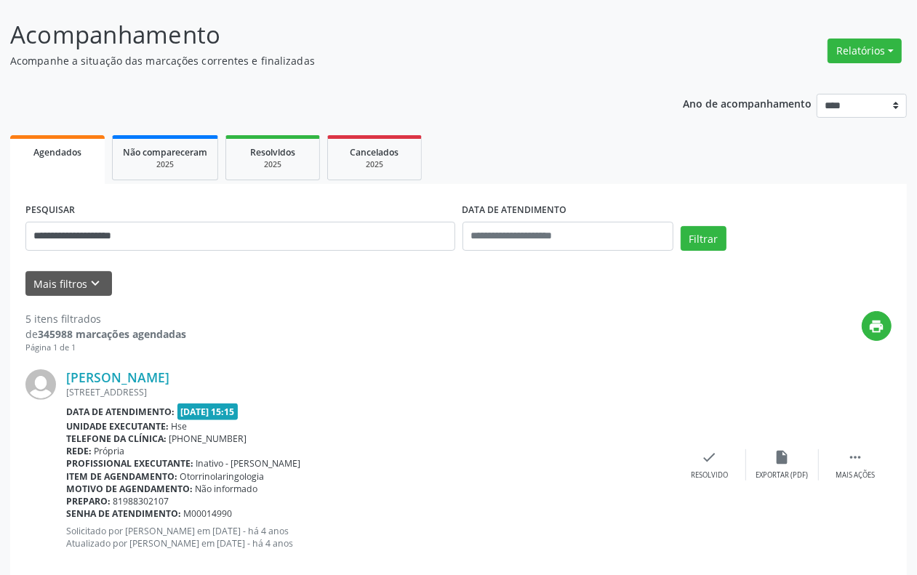
scroll to position [0, 0]
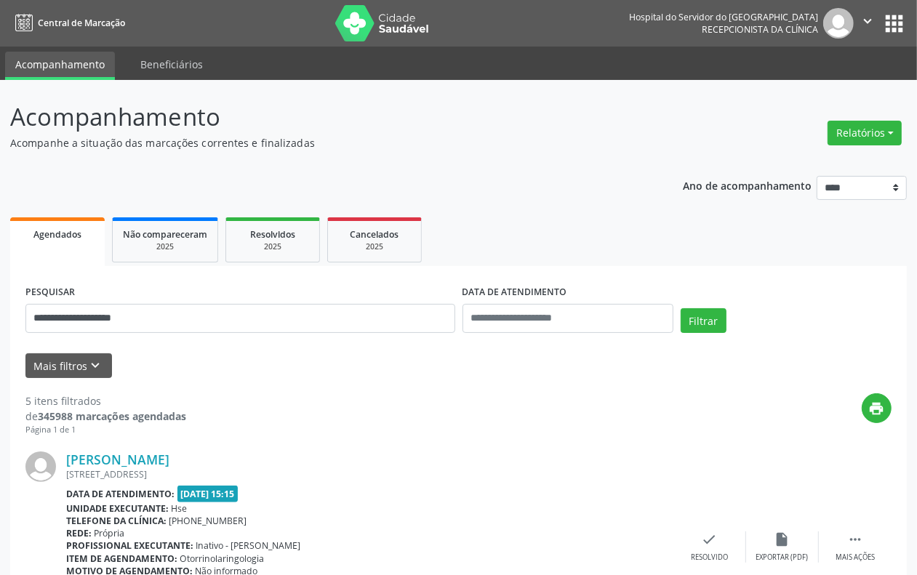
click at [368, 31] on img at bounding box center [382, 23] width 95 height 36
